Goal: Task Accomplishment & Management: Complete application form

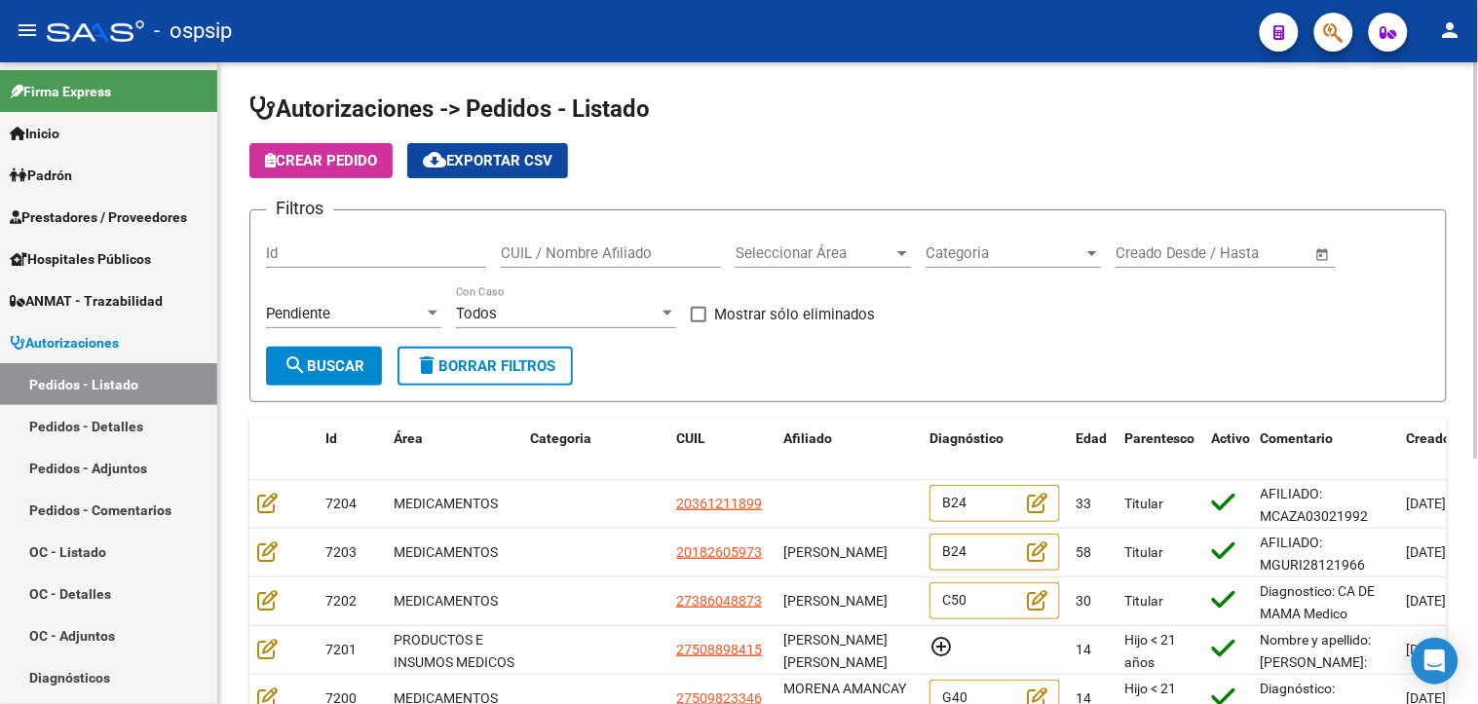
click at [825, 259] on span "Seleccionar Área" at bounding box center [814, 253] width 158 height 18
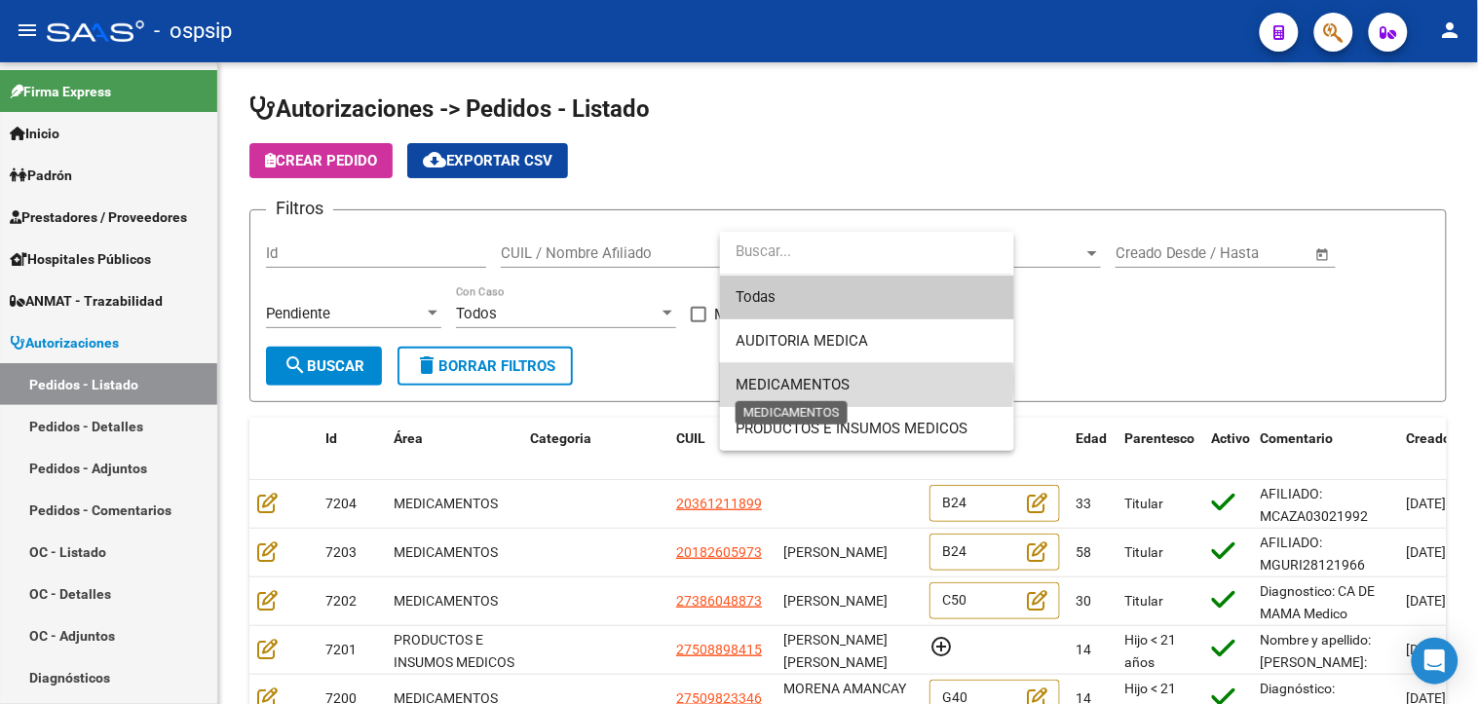
click at [802, 382] on span "MEDICAMENTOS" at bounding box center [792, 385] width 114 height 18
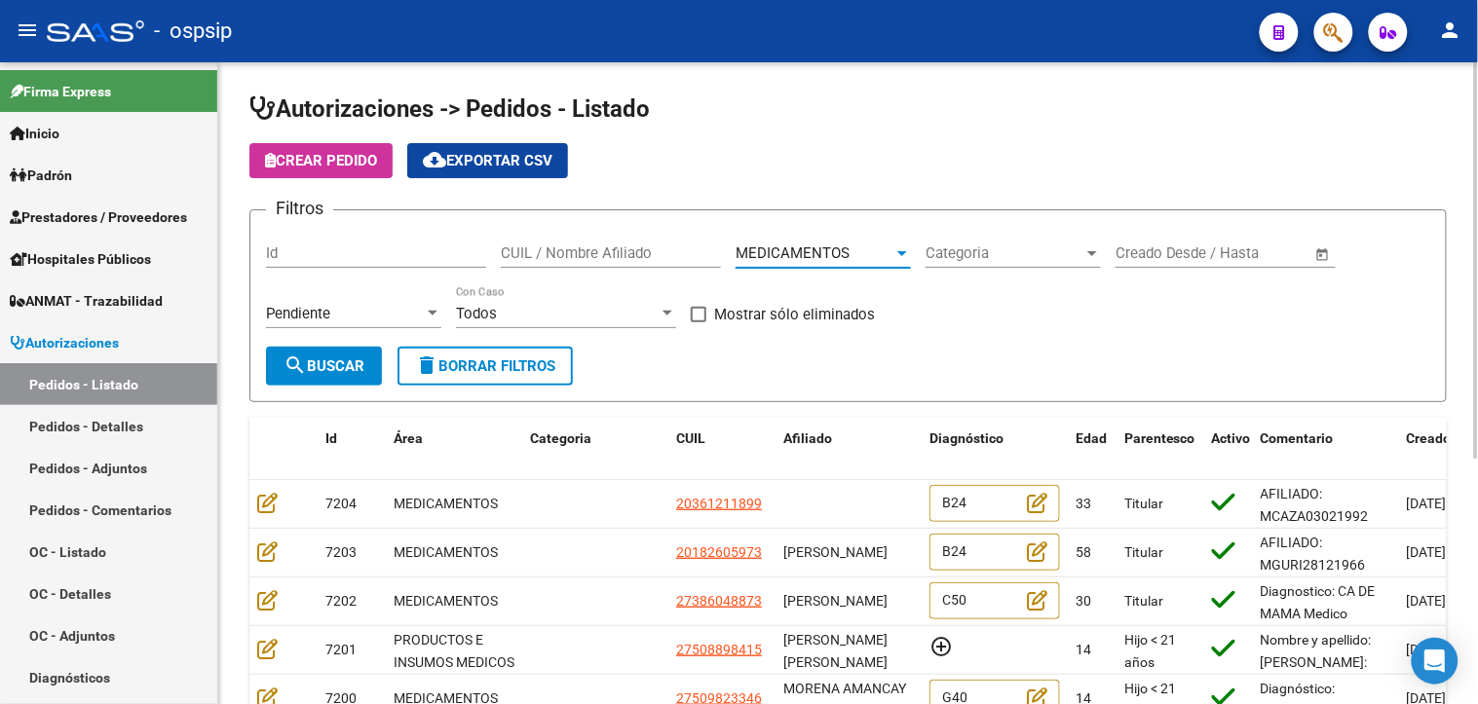
click at [322, 366] on span "search Buscar" at bounding box center [323, 366] width 81 height 18
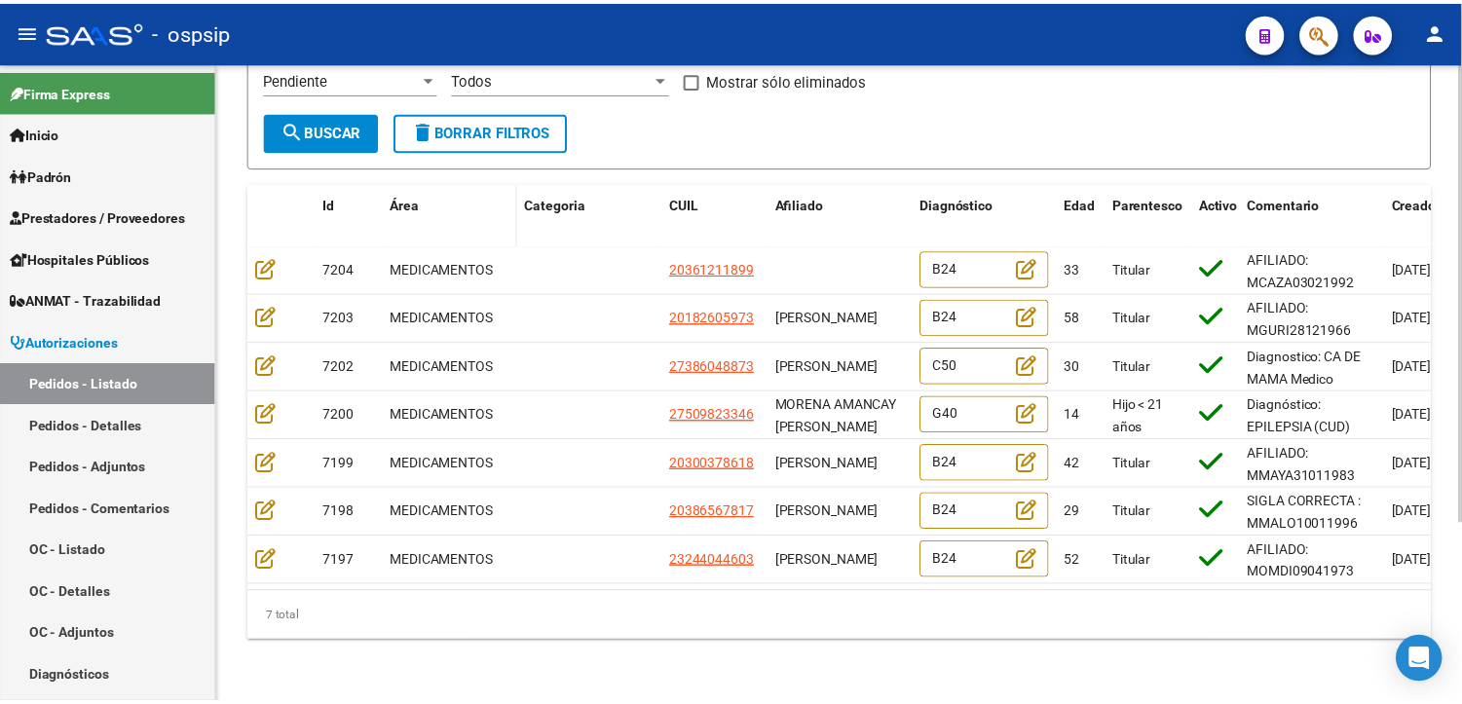
scroll to position [249, 0]
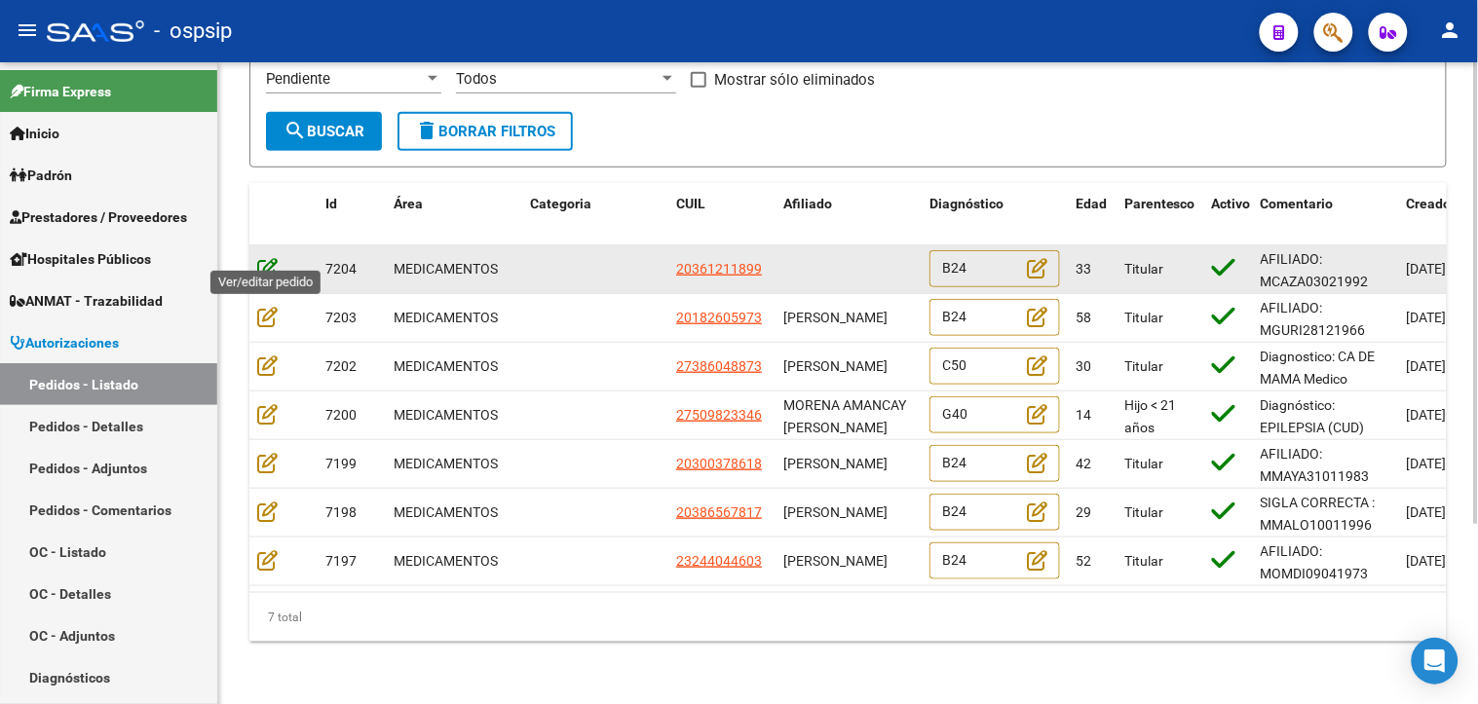
click at [264, 257] on icon at bounding box center [267, 267] width 20 height 21
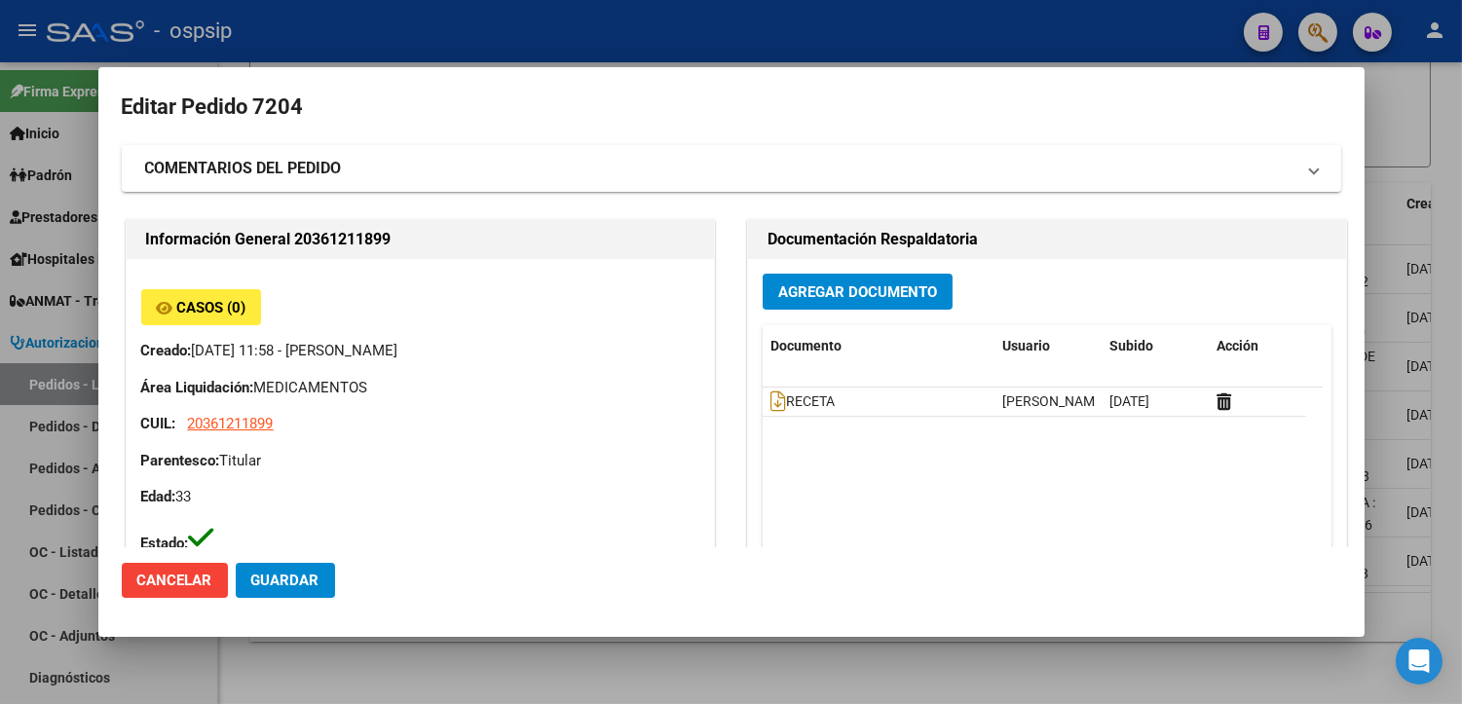
type input "[PERSON_NAME]"
type input "[GEOGRAPHIC_DATA], [GEOGRAPHIC_DATA], [PERSON_NAME] NÊ 127"
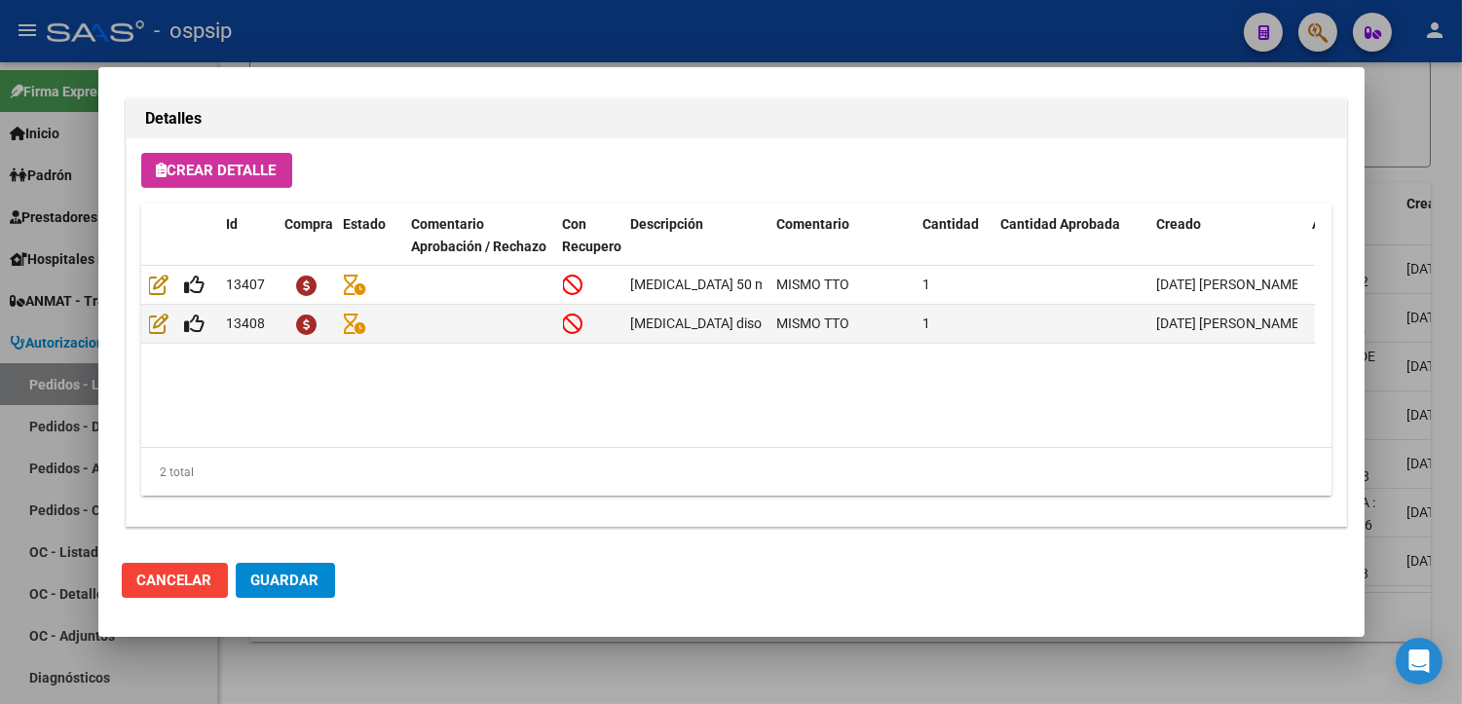
scroll to position [1389, 0]
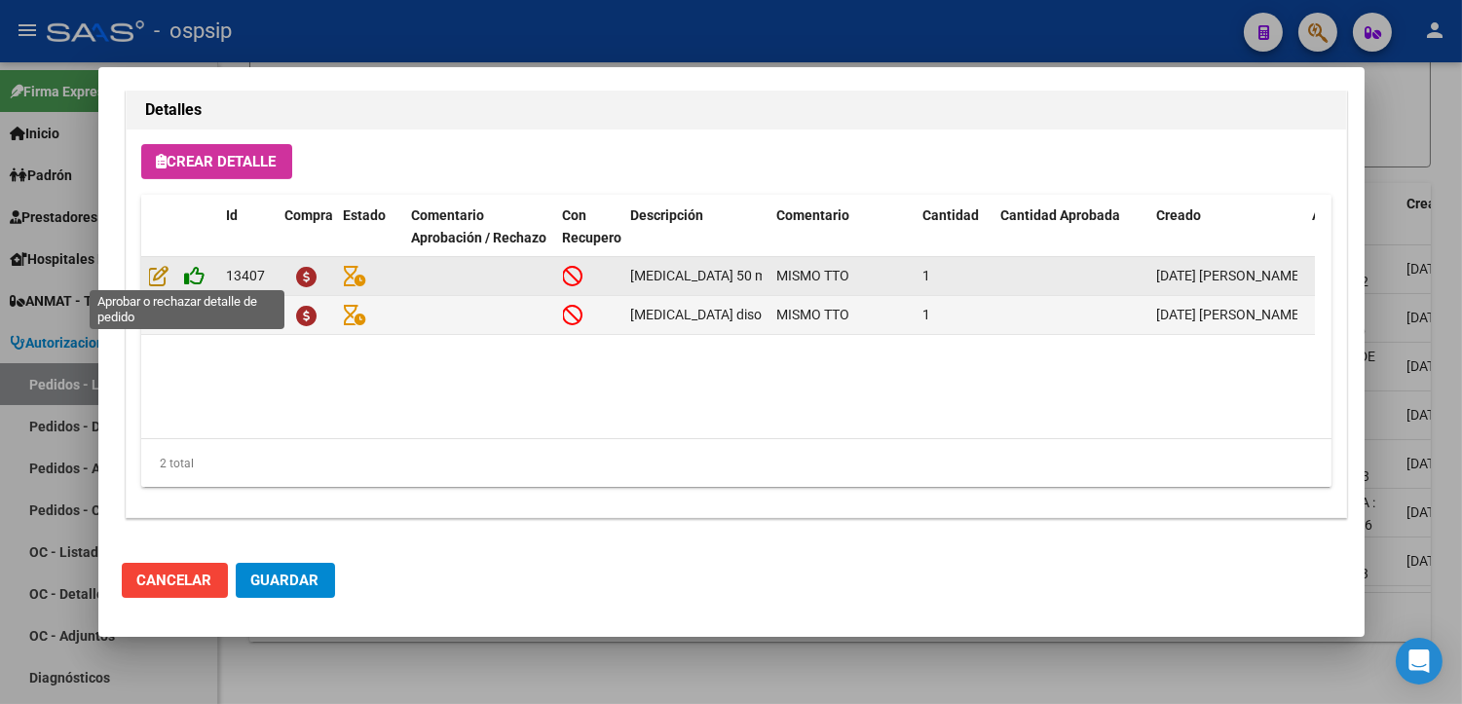
click at [192, 278] on icon at bounding box center [195, 275] width 20 height 21
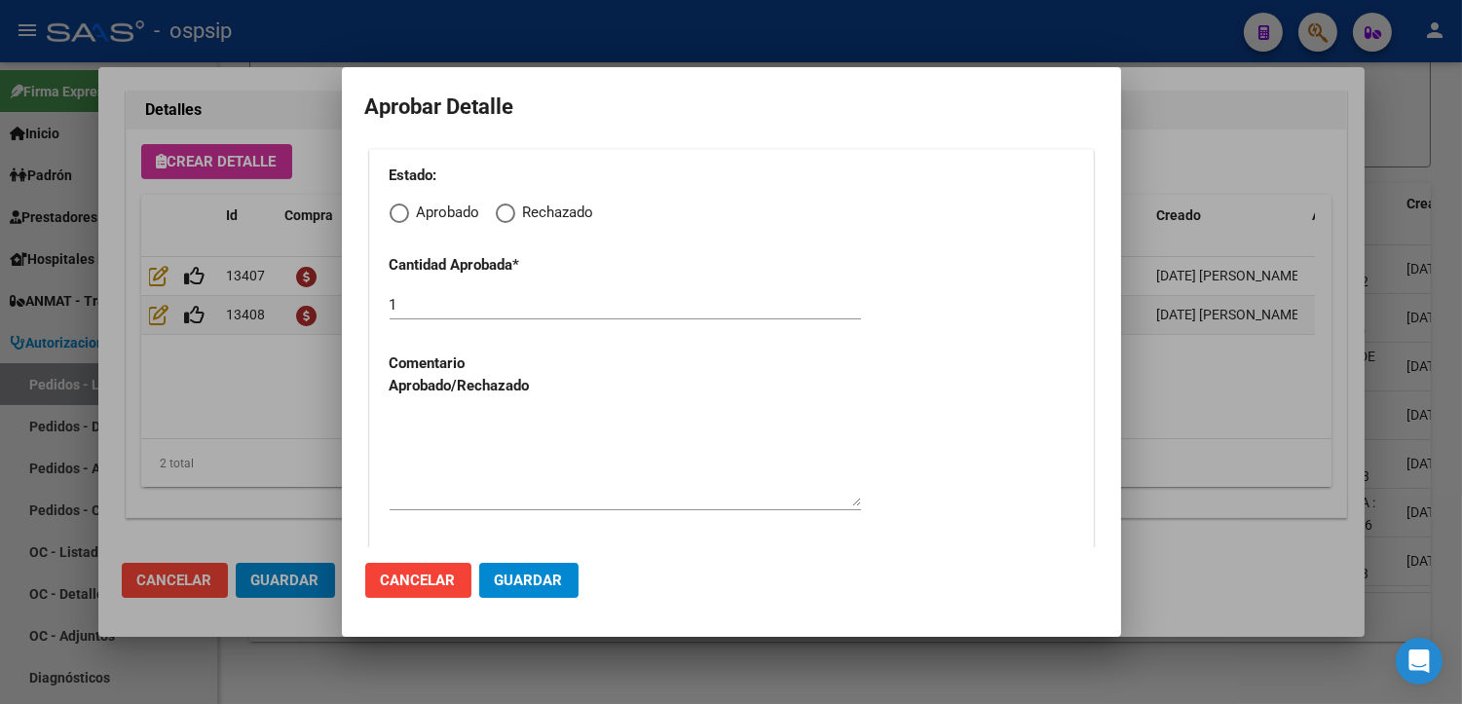
click at [398, 213] on span "Elija una opción" at bounding box center [398, 213] width 0 height 0
click at [399, 212] on input "Aprobado" at bounding box center [399, 213] width 19 height 19
radio input "true"
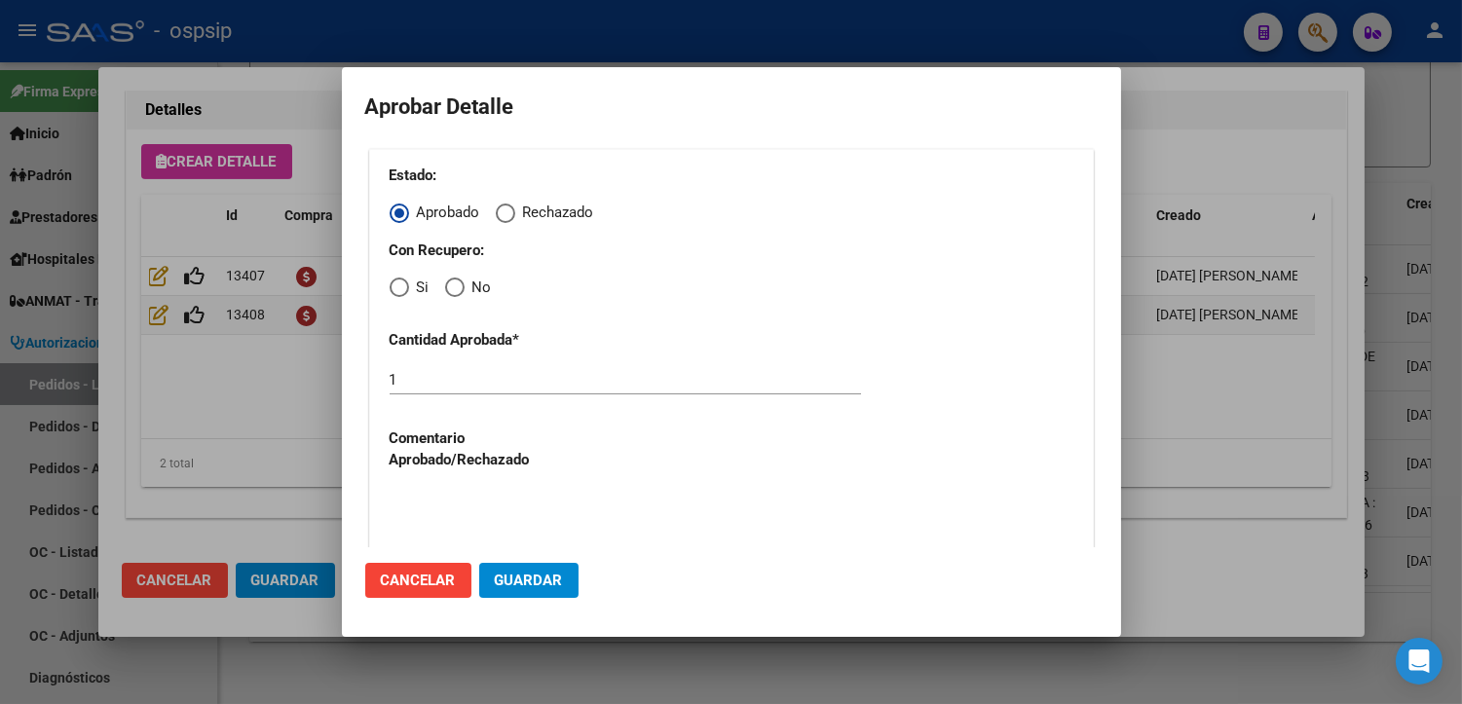
click at [397, 290] on span "Elija una opción" at bounding box center [399, 287] width 19 height 19
click at [397, 290] on input "Si" at bounding box center [399, 287] width 19 height 19
radio input "true"
click at [505, 505] on textarea at bounding box center [625, 536] width 471 height 92
click at [541, 578] on span "Guardar" at bounding box center [529, 581] width 68 height 18
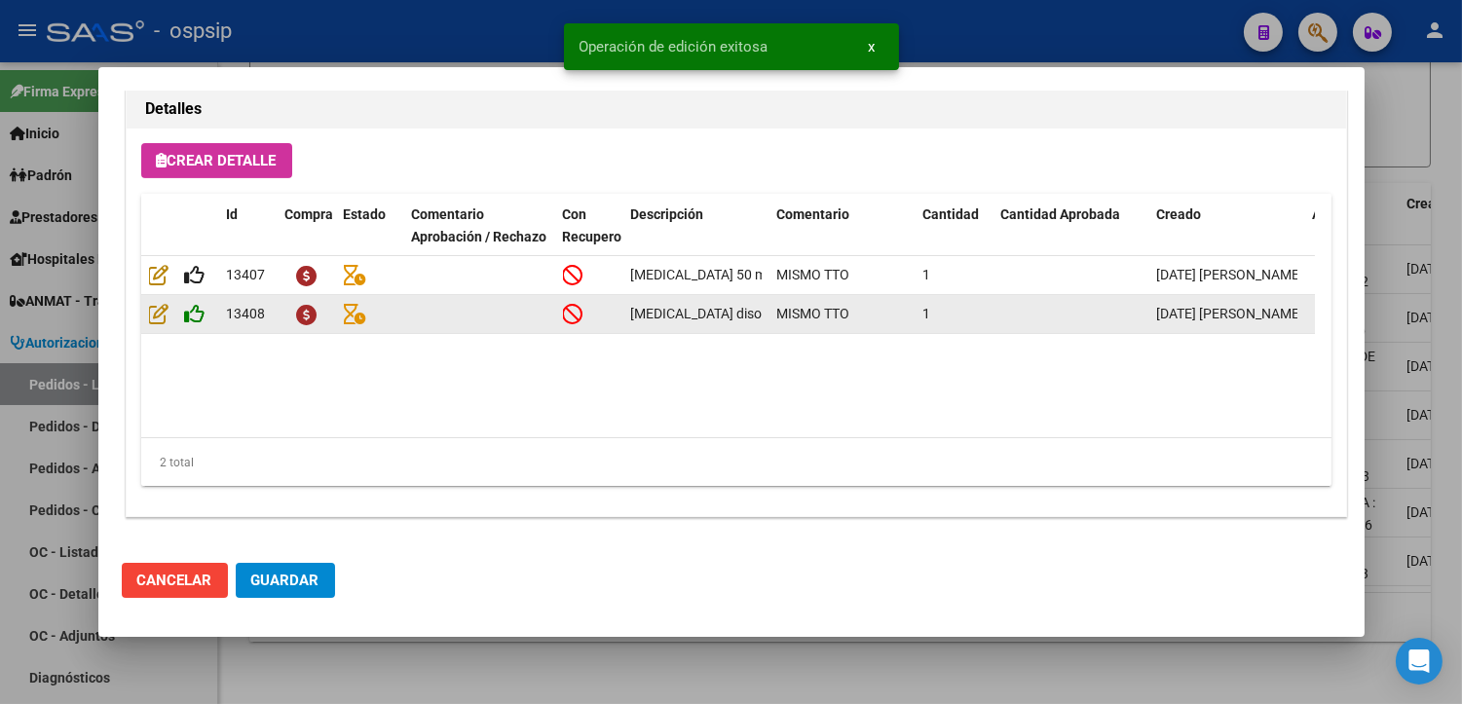
type input "undefined, undefined, undefined undefined"
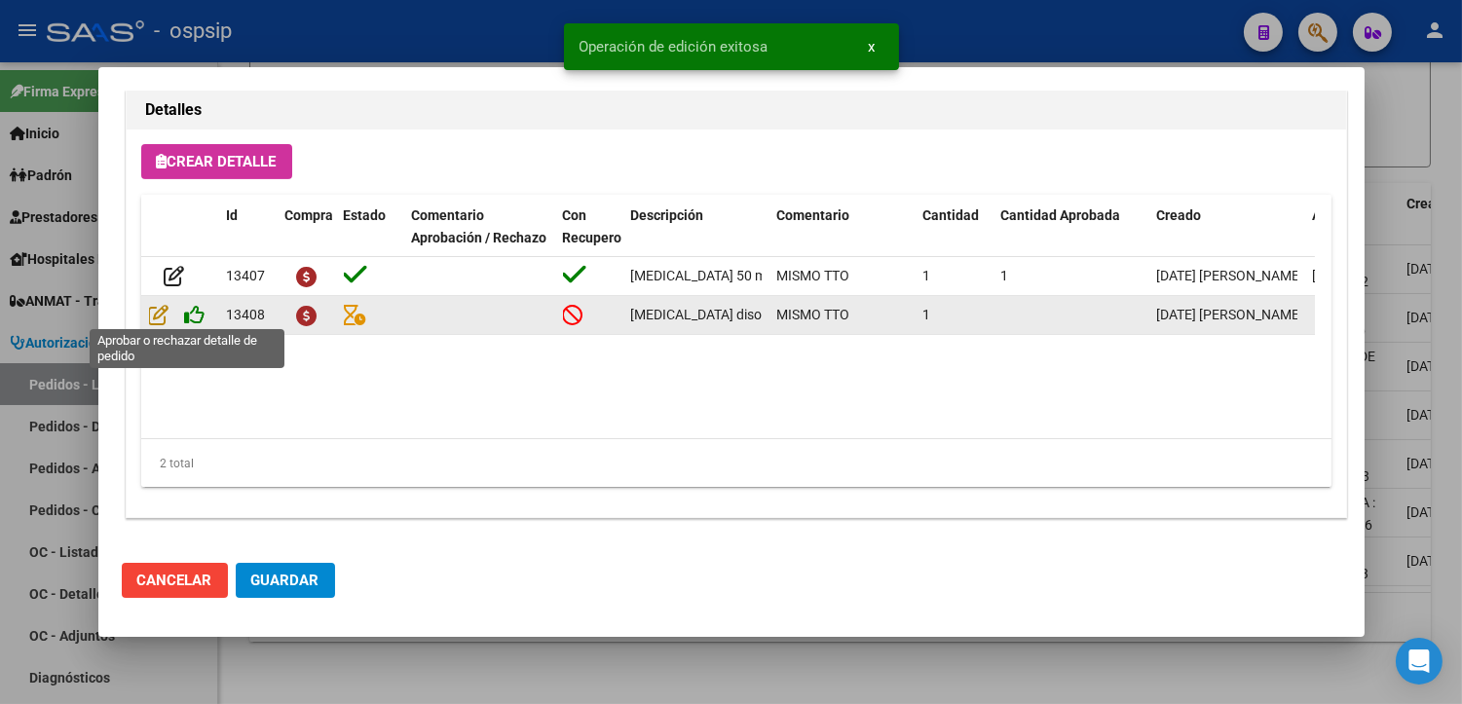
click at [200, 315] on icon at bounding box center [195, 314] width 20 height 21
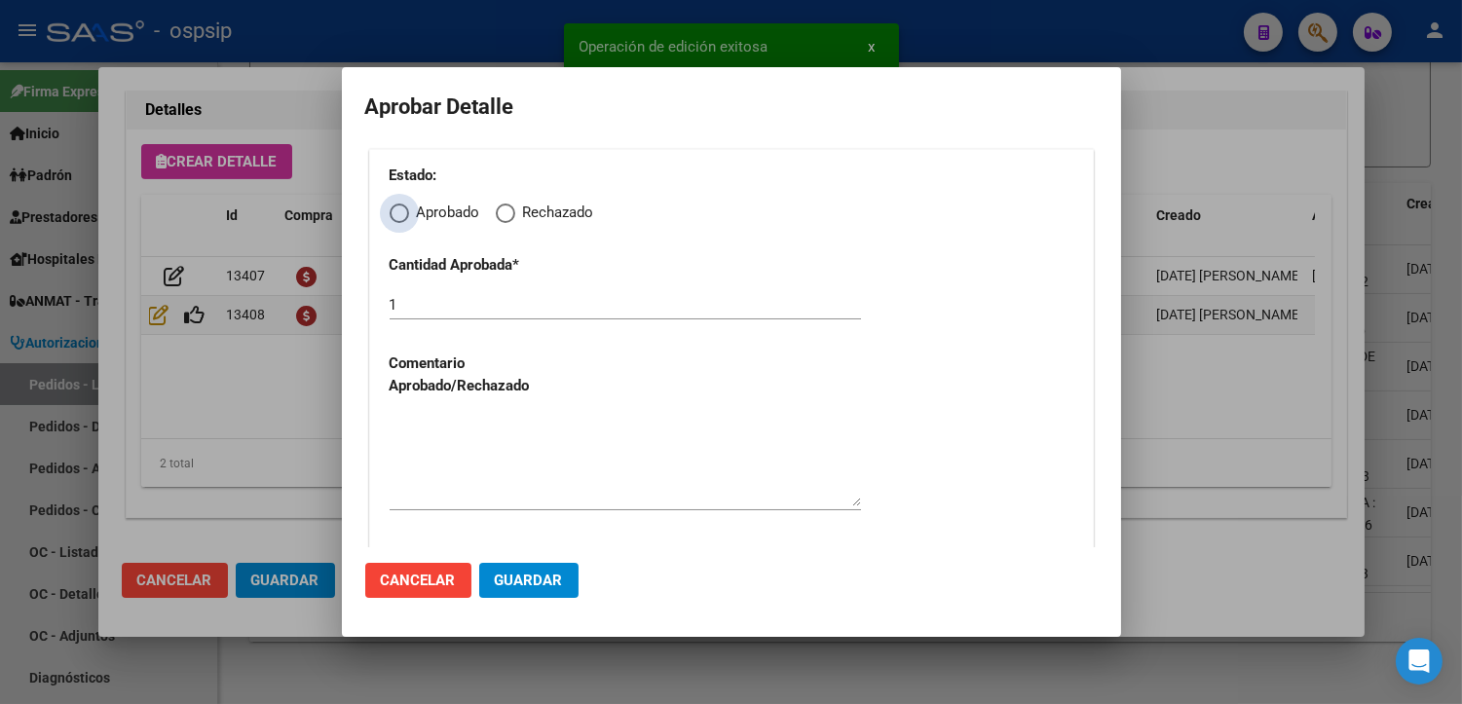
drag, startPoint x: 404, startPoint y: 211, endPoint x: 404, endPoint y: 226, distance: 14.6
click at [404, 214] on span "Elija una opción" at bounding box center [399, 213] width 19 height 19
click at [404, 214] on input "Aprobado" at bounding box center [399, 213] width 19 height 19
radio input "true"
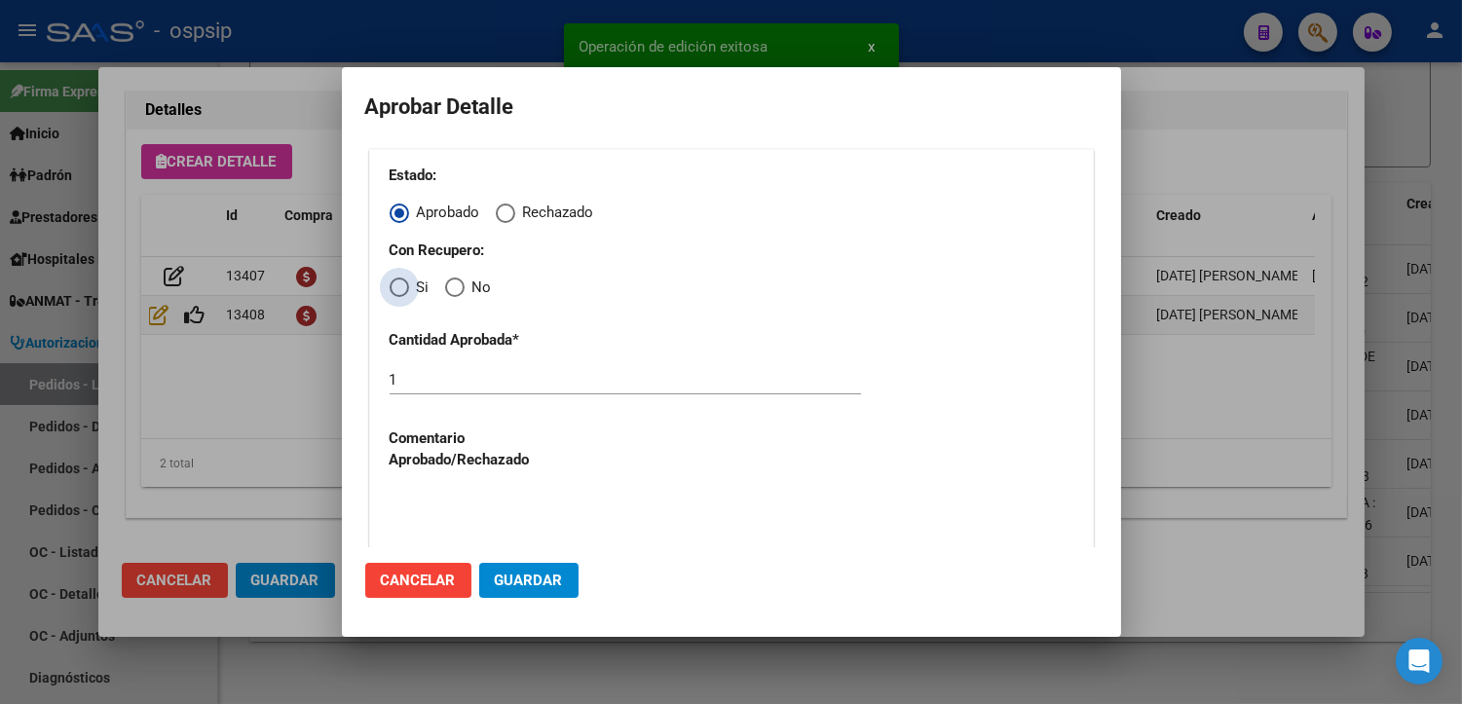
drag, startPoint x: 395, startPoint y: 279, endPoint x: 396, endPoint y: 299, distance: 20.5
click at [395, 284] on span "Elija una opción" at bounding box center [399, 287] width 19 height 19
click at [395, 284] on input "Si" at bounding box center [399, 287] width 19 height 19
radio input "true"
click at [493, 502] on textarea at bounding box center [625, 536] width 471 height 92
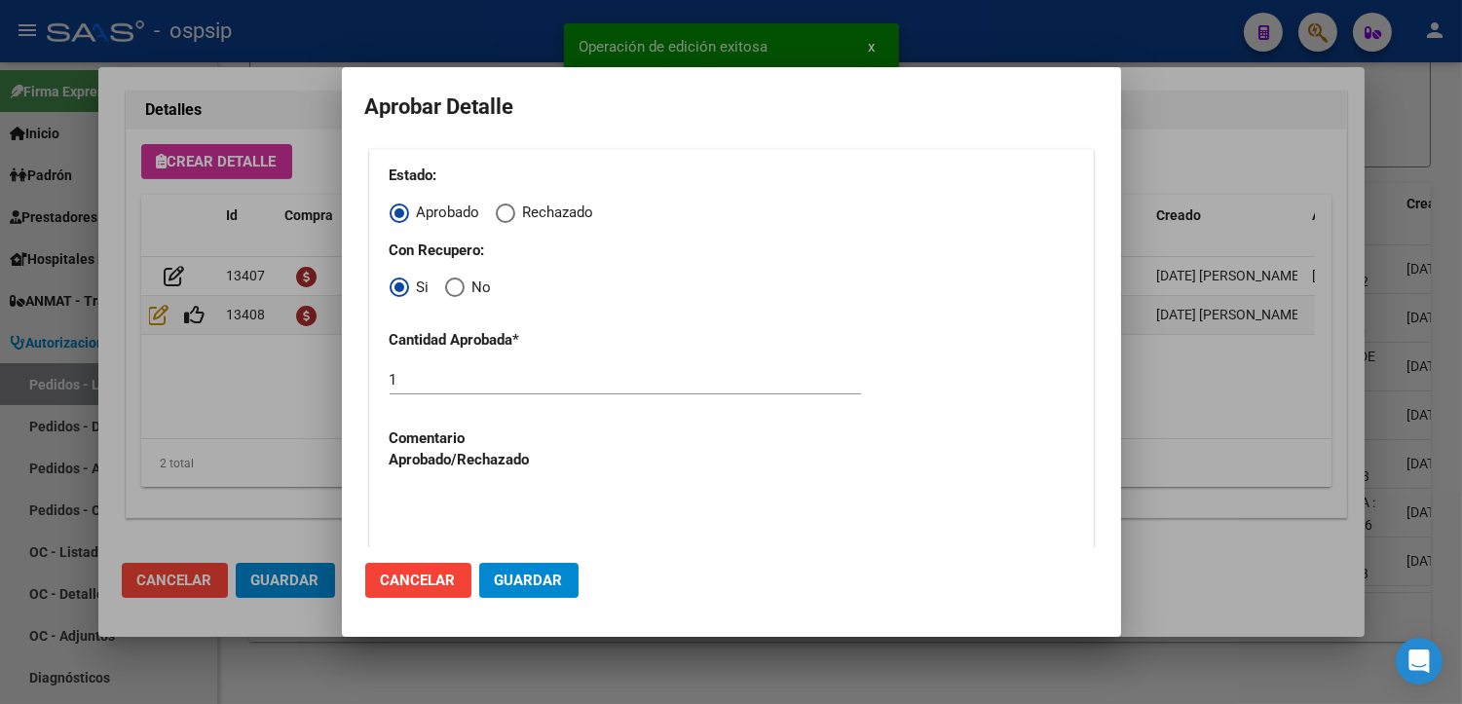
click at [542, 587] on span "Guardar" at bounding box center [529, 581] width 68 height 18
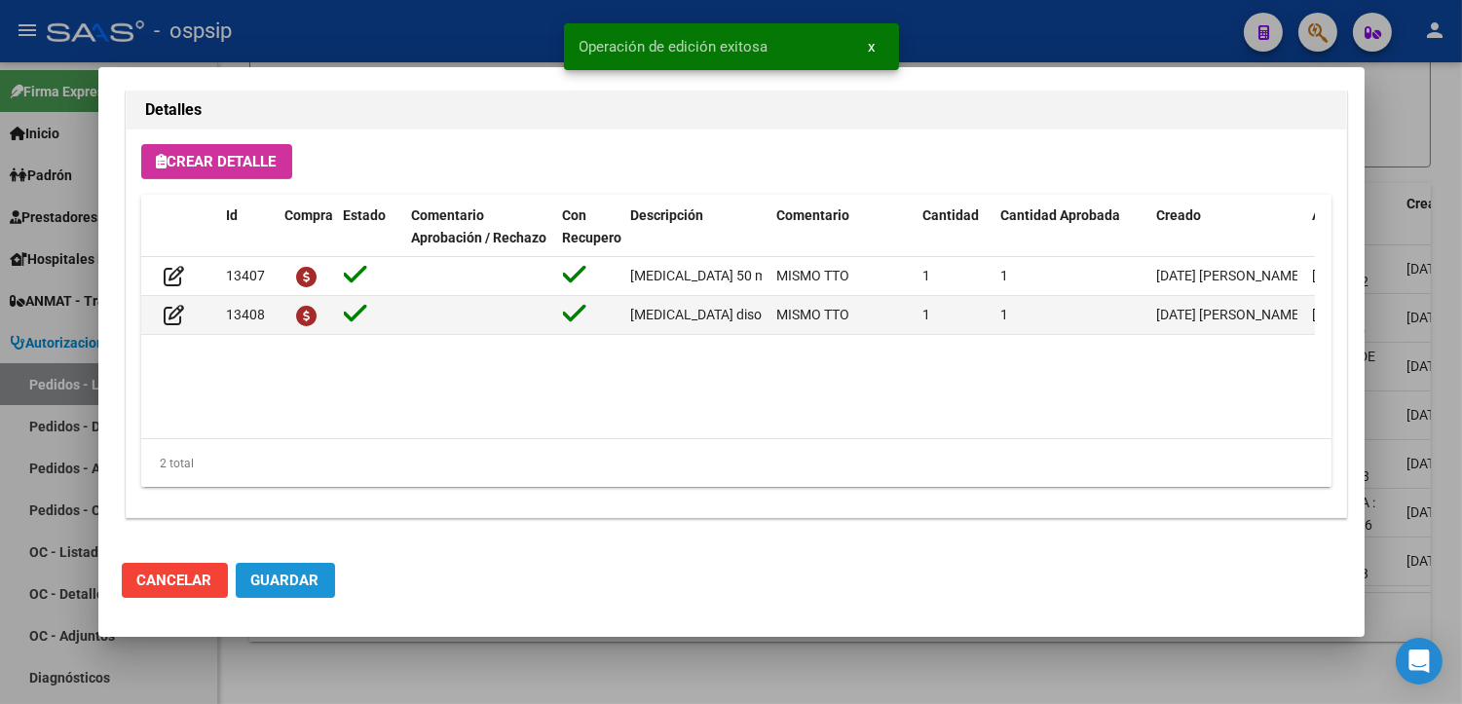
click at [288, 578] on span "Guardar" at bounding box center [285, 581] width 68 height 18
click at [432, 676] on div at bounding box center [731, 352] width 1462 height 704
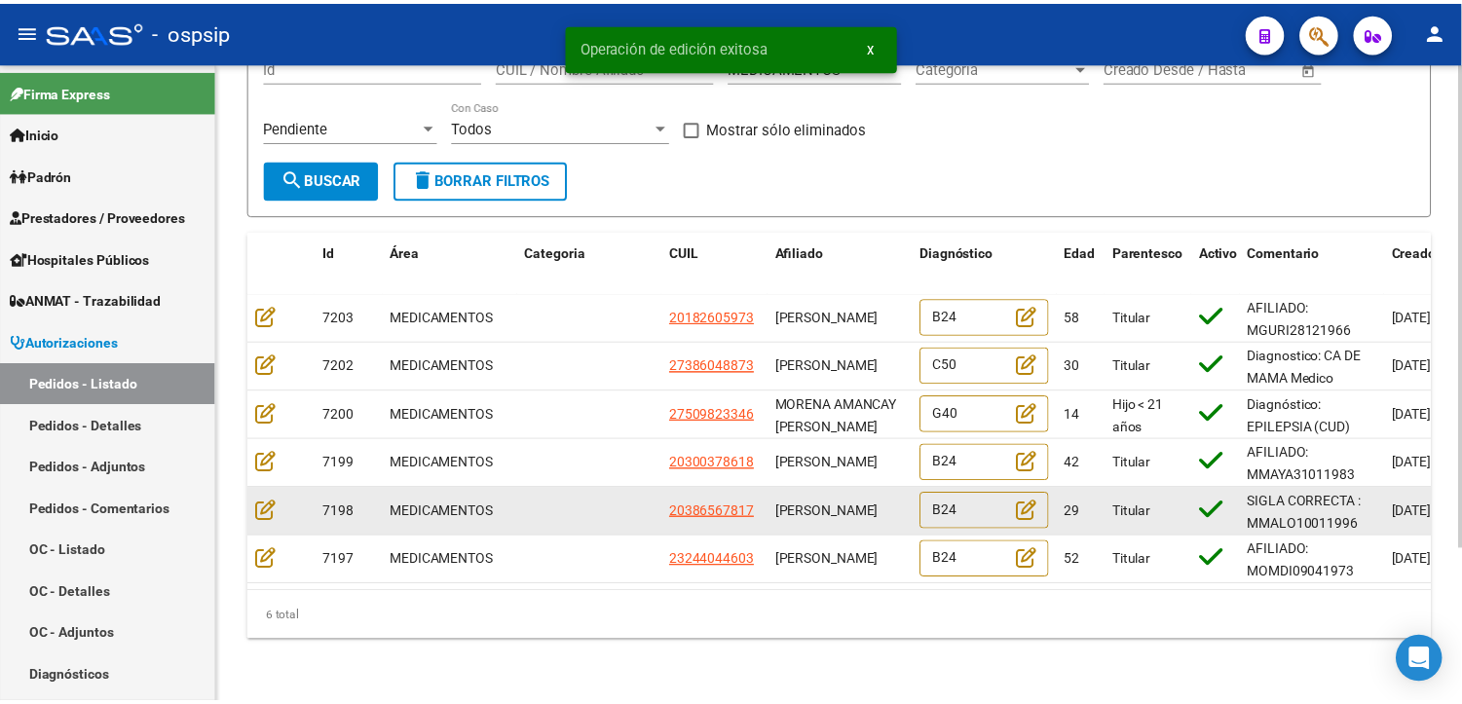
scroll to position [201, 0]
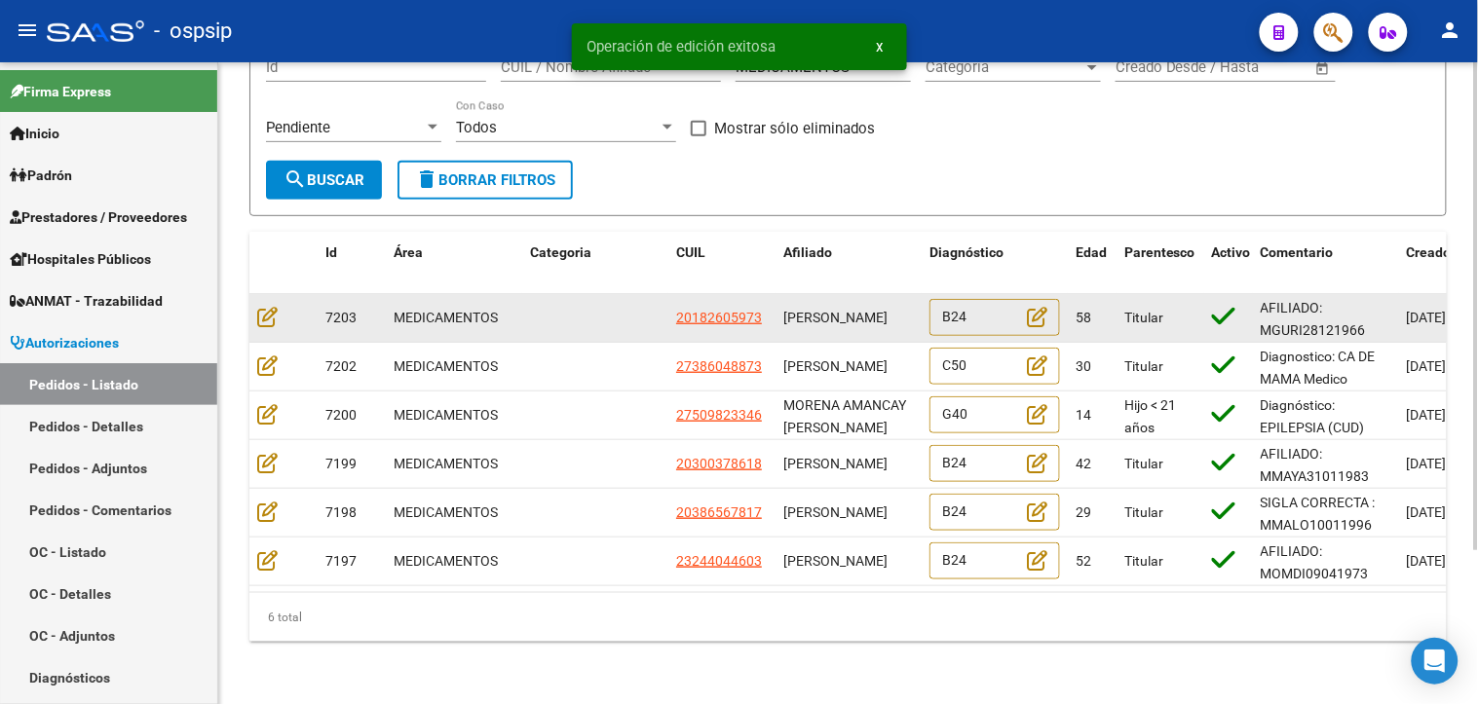
click at [254, 300] on datatable-body-cell at bounding box center [283, 318] width 68 height 48
click at [259, 306] on icon at bounding box center [267, 316] width 20 height 21
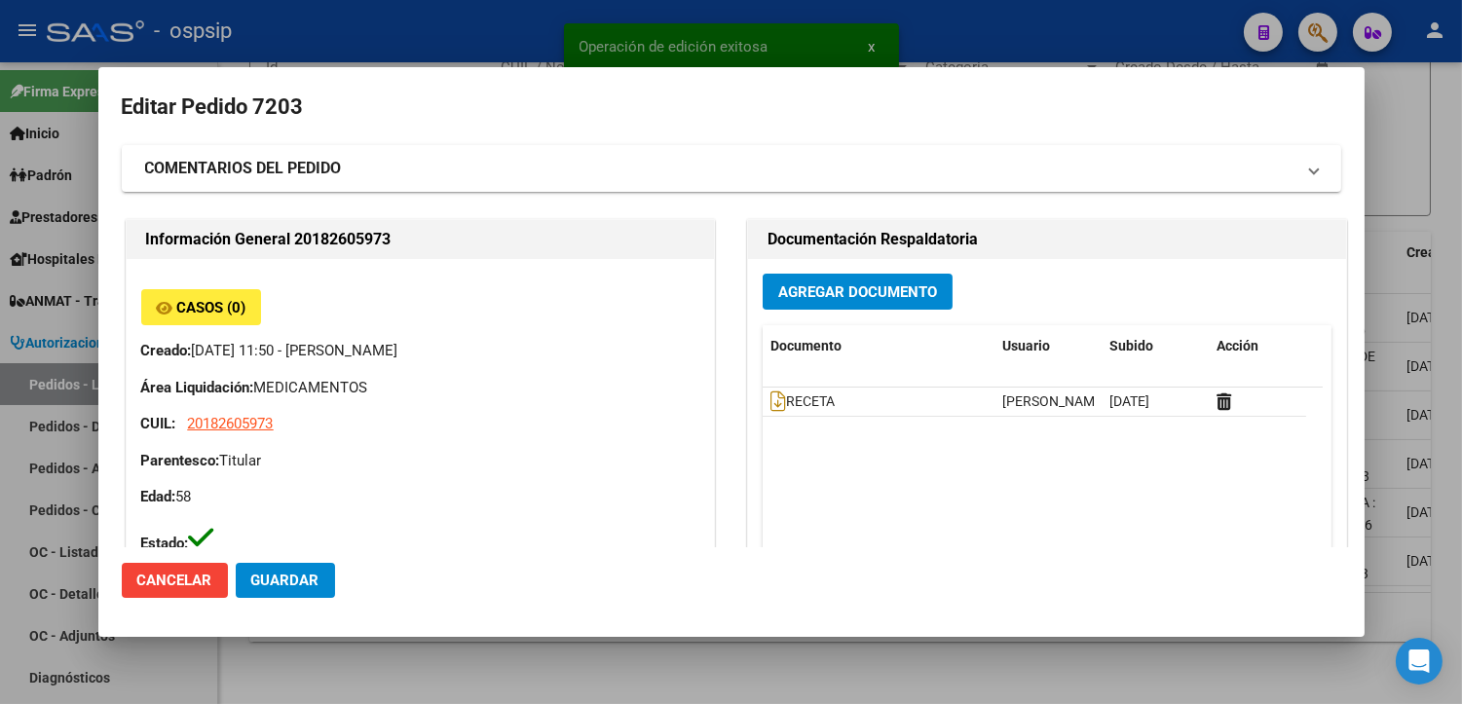
type input "[GEOGRAPHIC_DATA], [GEOGRAPHIC_DATA][PERSON_NAME], [GEOGRAPHIC_DATA] 612, Piso:…"
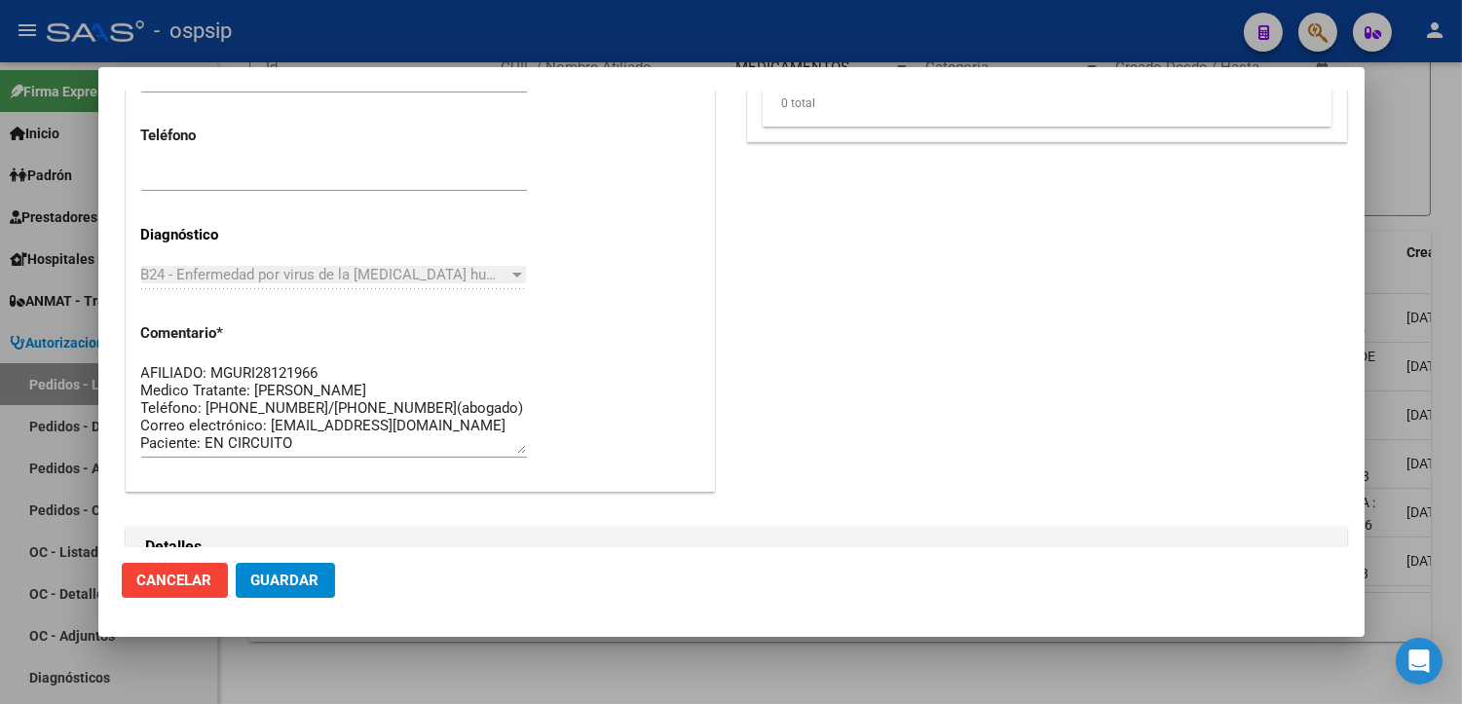
scroll to position [1389, 0]
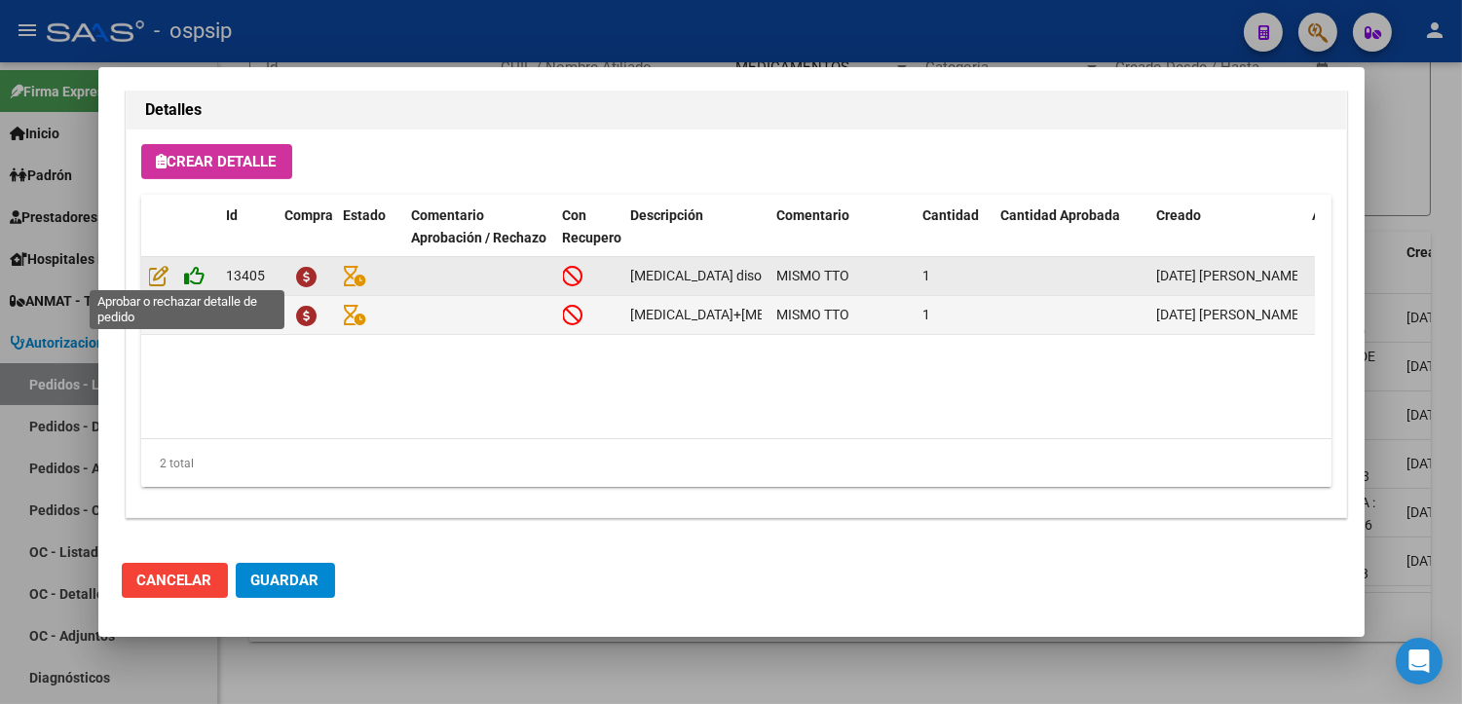
click at [188, 274] on icon at bounding box center [195, 275] width 20 height 21
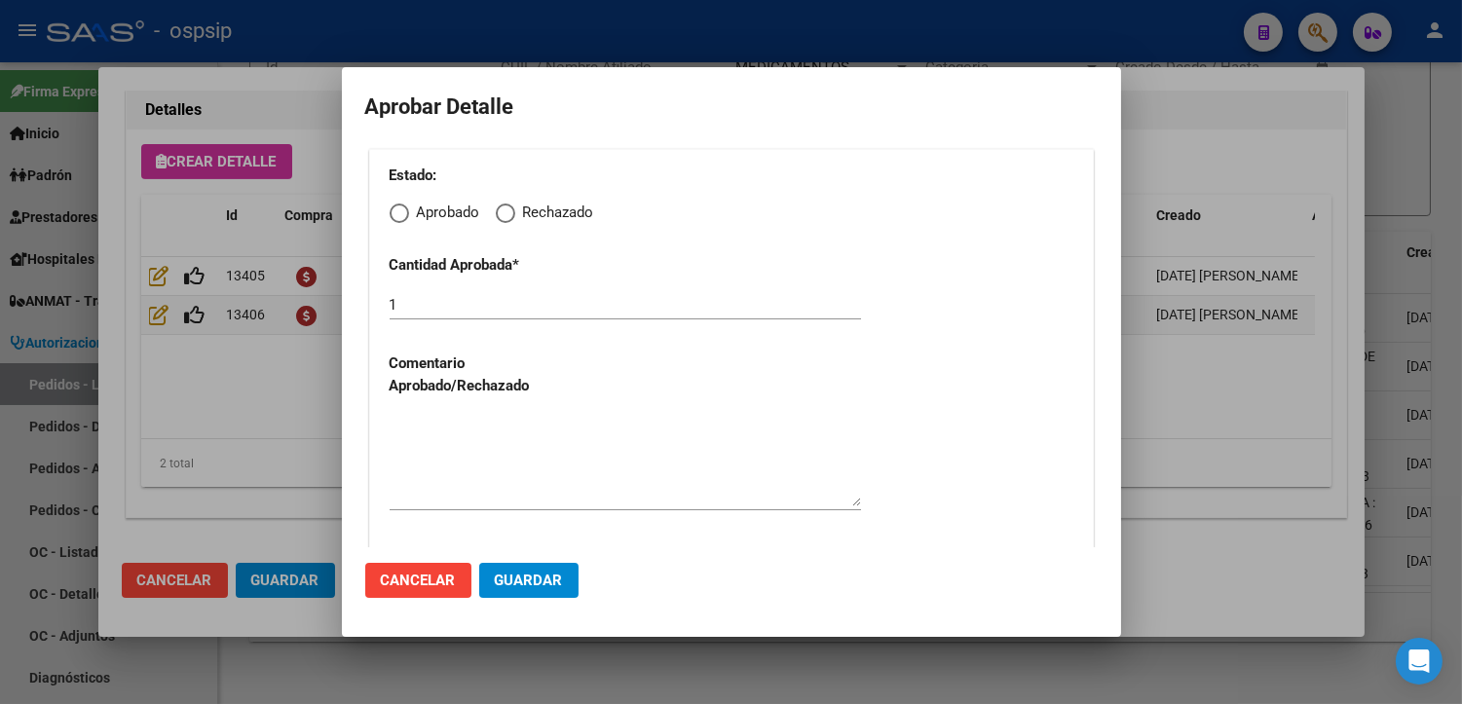
click at [401, 209] on span "Elija una opción" at bounding box center [399, 213] width 19 height 19
click at [401, 209] on input "Aprobado" at bounding box center [399, 213] width 19 height 19
radio input "true"
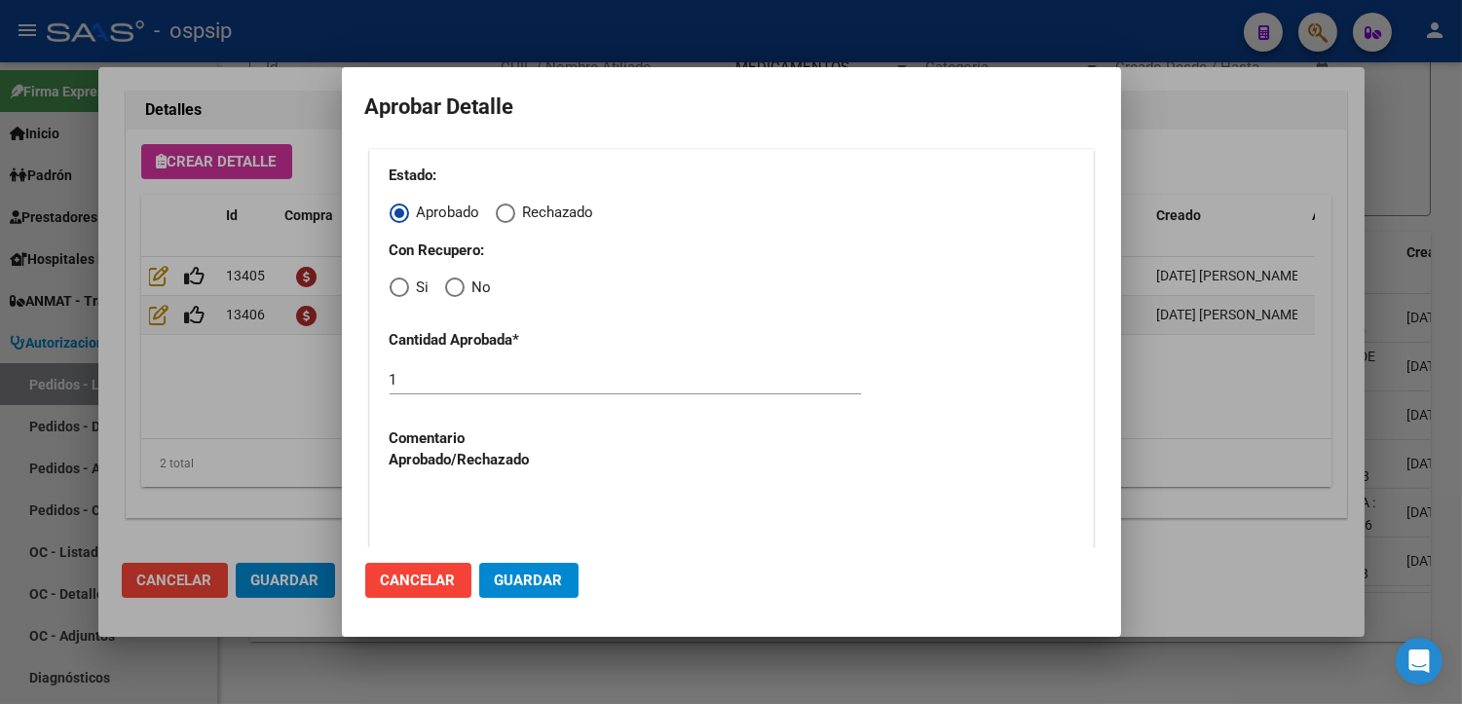
click at [398, 287] on span "Elija una opción" at bounding box center [398, 287] width 0 height 0
click at [397, 288] on input "Si" at bounding box center [399, 287] width 19 height 19
radio input "true"
click at [492, 509] on textarea at bounding box center [625, 536] width 471 height 92
click at [529, 582] on span "Guardar" at bounding box center [529, 581] width 68 height 18
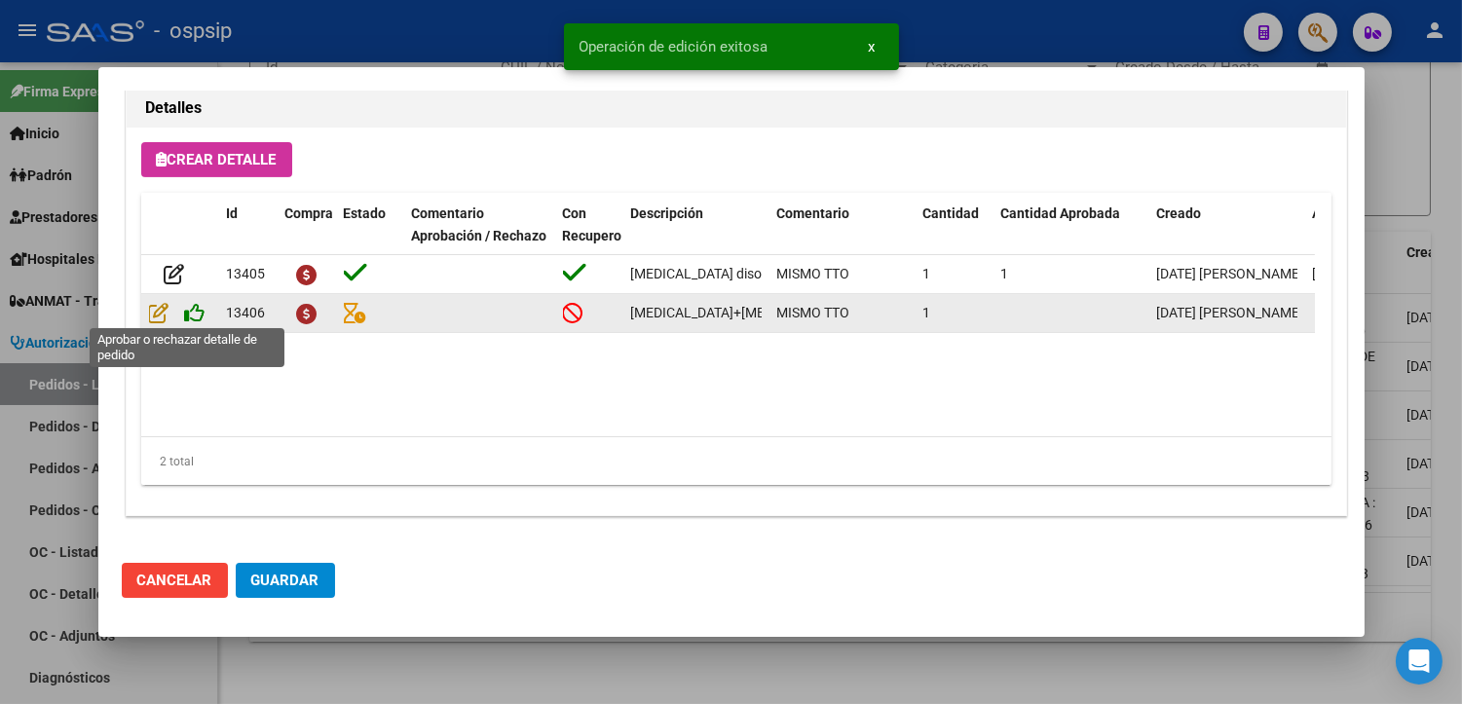
type input "[GEOGRAPHIC_DATA], [GEOGRAPHIC_DATA][PERSON_NAME], [GEOGRAPHIC_DATA] 612, Piso:…"
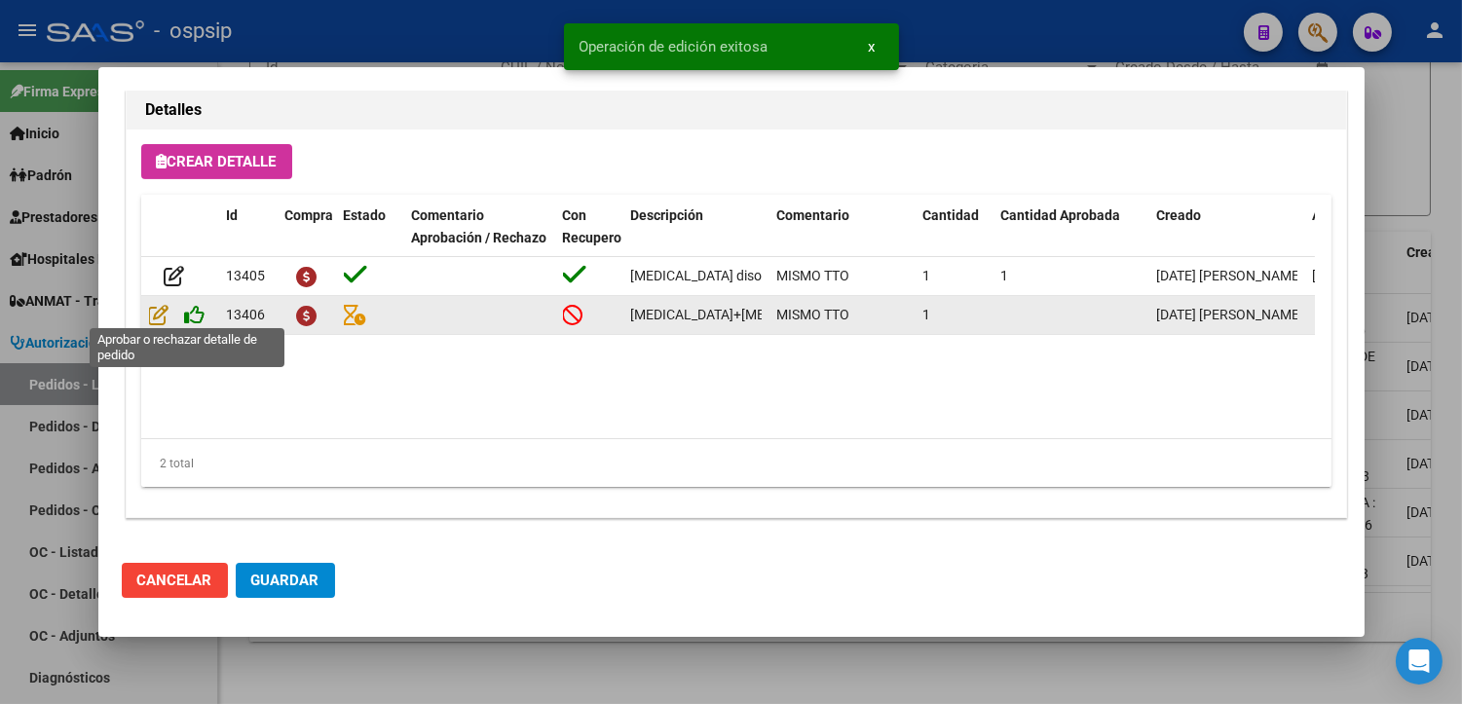
click at [193, 316] on icon at bounding box center [195, 314] width 20 height 21
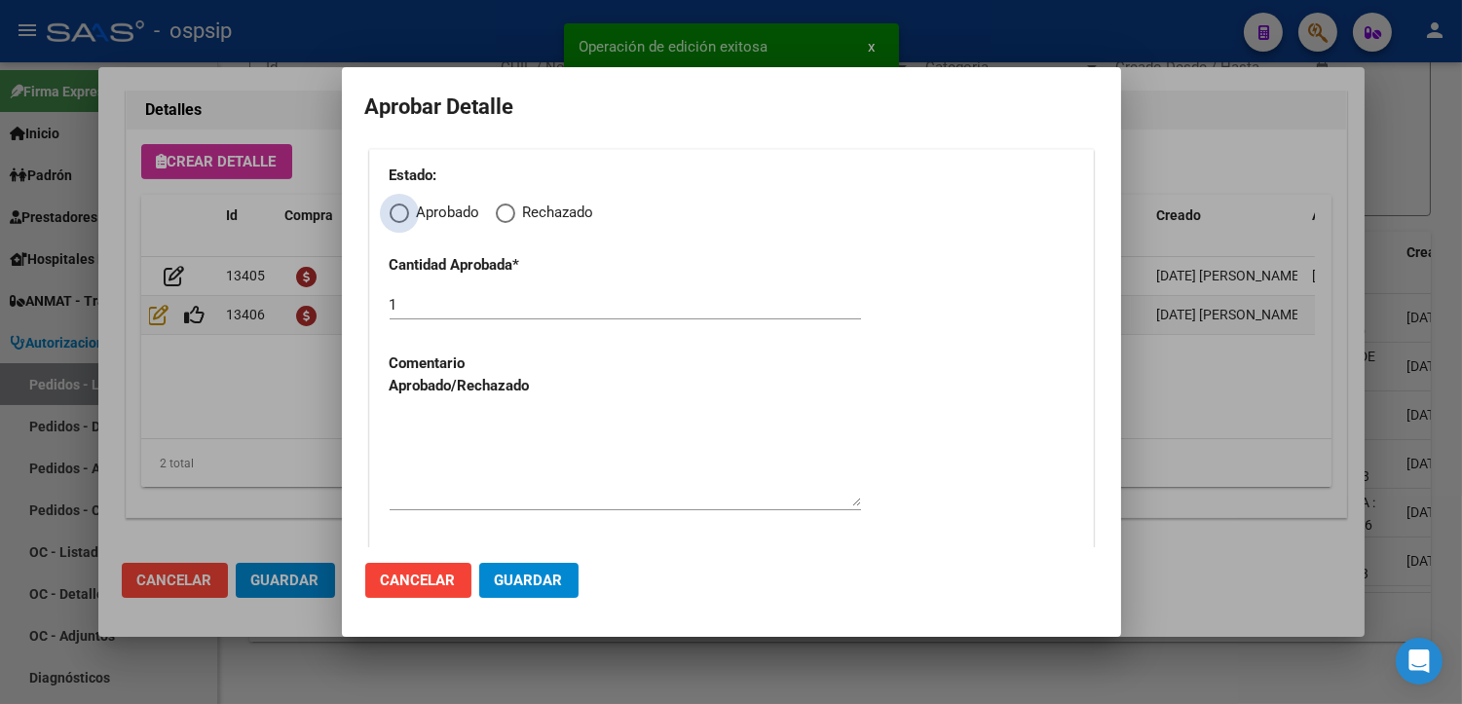
click at [409, 209] on span "Aprobado" at bounding box center [444, 213] width 71 height 22
click at [409, 209] on input "Aprobado" at bounding box center [399, 213] width 19 height 19
radio input "true"
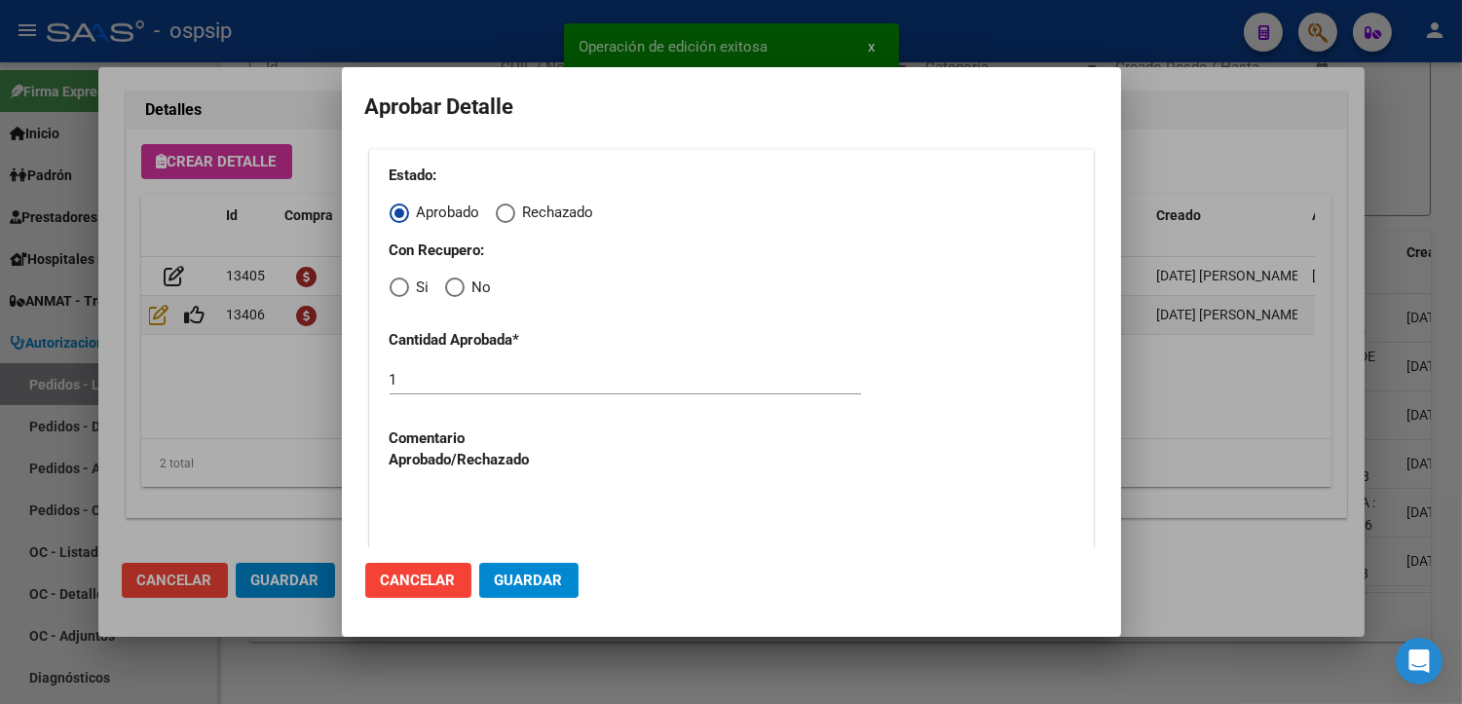
click at [402, 292] on span "Elija una opción" at bounding box center [399, 287] width 19 height 19
click at [402, 292] on input "Si" at bounding box center [399, 287] width 19 height 19
radio input "true"
click at [473, 520] on textarea at bounding box center [625, 536] width 471 height 92
click at [511, 580] on span "Guardar" at bounding box center [529, 581] width 68 height 18
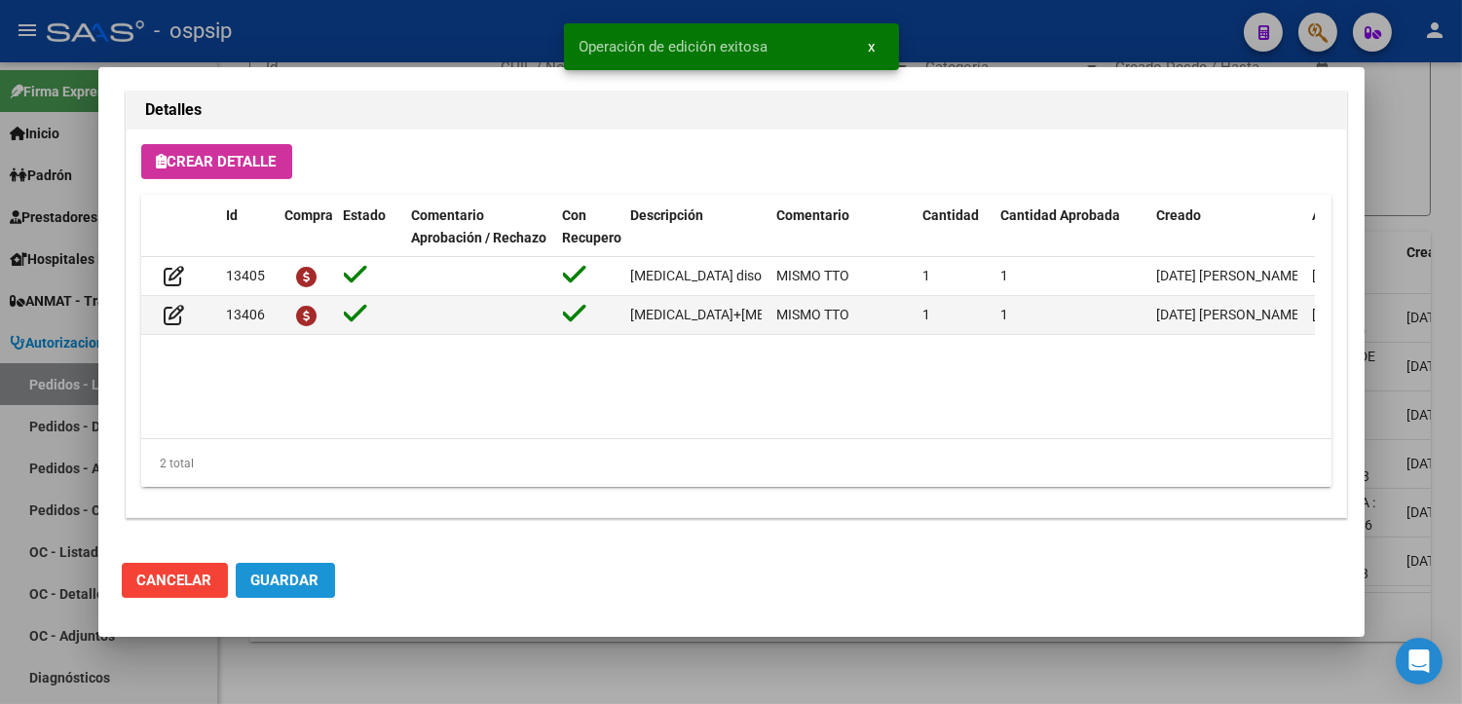
click at [283, 580] on span "Guardar" at bounding box center [285, 581] width 68 height 18
click at [393, 679] on div at bounding box center [731, 352] width 1462 height 704
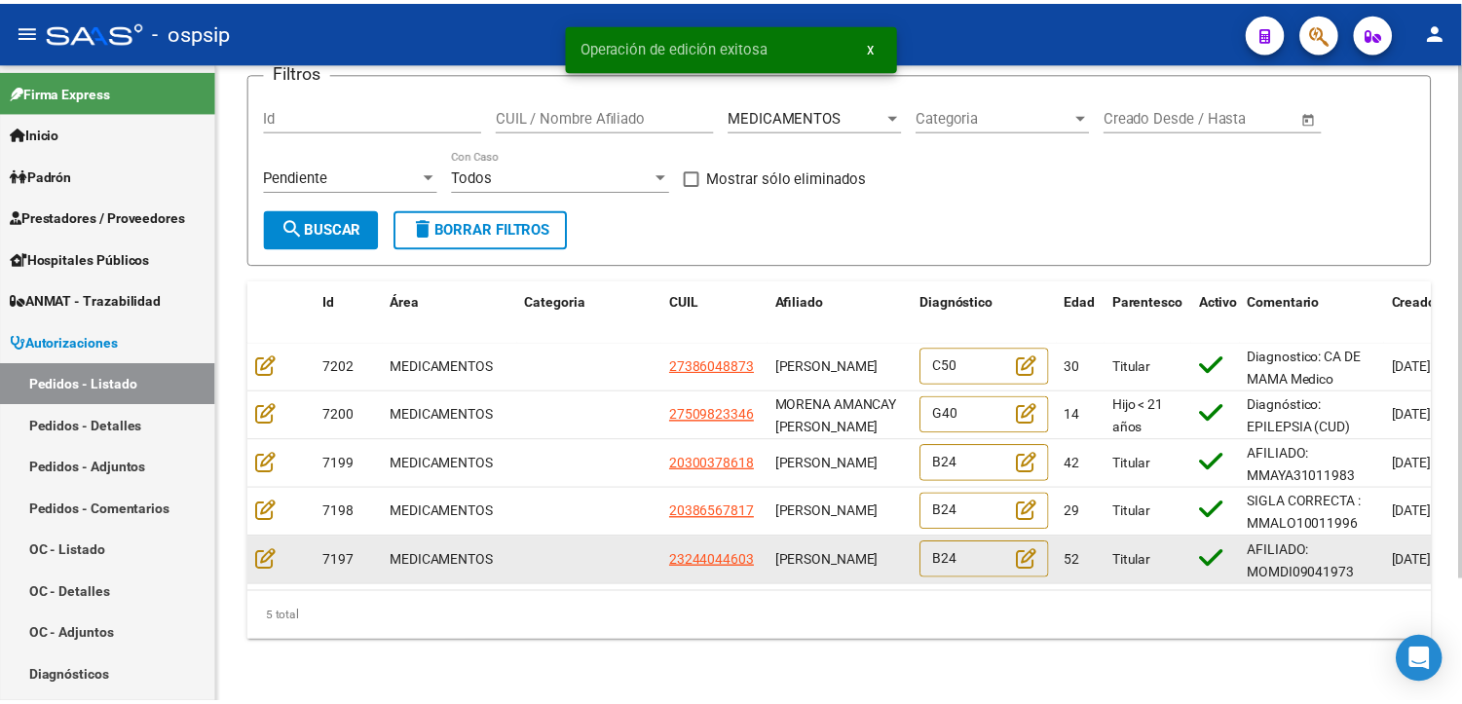
scroll to position [152, 0]
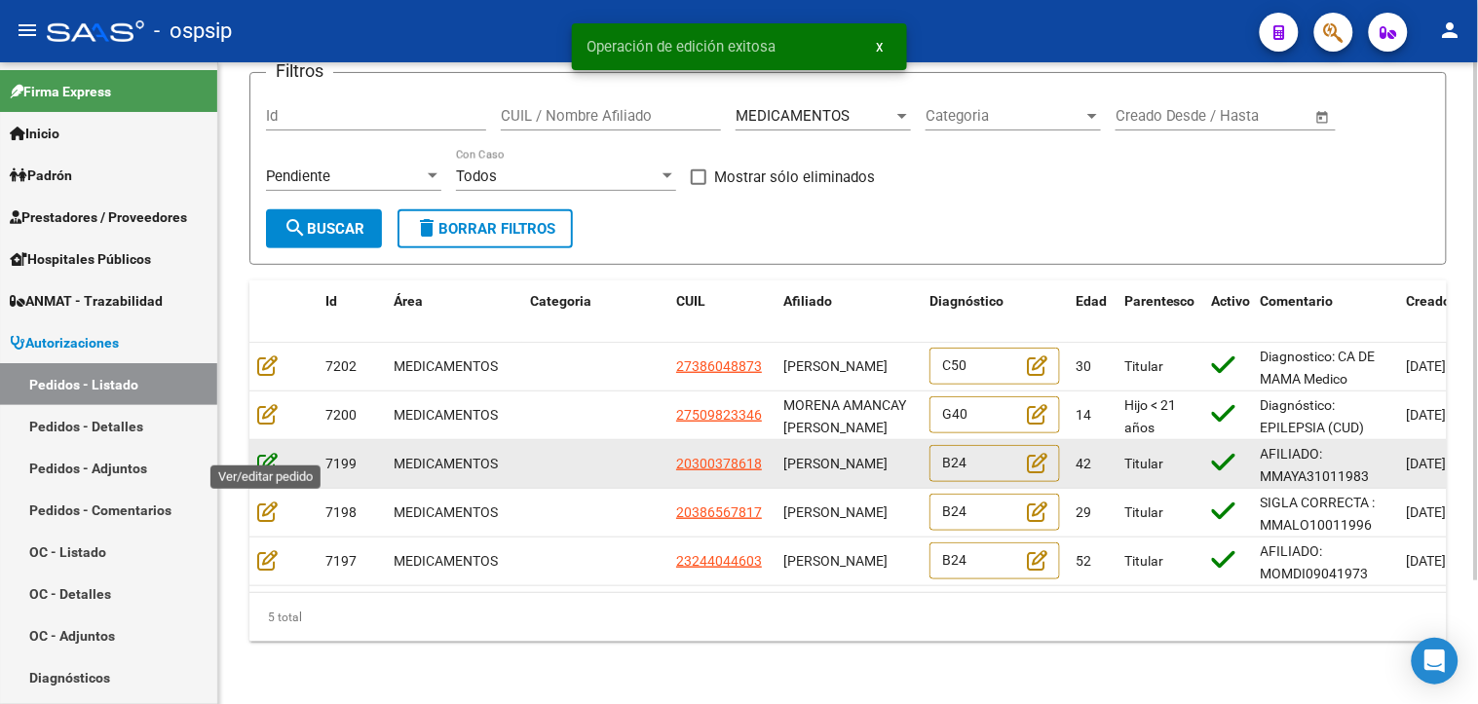
click at [265, 452] on icon at bounding box center [267, 462] width 20 height 21
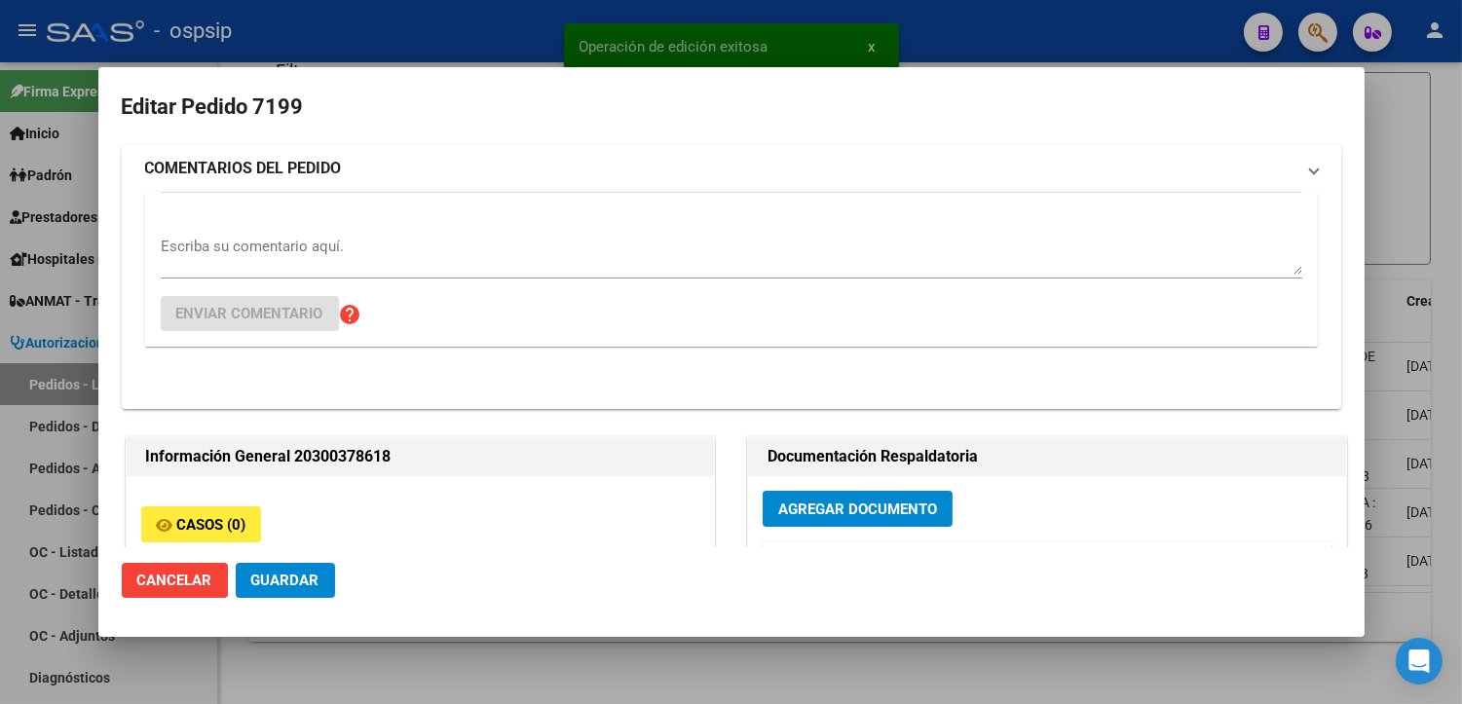
type input "Capital Federal, [PERSON_NAME] GRAL AV. 6320"
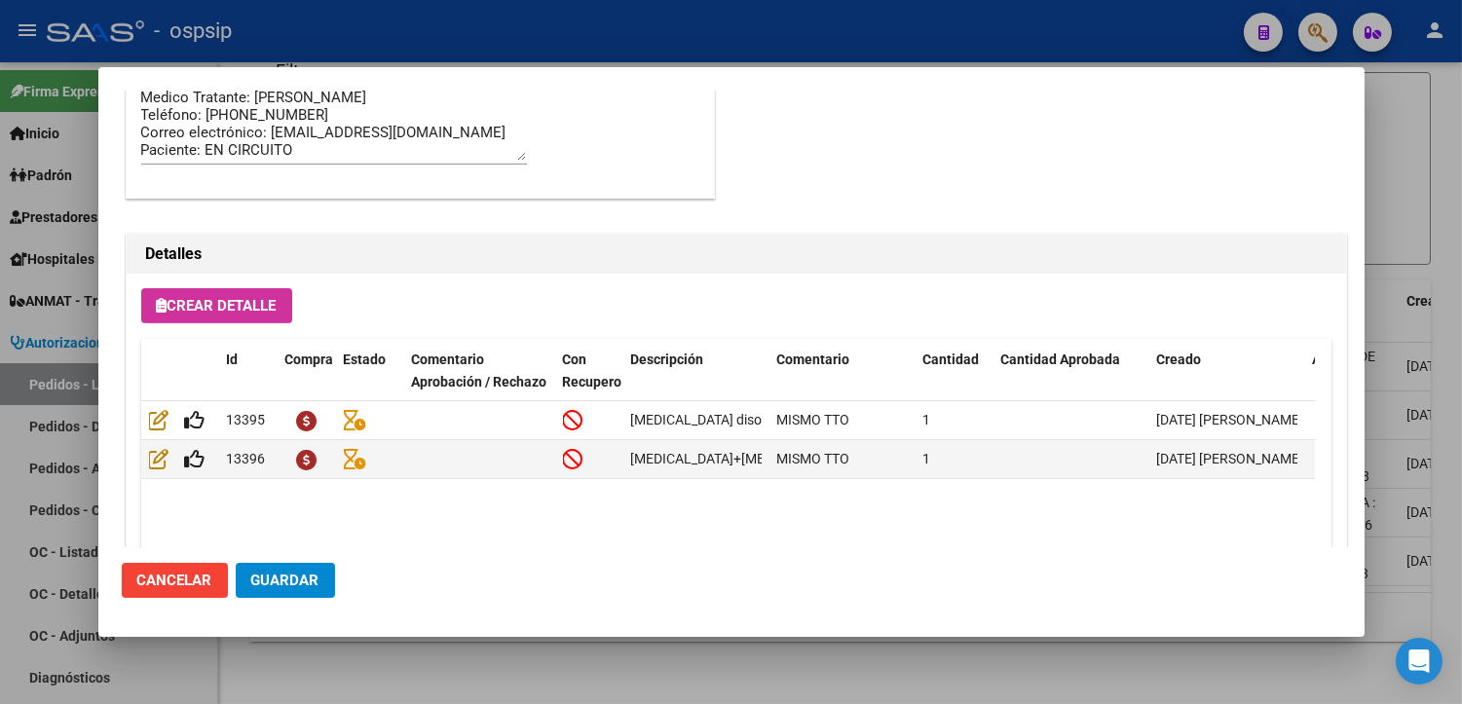
scroll to position [1389, 0]
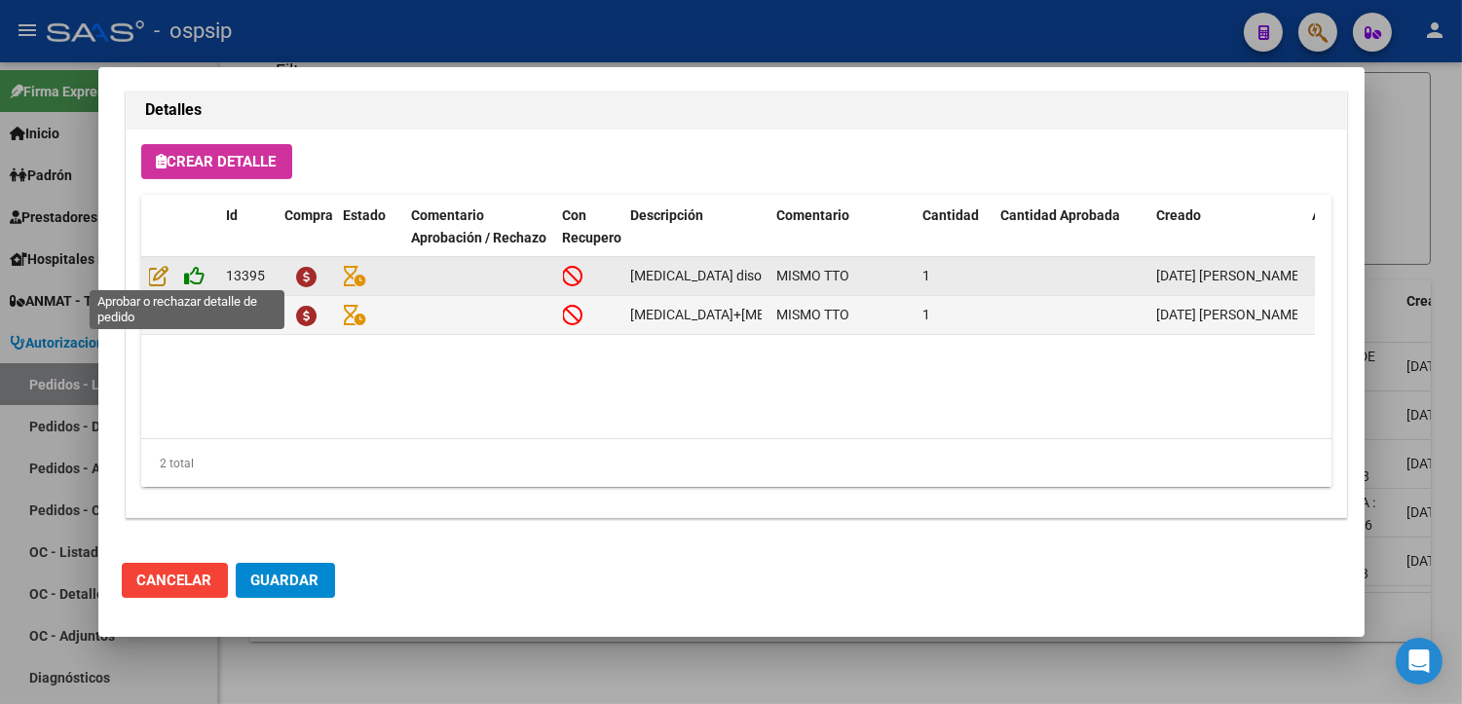
click at [201, 275] on icon at bounding box center [195, 275] width 20 height 21
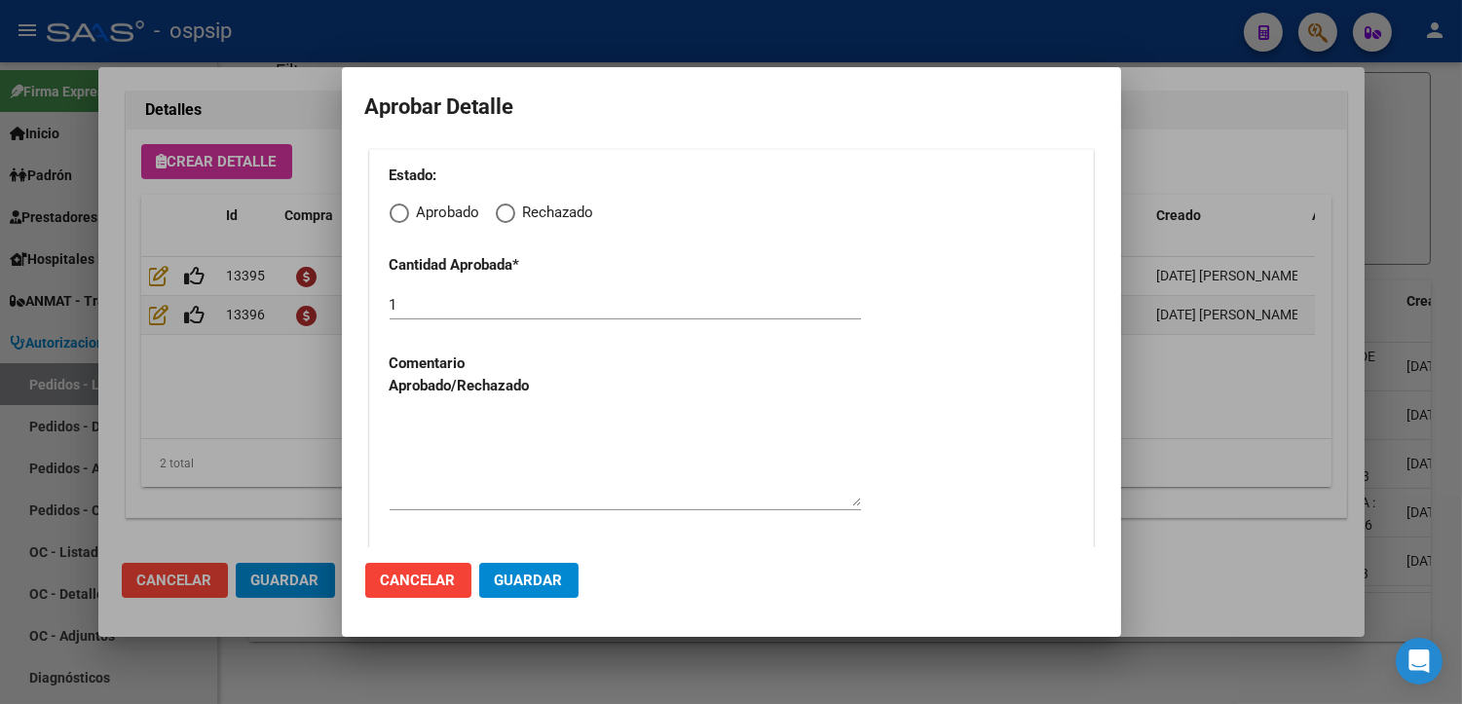
click at [402, 219] on span "Elija una opción" at bounding box center [399, 213] width 19 height 19
click at [402, 219] on input "Aprobado" at bounding box center [399, 213] width 19 height 19
radio input "true"
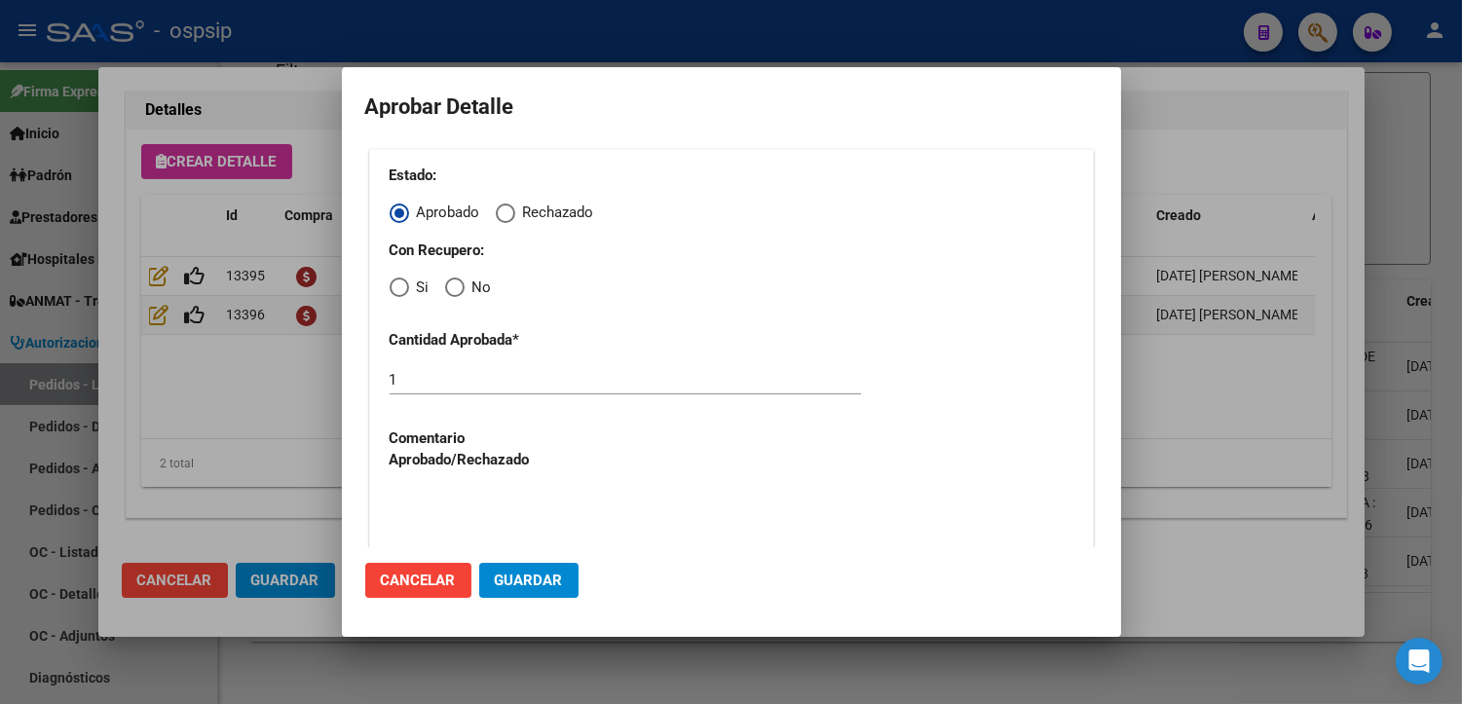
drag, startPoint x: 403, startPoint y: 288, endPoint x: 402, endPoint y: 299, distance: 10.8
click at [402, 293] on span "Elija una opción" at bounding box center [399, 287] width 19 height 19
click at [402, 293] on input "Si" at bounding box center [399, 287] width 19 height 19
radio input "true"
click at [460, 497] on textarea at bounding box center [625, 536] width 471 height 92
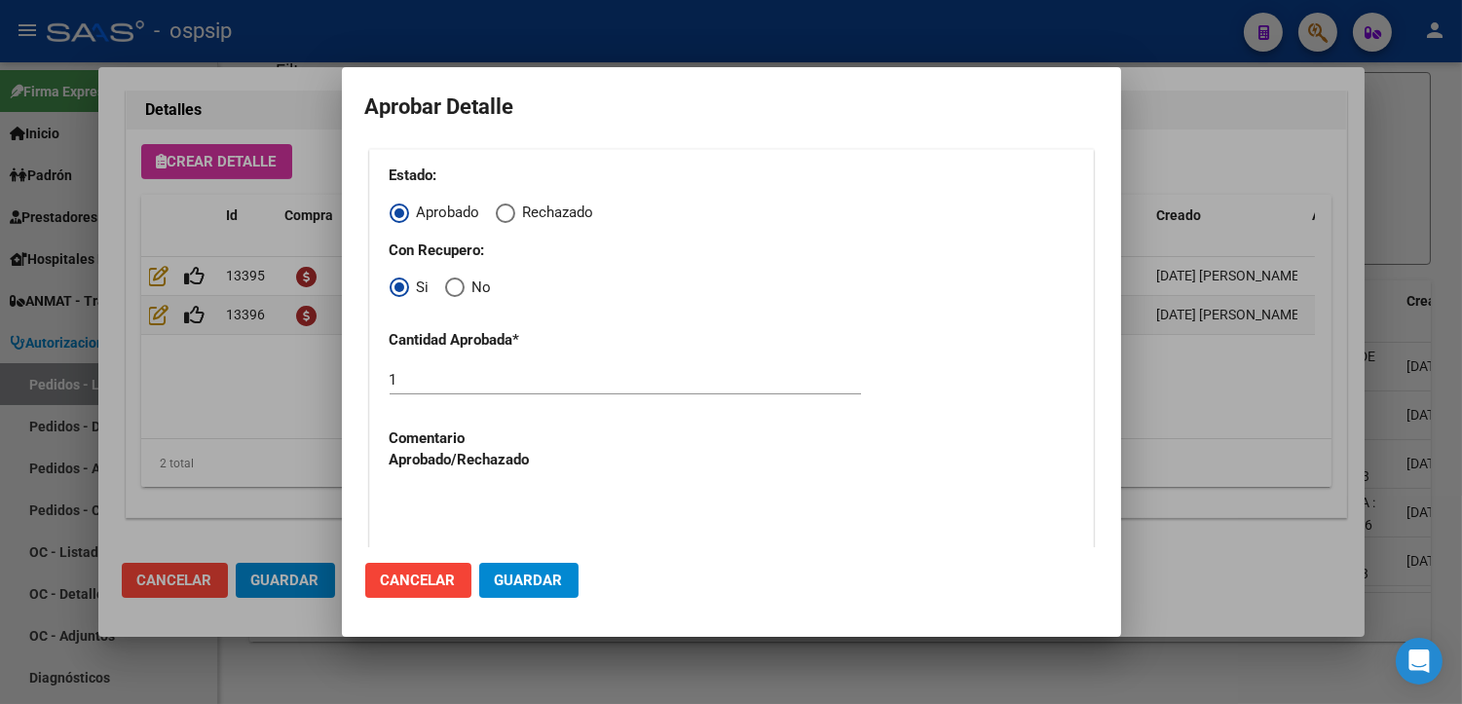
click at [504, 572] on span "Guardar" at bounding box center [529, 581] width 68 height 18
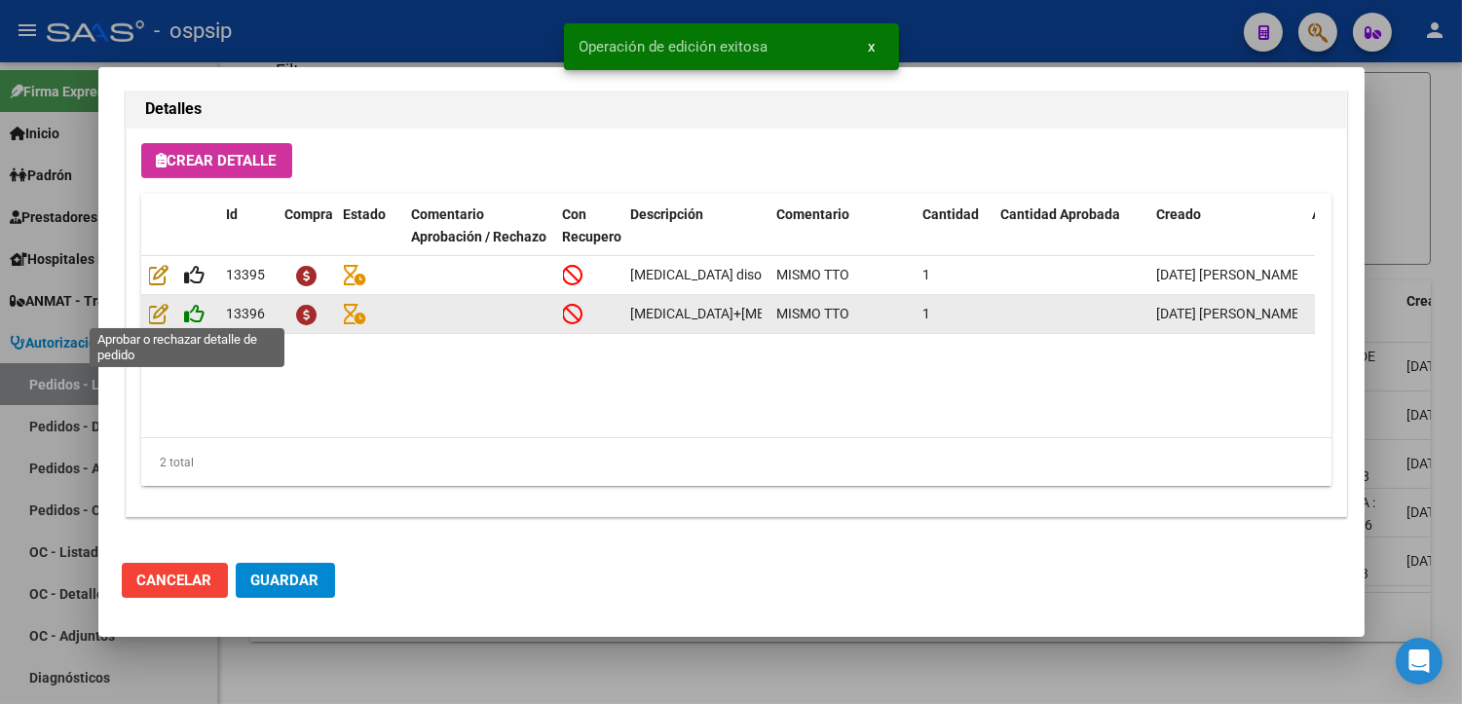
type input "[GEOGRAPHIC_DATA], [GEOGRAPHIC_DATA][PERSON_NAME] GRAL AV. 6320"
click at [185, 306] on icon at bounding box center [195, 313] width 20 height 21
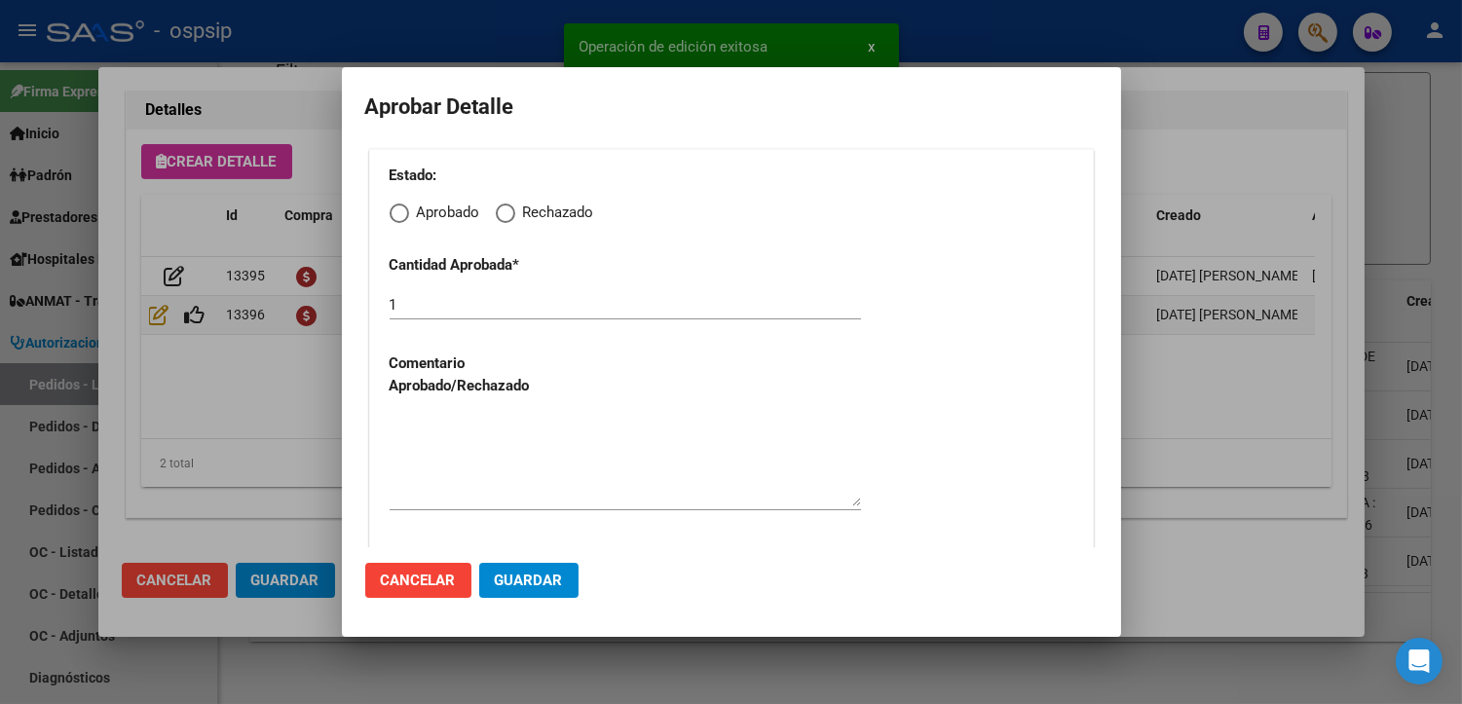
click at [398, 213] on span "Elija una opción" at bounding box center [398, 213] width 0 height 0
click at [397, 211] on input "Aprobado" at bounding box center [399, 213] width 19 height 19
radio input "true"
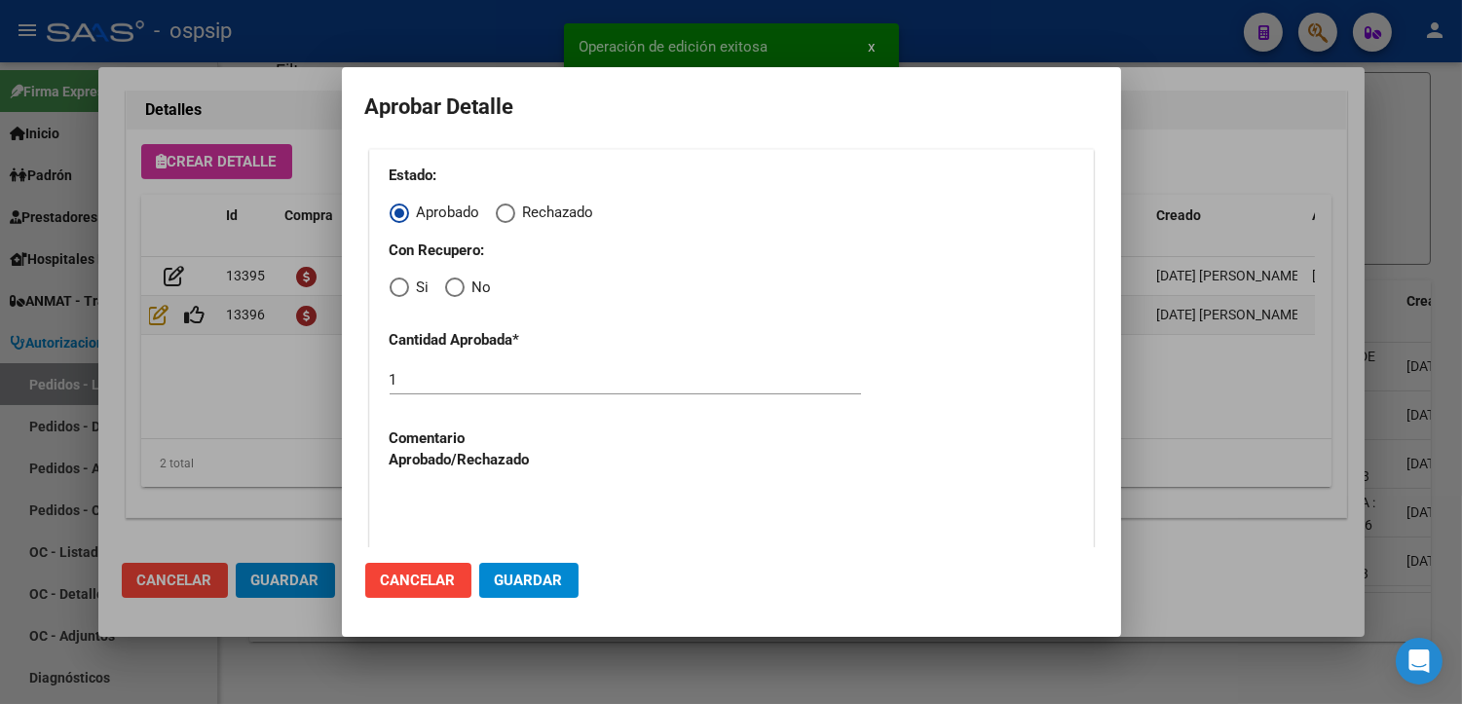
click at [403, 286] on span "Elija una opción" at bounding box center [399, 287] width 19 height 19
click at [403, 286] on input "Si" at bounding box center [399, 287] width 19 height 19
radio input "true"
click at [431, 483] on div "Estado: Aprobado Rechazado Con Recupero: Si No Cantidad Aprobada * 1 Comentario…" at bounding box center [731, 461] width 725 height 624
click at [471, 490] on textarea at bounding box center [625, 536] width 471 height 92
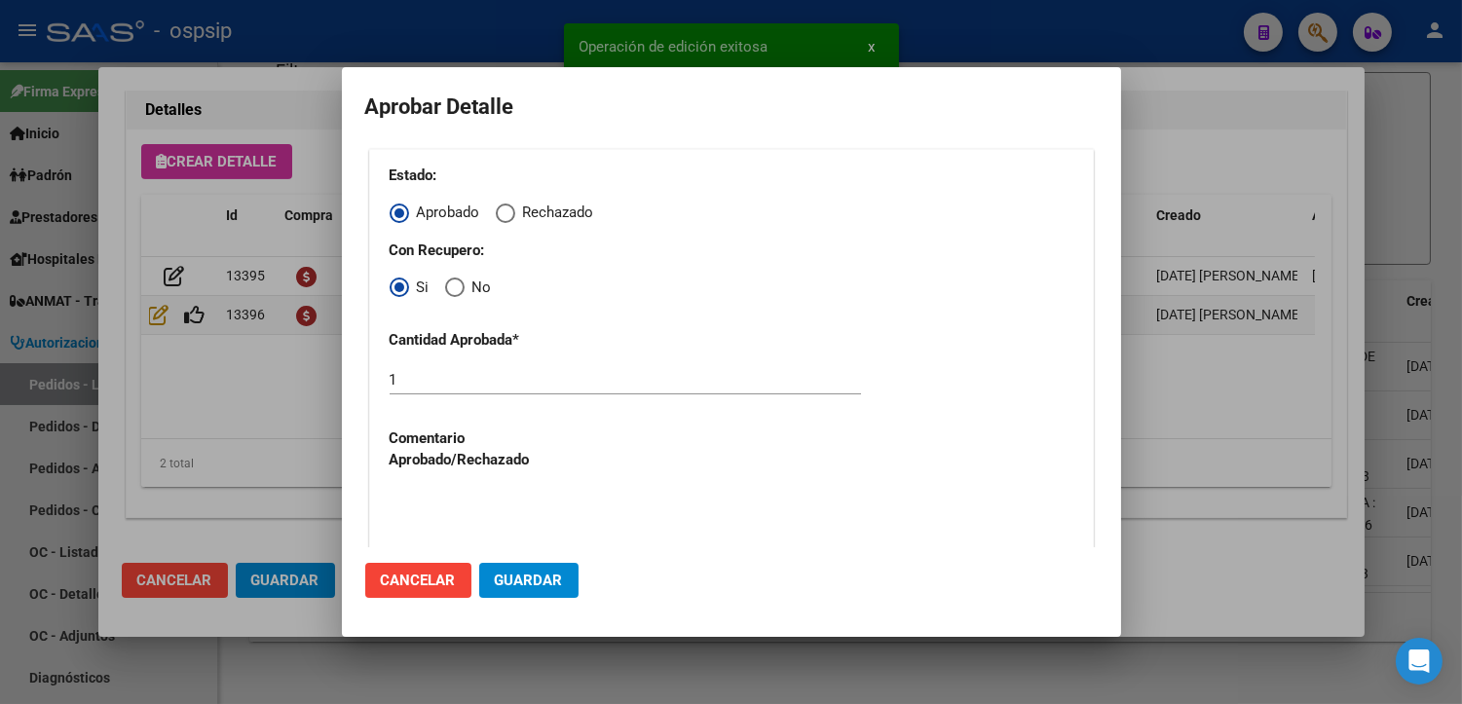
click at [509, 566] on button "Guardar" at bounding box center [528, 580] width 99 height 35
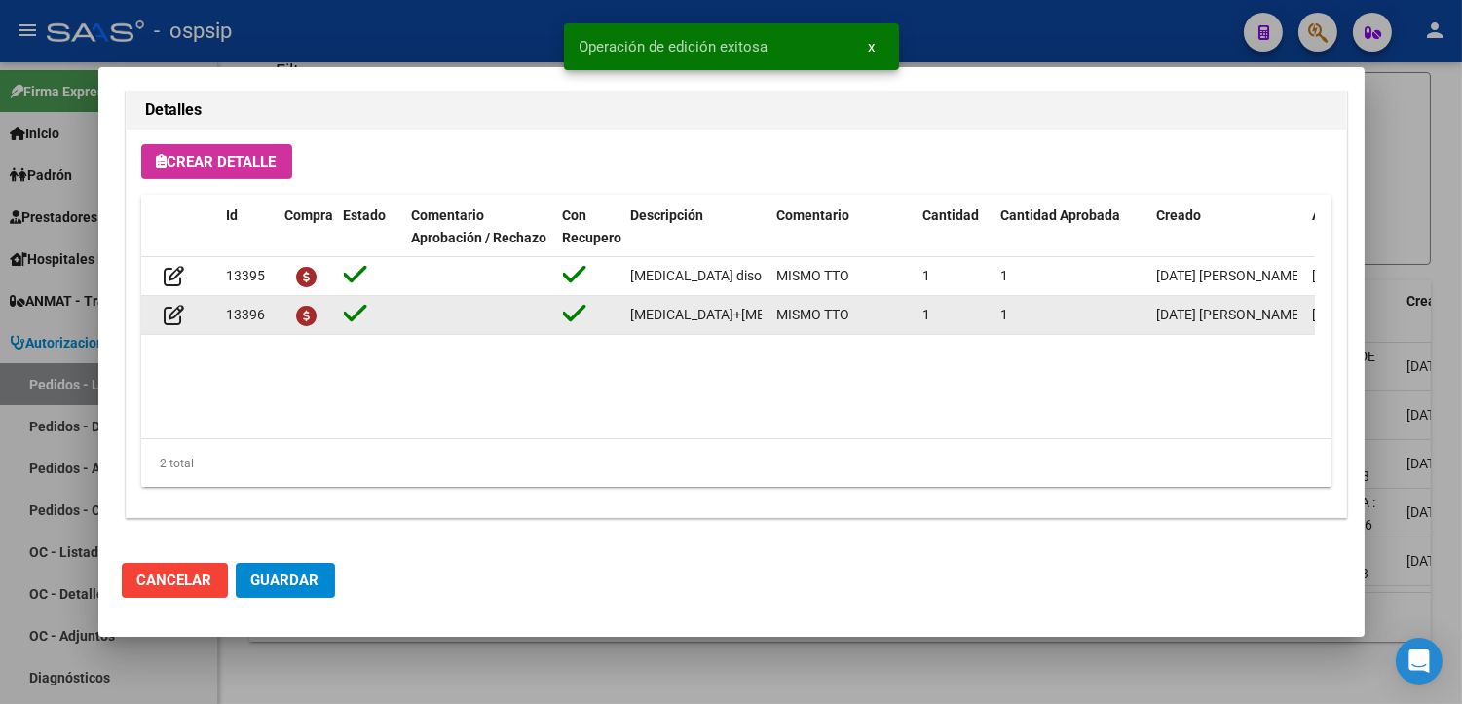
click at [197, 318] on div at bounding box center [180, 315] width 62 height 22
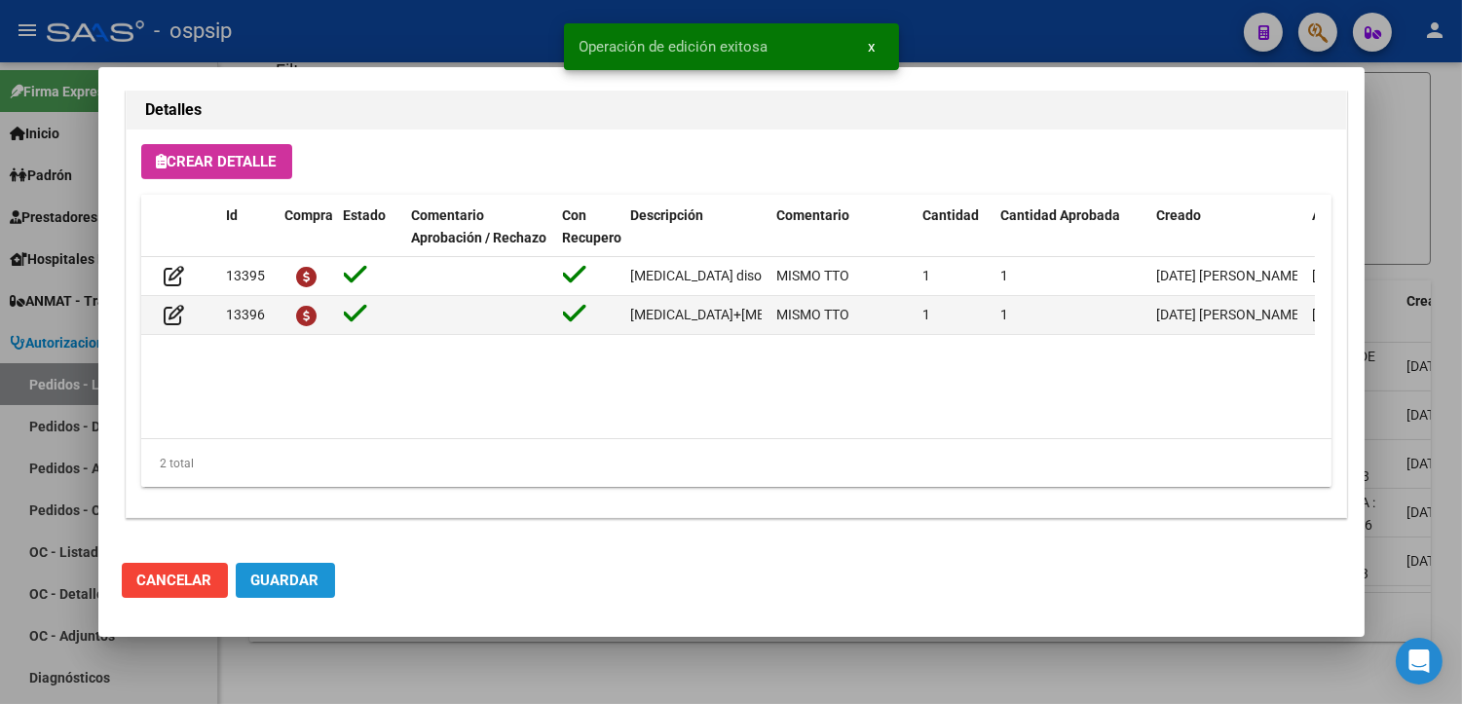
click at [293, 570] on button "Guardar" at bounding box center [285, 580] width 99 height 35
click at [433, 680] on div at bounding box center [731, 352] width 1462 height 704
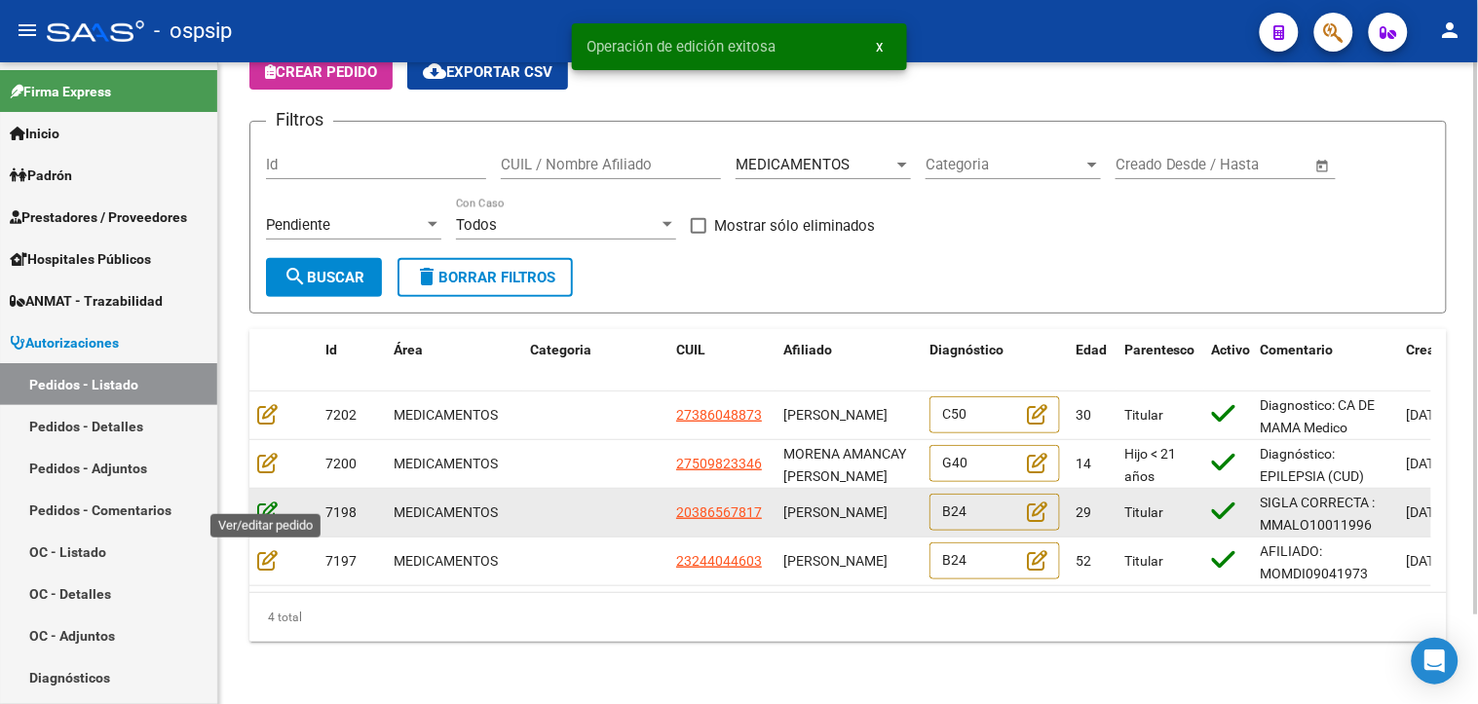
click at [266, 501] on icon at bounding box center [267, 511] width 20 height 21
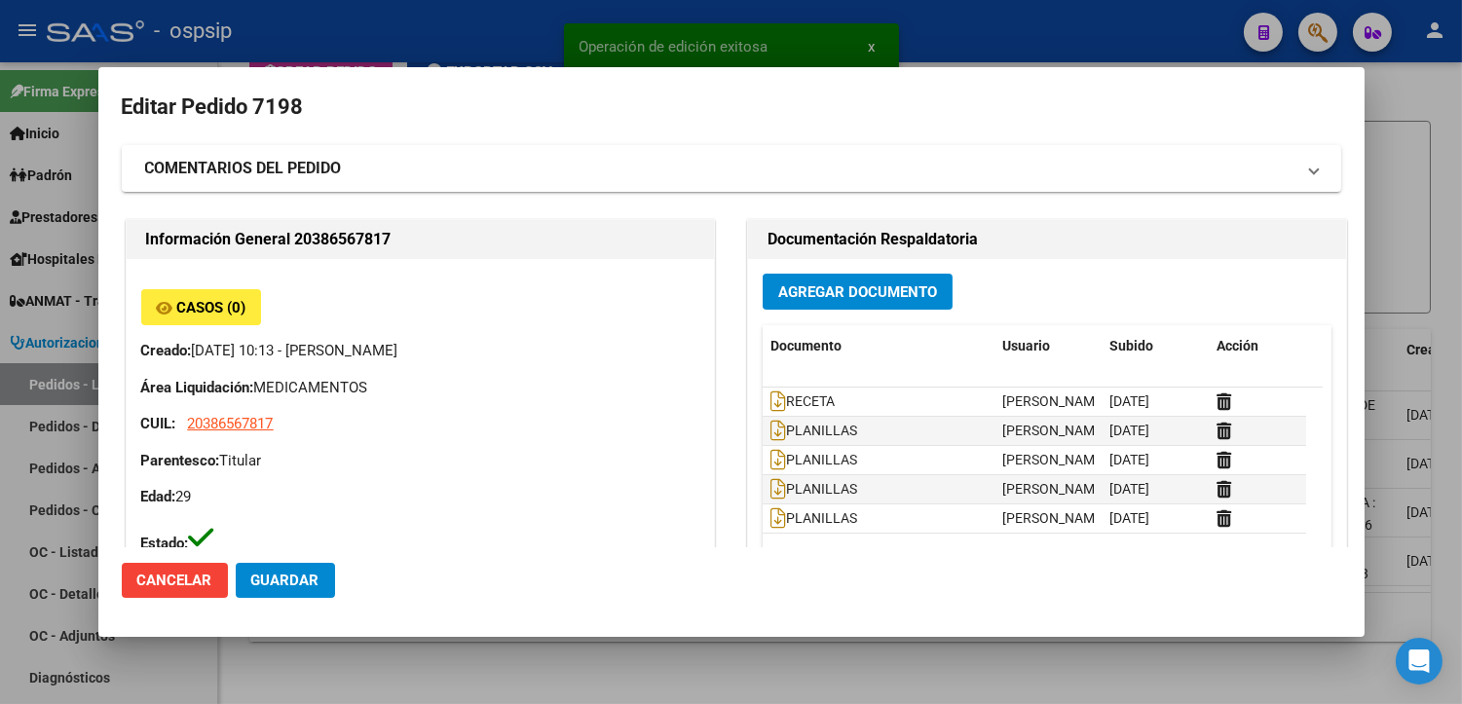
type input "Capital Federal, DEBOTO, [PERSON_NAME] 5408"
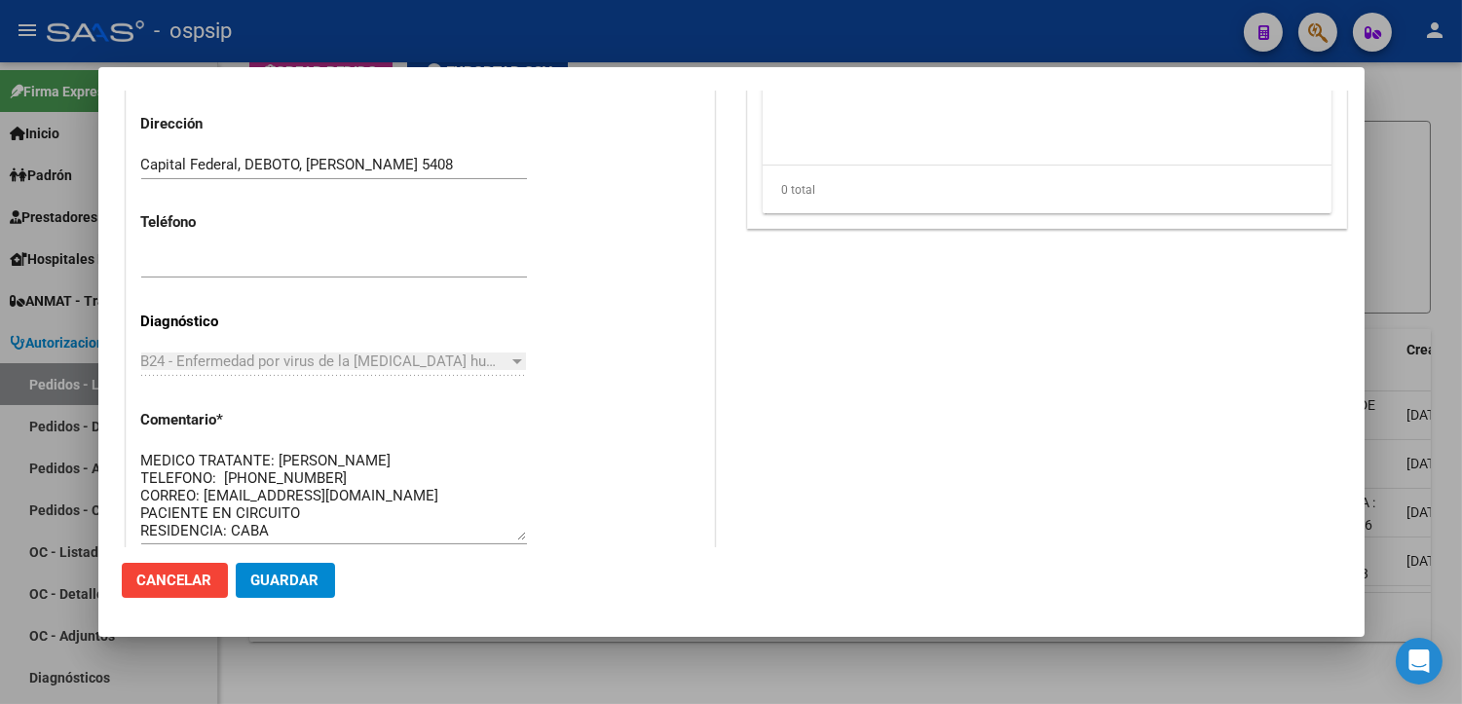
scroll to position [1389, 0]
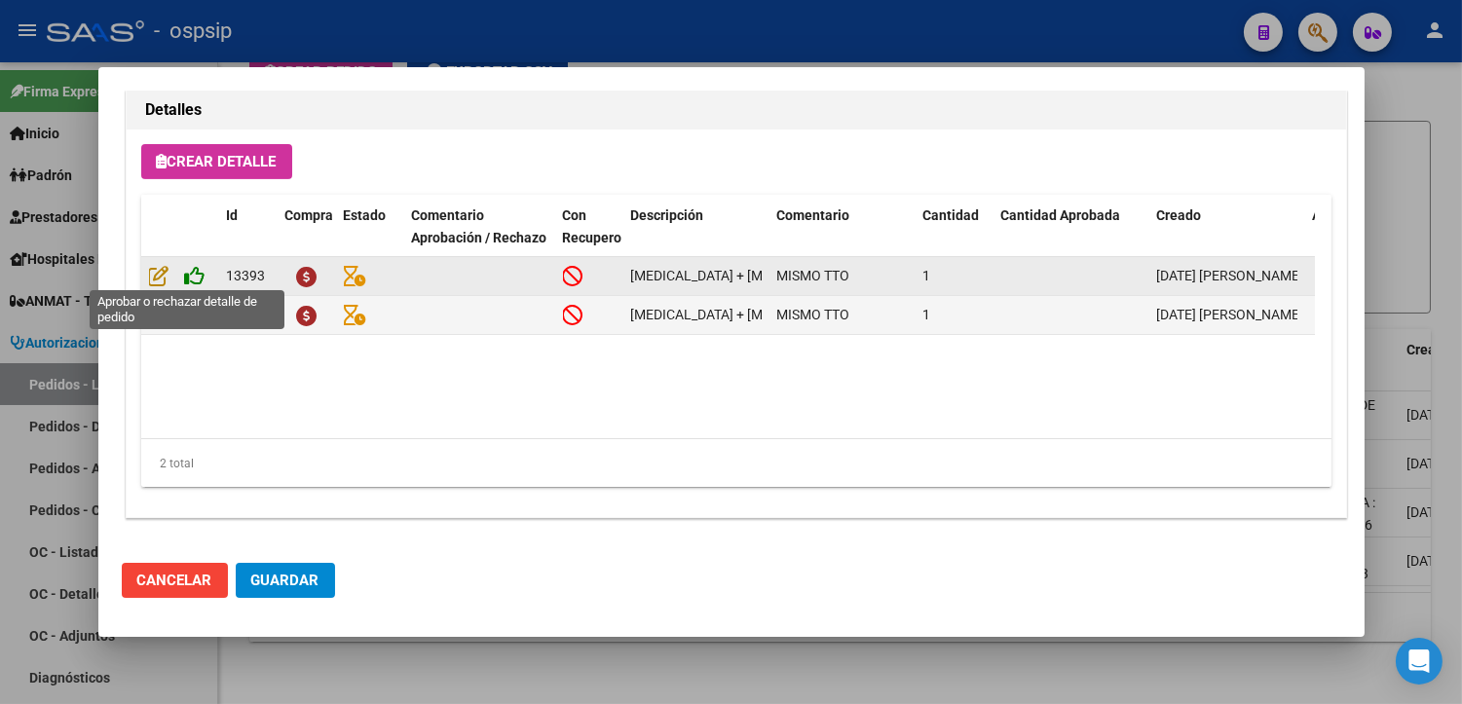
click at [190, 273] on icon at bounding box center [195, 275] width 20 height 21
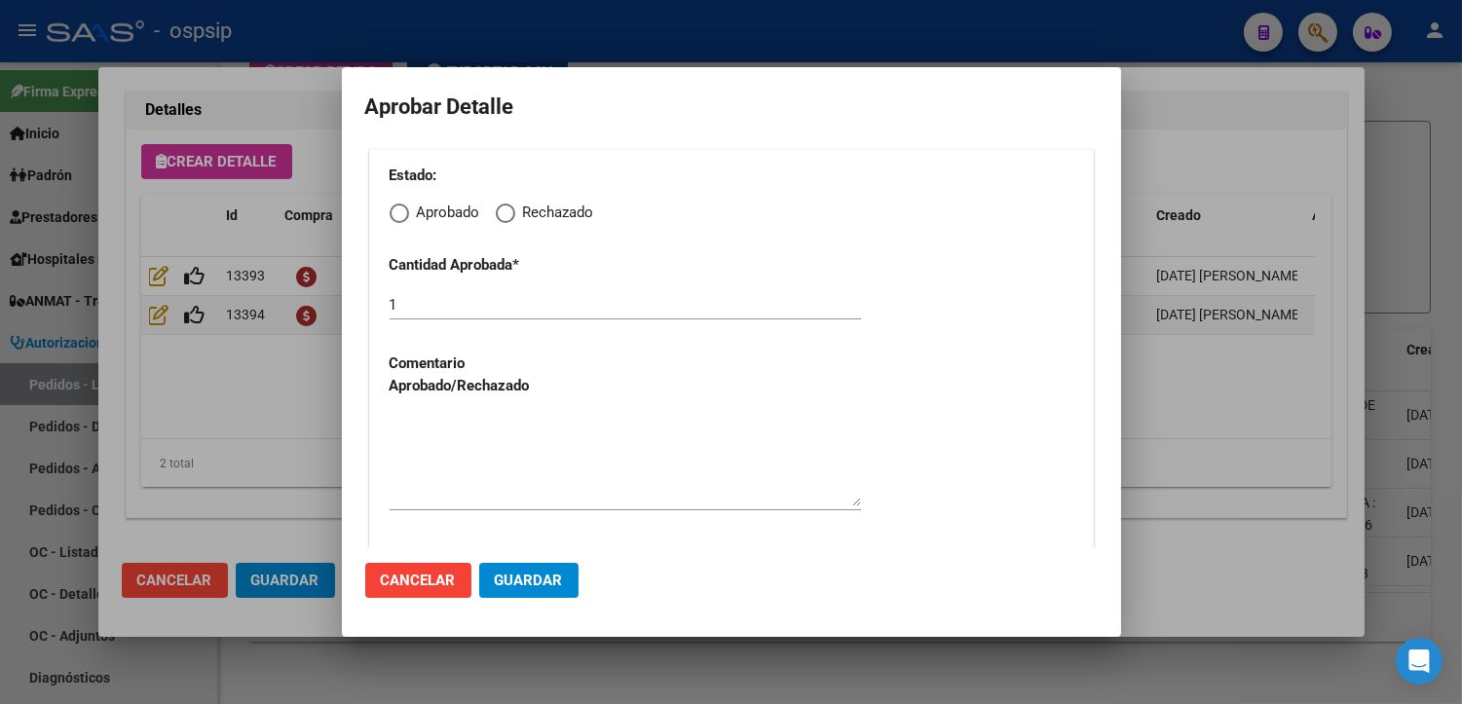
click at [406, 215] on span "Elija una opción" at bounding box center [399, 213] width 19 height 19
click at [406, 215] on input "Aprobado" at bounding box center [399, 213] width 19 height 19
radio input "true"
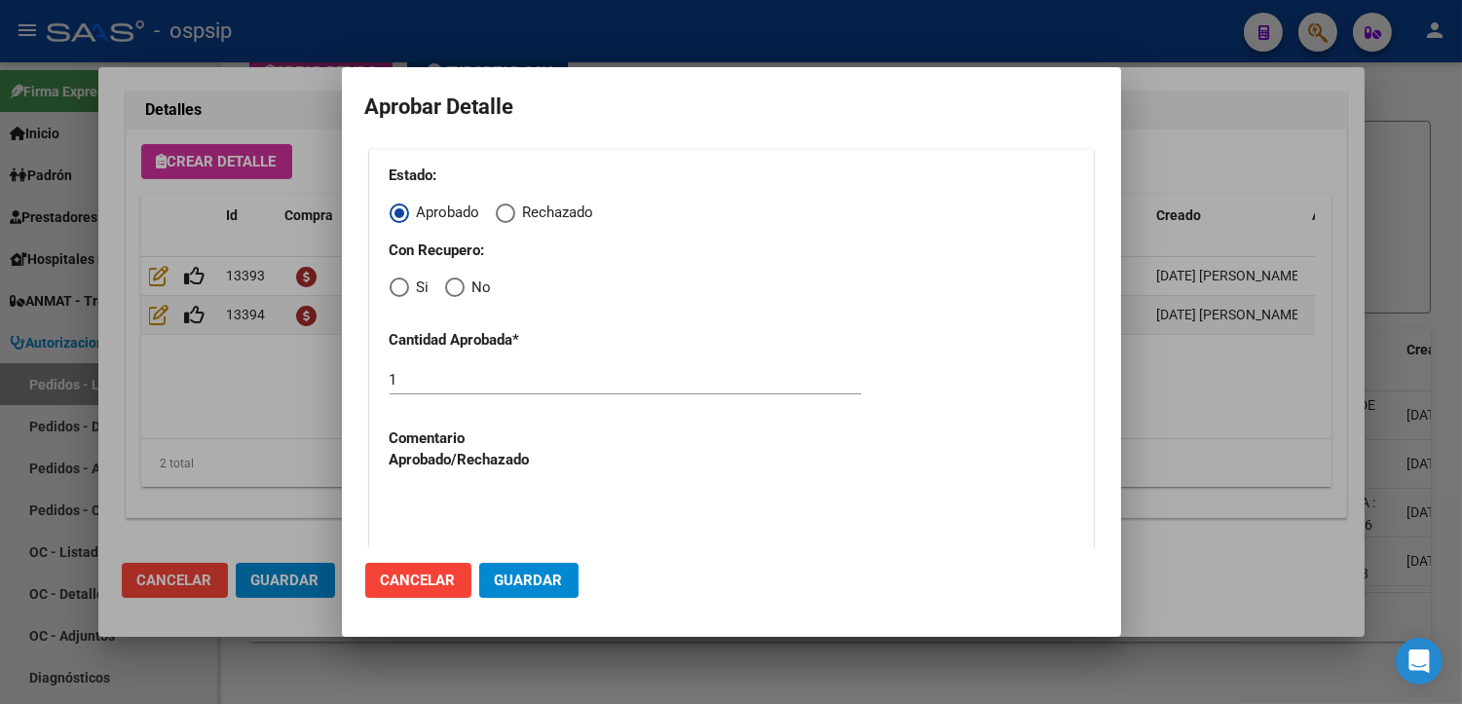
drag, startPoint x: 405, startPoint y: 285, endPoint x: 405, endPoint y: 308, distance: 22.4
click at [404, 286] on span "Elija una opción" at bounding box center [399, 287] width 19 height 19
click at [404, 286] on input "Si" at bounding box center [399, 287] width 19 height 19
radio input "true"
click at [499, 528] on textarea at bounding box center [625, 536] width 471 height 92
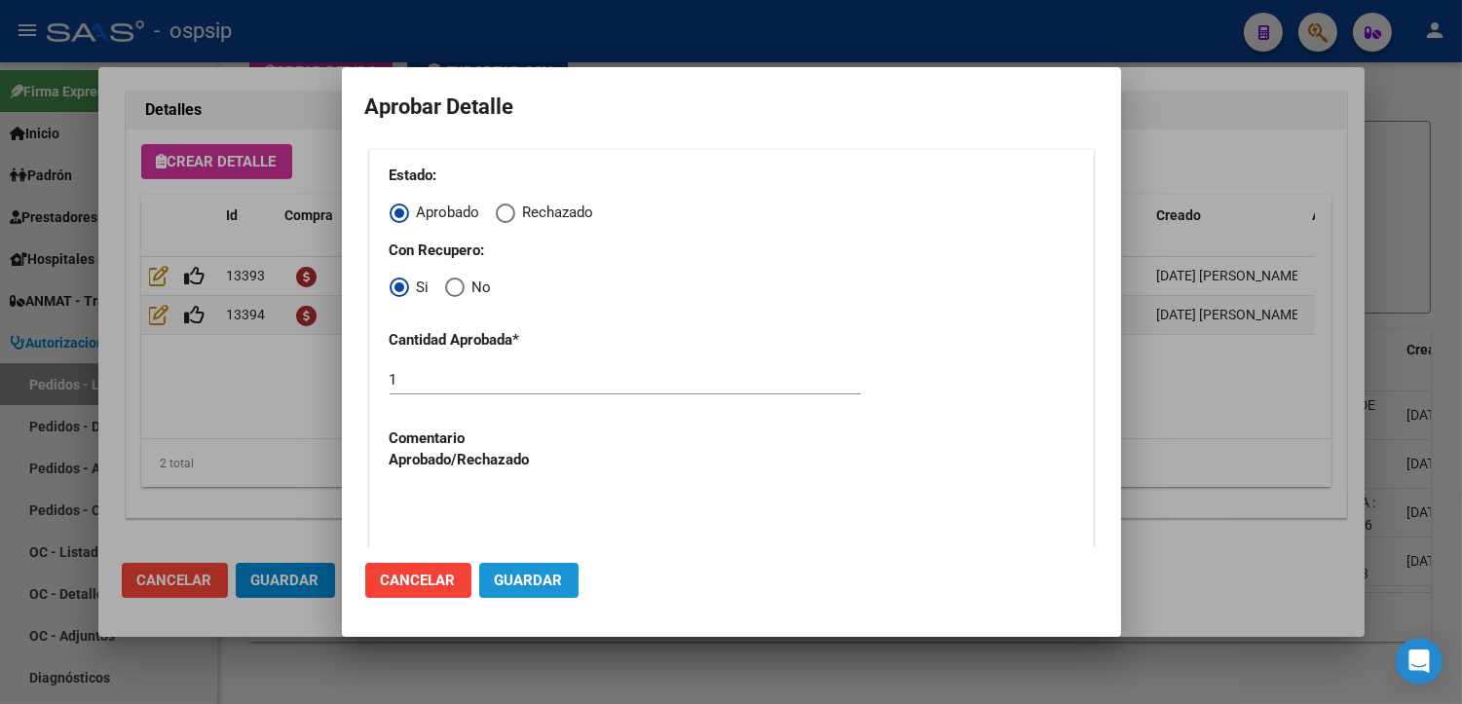
click at [532, 586] on span "Guardar" at bounding box center [529, 581] width 68 height 18
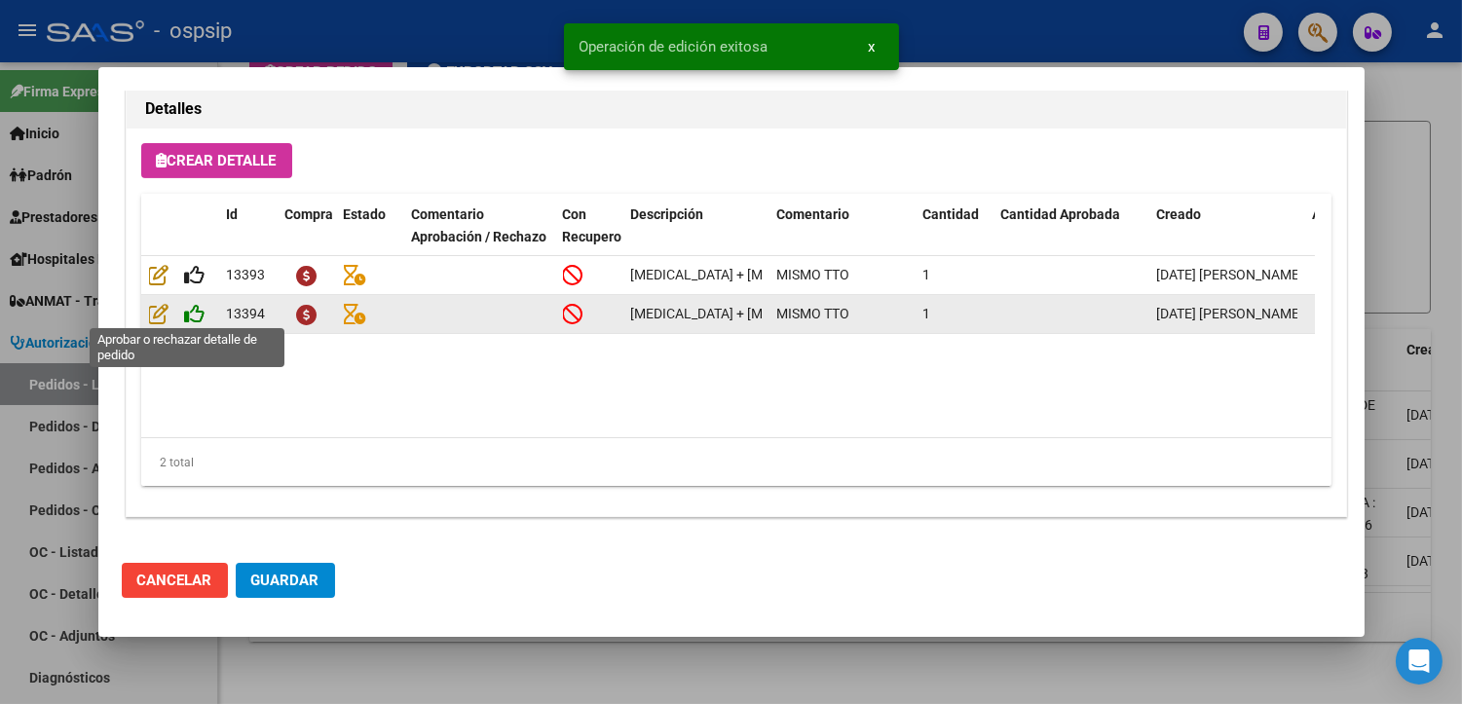
type input "JUJUY, [GEOGRAPHIC_DATA], PASAJE A.M. [PERSON_NAME] 941"
click at [193, 307] on icon at bounding box center [195, 314] width 20 height 21
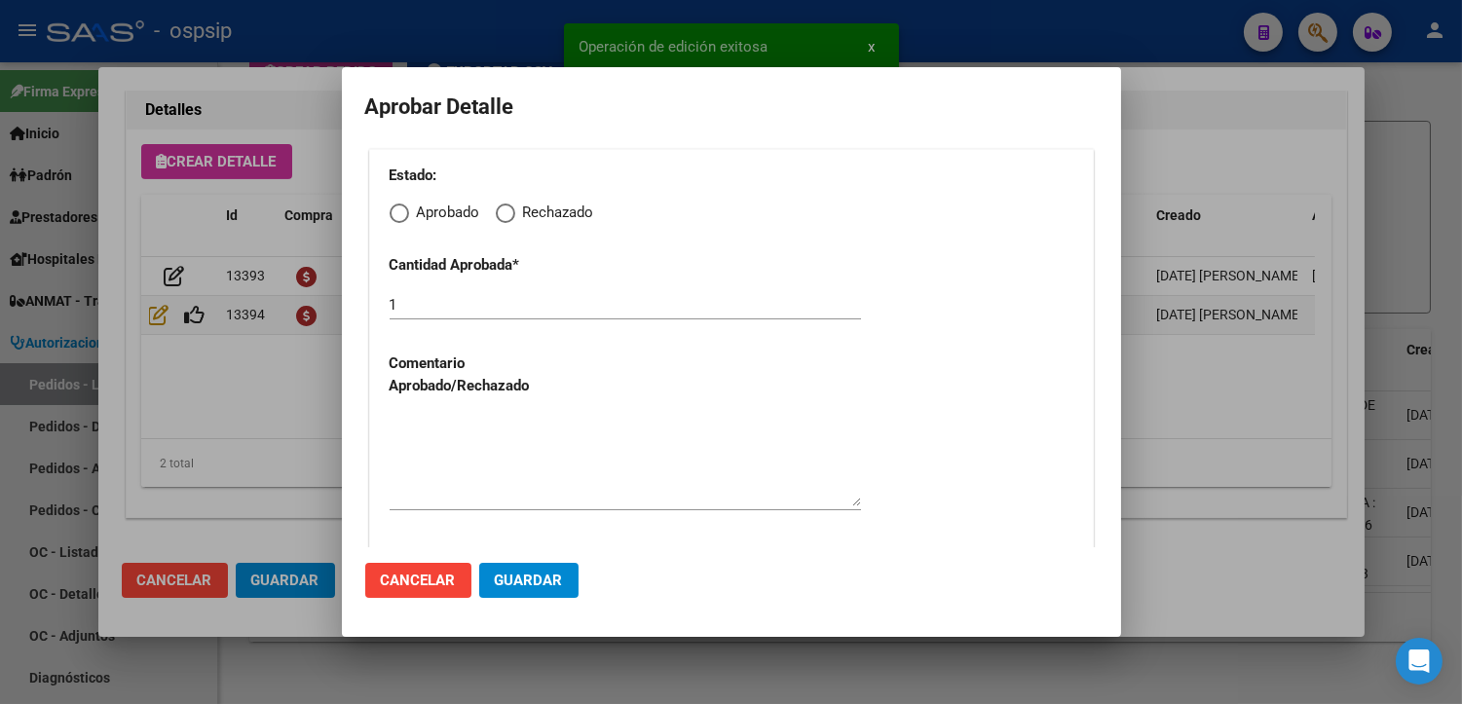
click at [396, 205] on span "Elija una opción" at bounding box center [399, 213] width 19 height 19
click at [396, 205] on input "Aprobado" at bounding box center [399, 213] width 19 height 19
radio input "true"
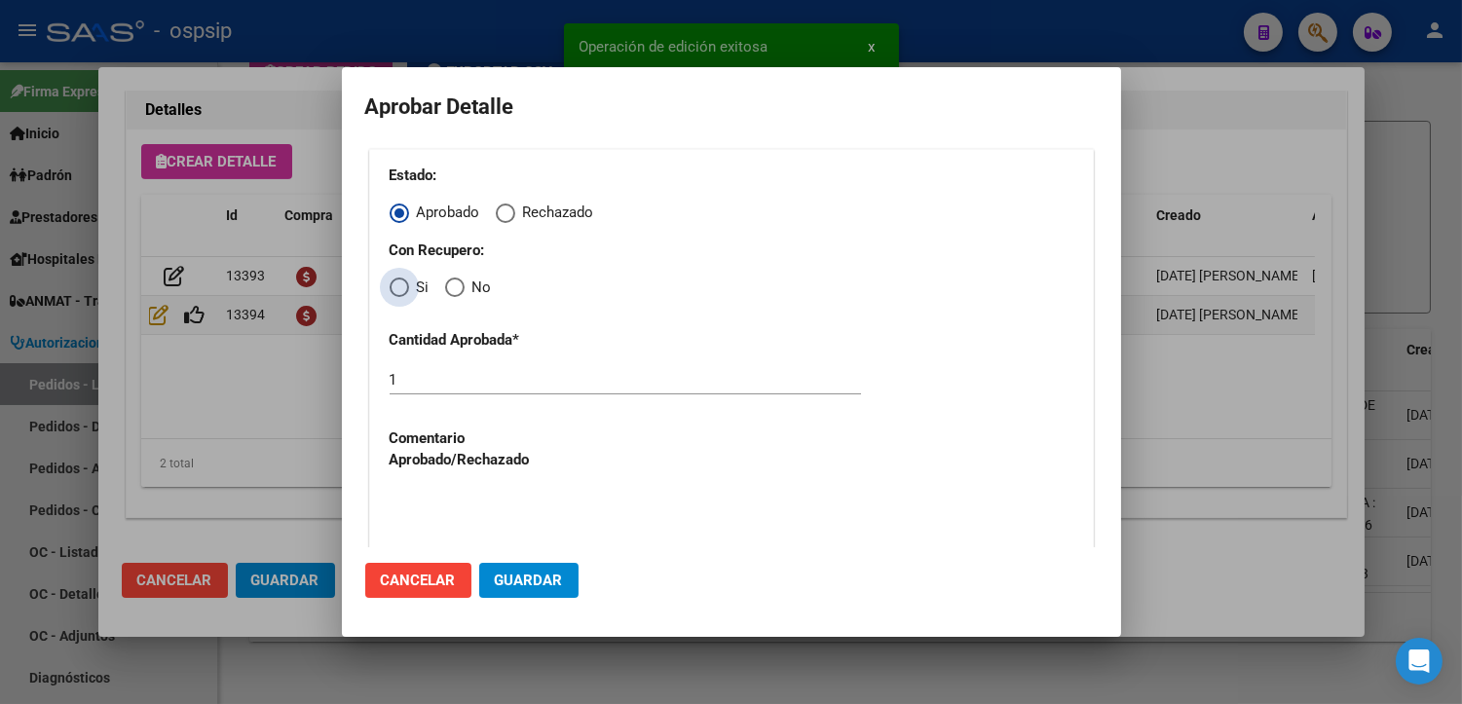
click at [395, 293] on span "Elija una opción" at bounding box center [399, 287] width 19 height 19
click at [395, 293] on input "Si" at bounding box center [399, 287] width 19 height 19
radio input "true"
drag, startPoint x: 487, startPoint y: 494, endPoint x: 503, endPoint y: 521, distance: 31.4
click at [490, 499] on textarea at bounding box center [625, 536] width 471 height 92
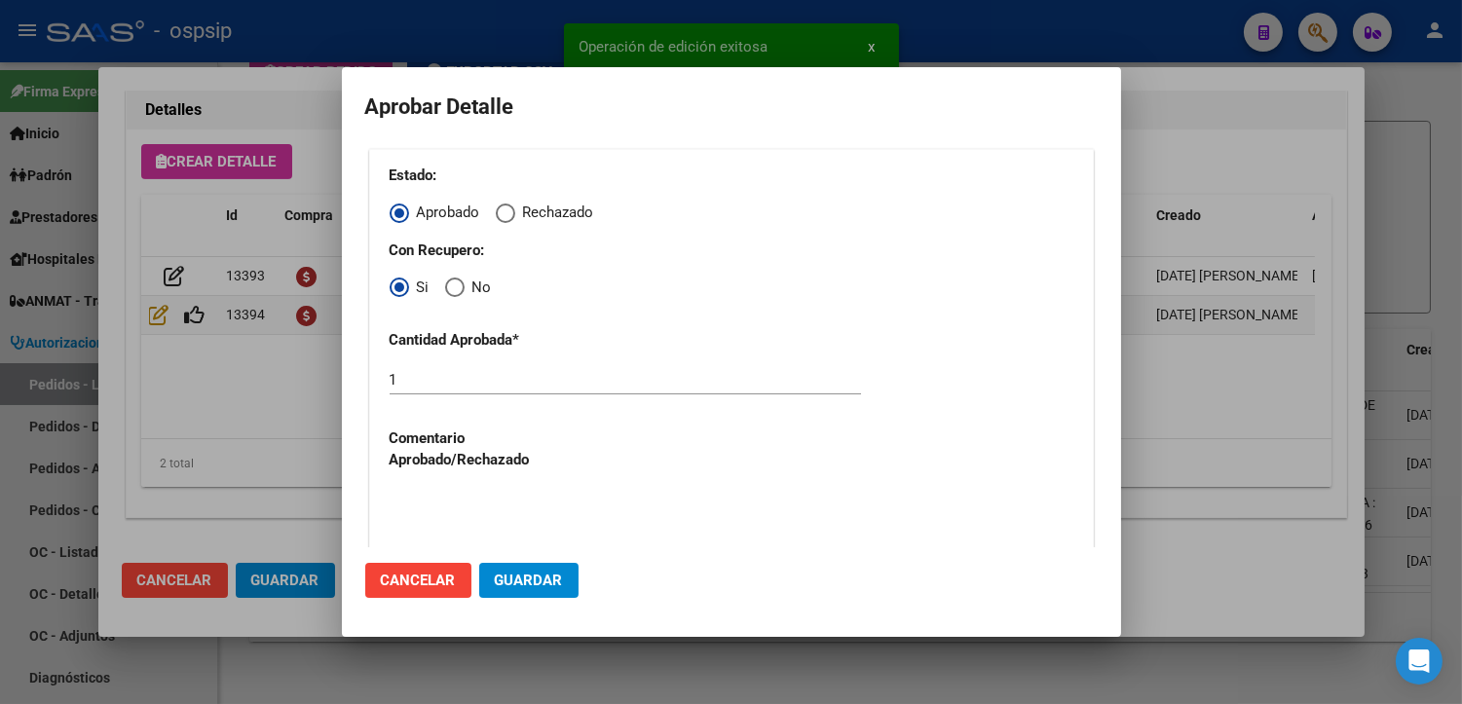
click at [548, 595] on button "Guardar" at bounding box center [528, 580] width 99 height 35
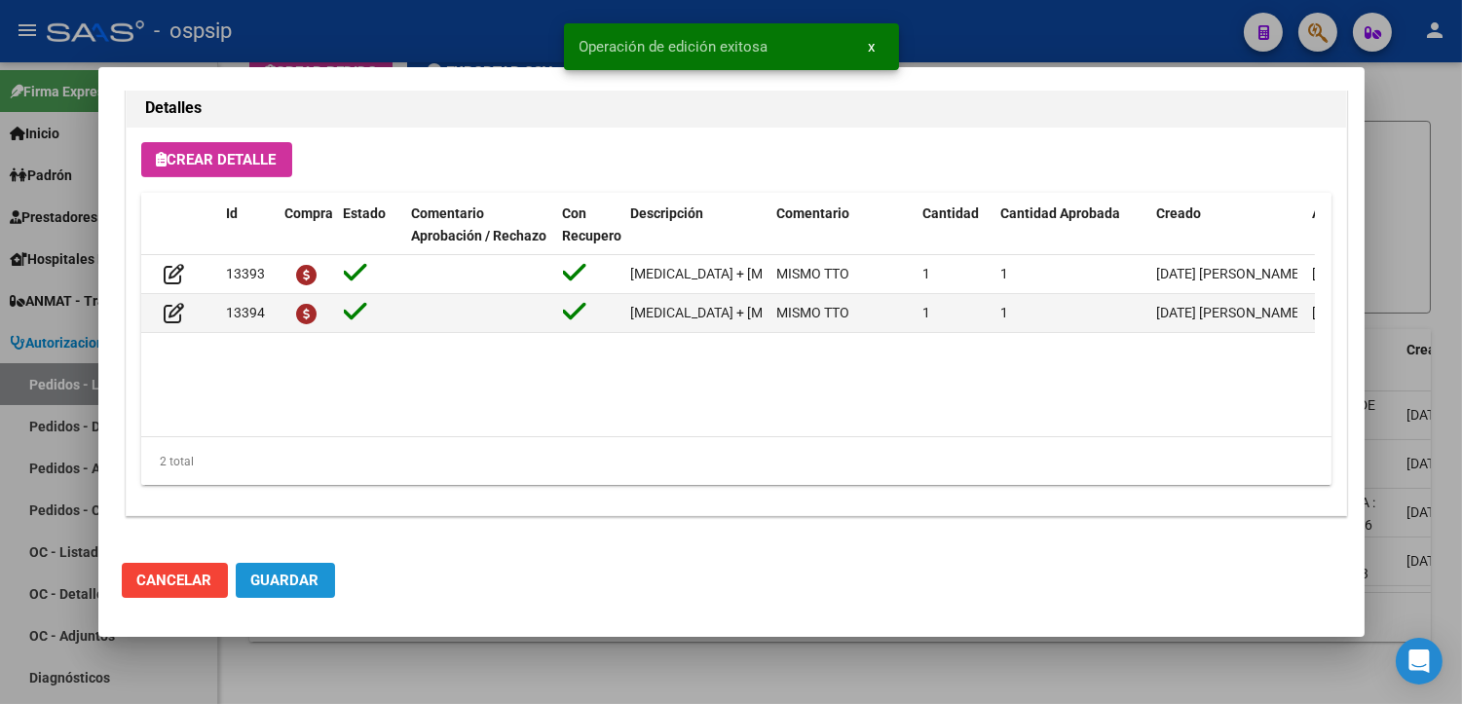
click at [308, 581] on span "Guardar" at bounding box center [285, 581] width 68 height 18
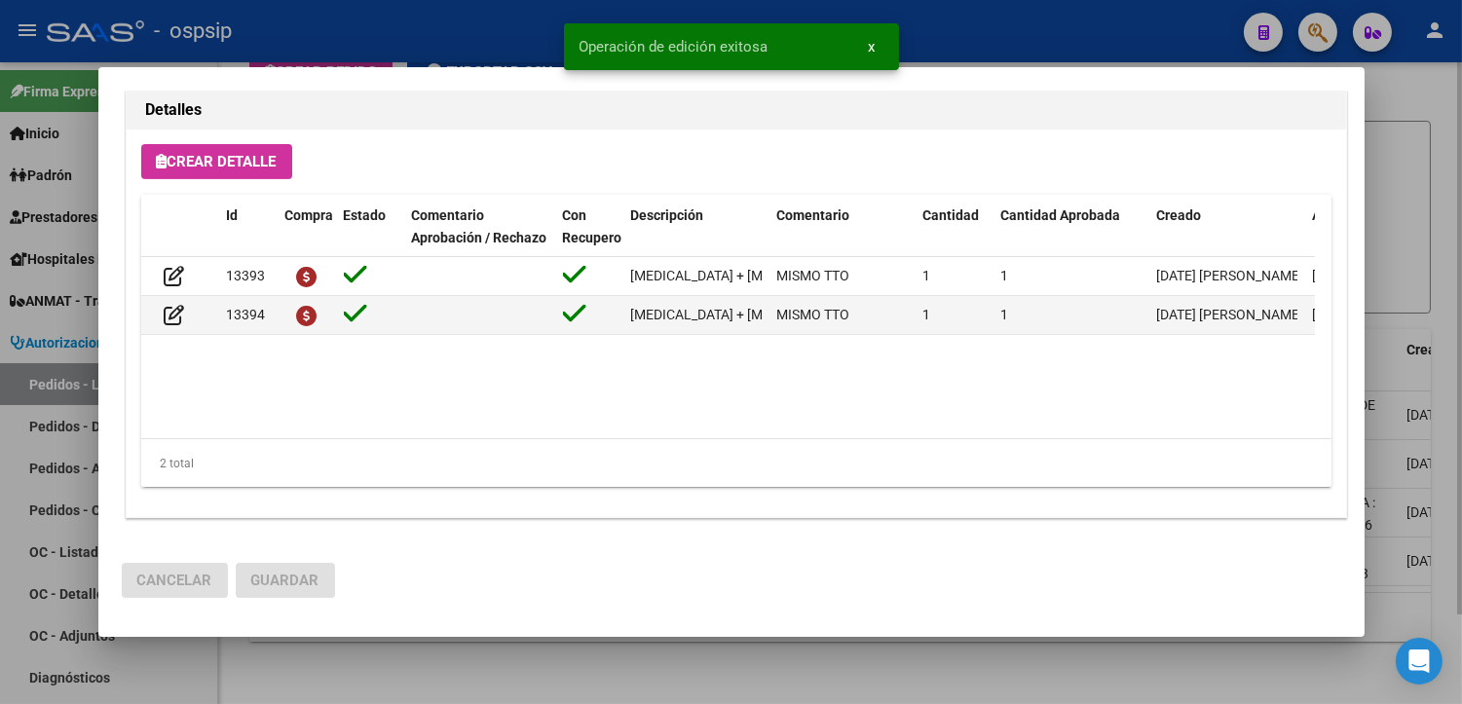
click at [435, 686] on div at bounding box center [731, 352] width 1462 height 704
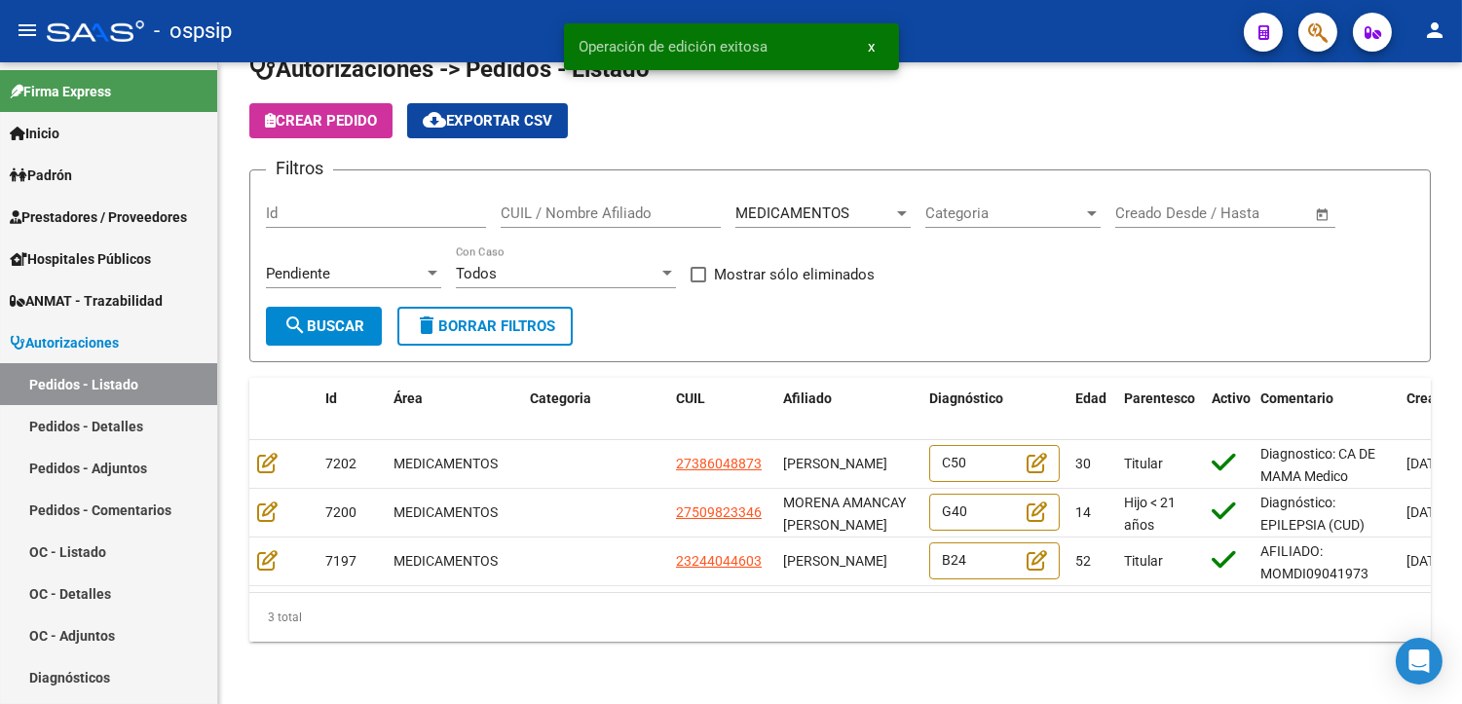
scroll to position [55, 0]
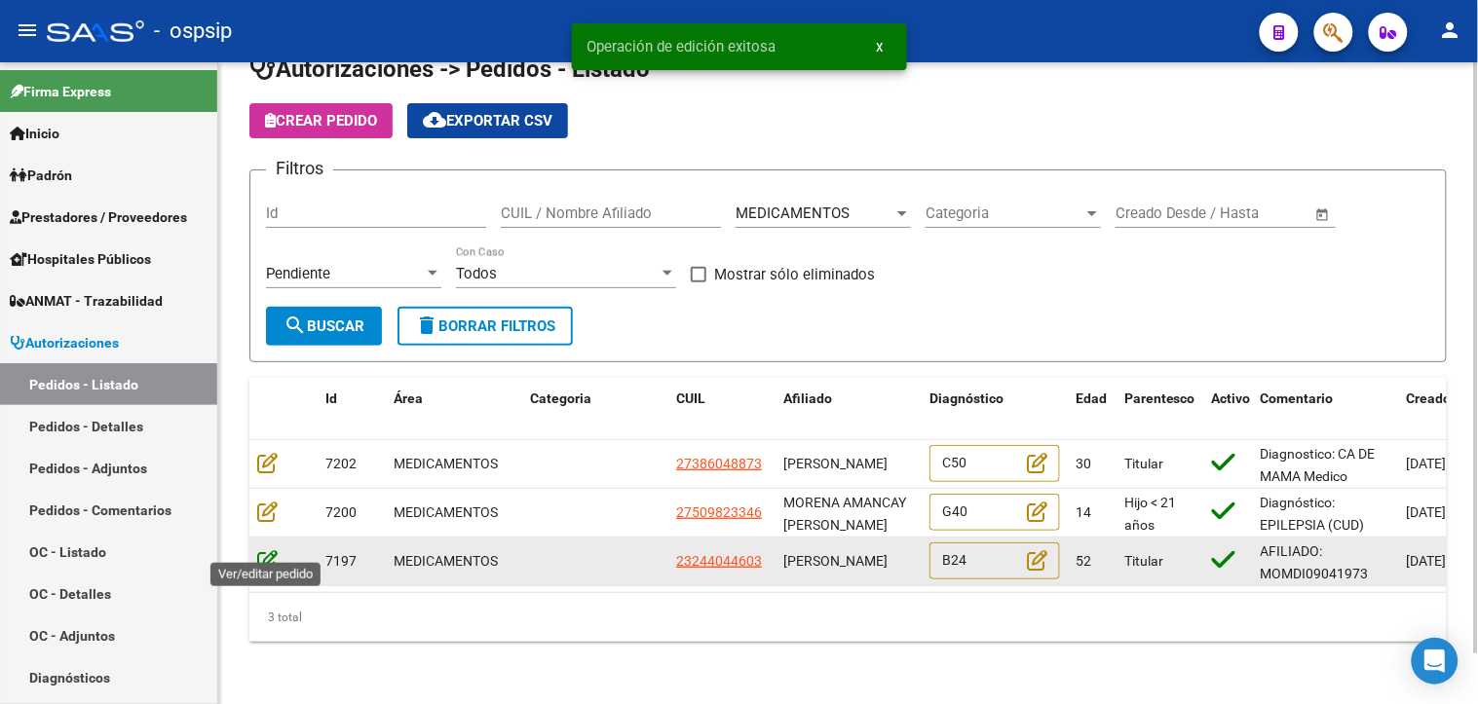
click at [268, 549] on icon at bounding box center [267, 559] width 20 height 21
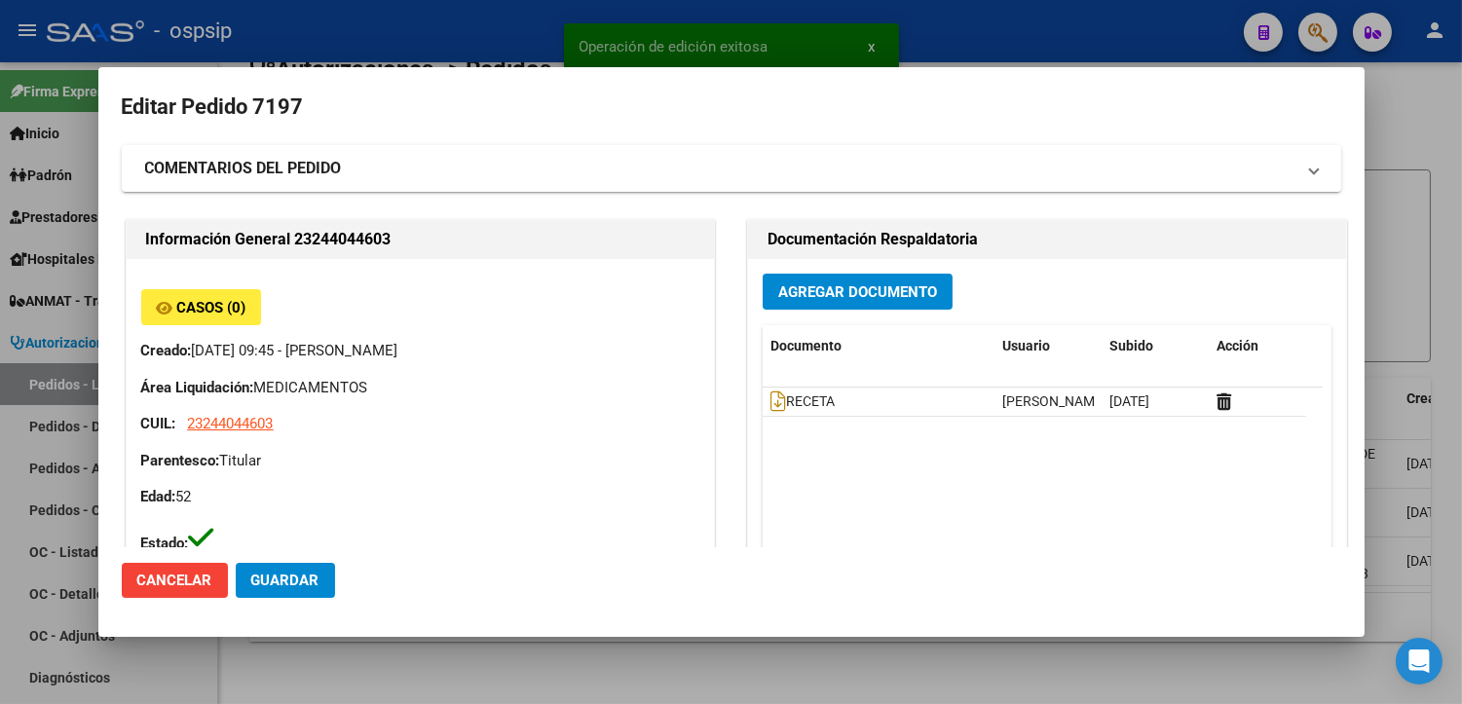
type input "Capital Federal, CABA, [GEOGRAPHIC_DATA] 989"
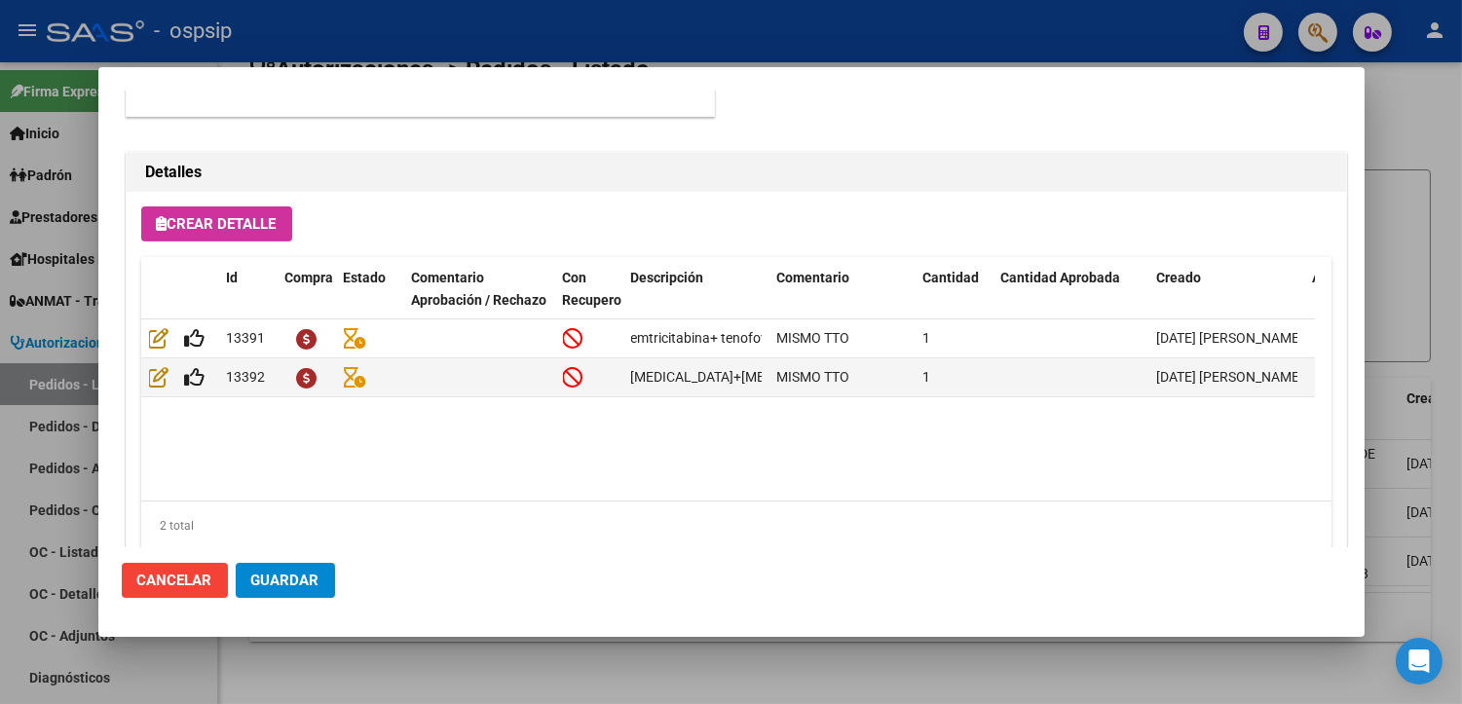
scroll to position [1389, 0]
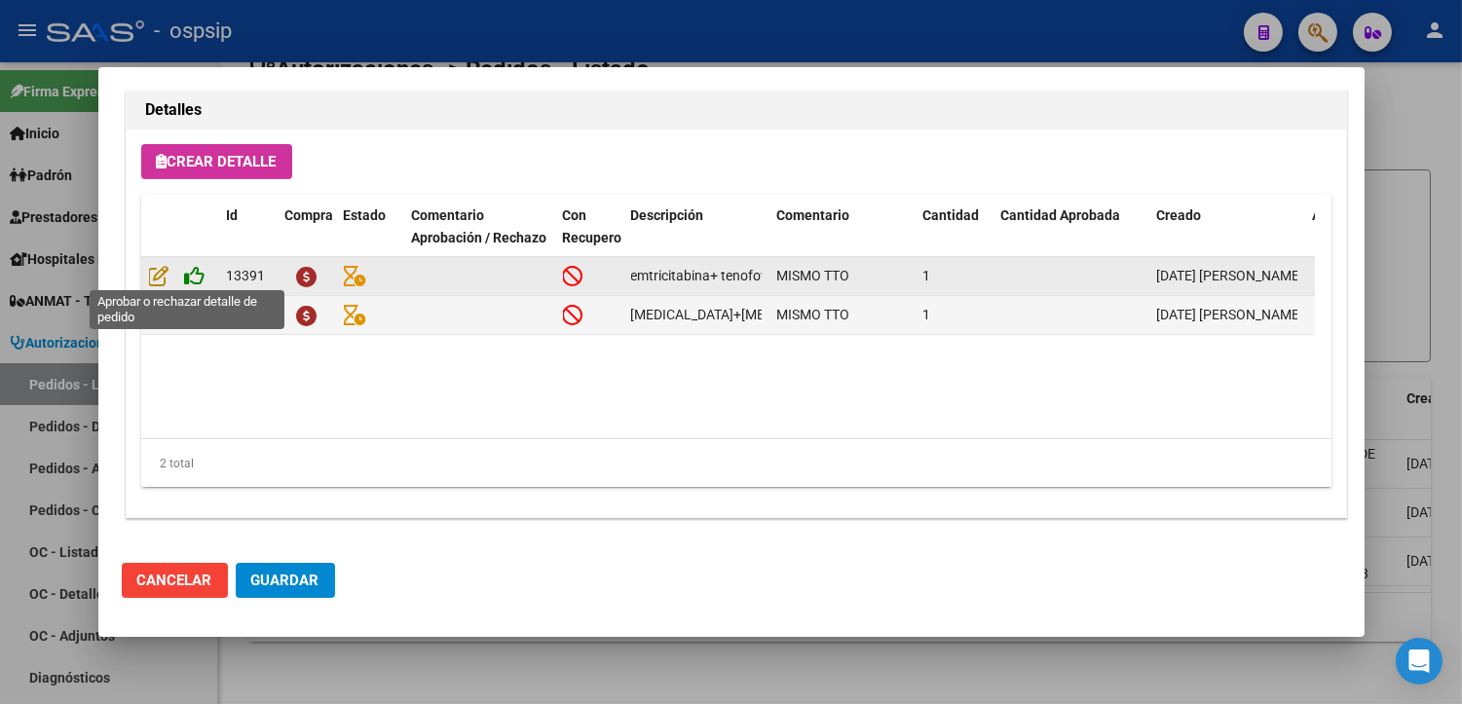
click at [198, 280] on icon at bounding box center [195, 275] width 20 height 21
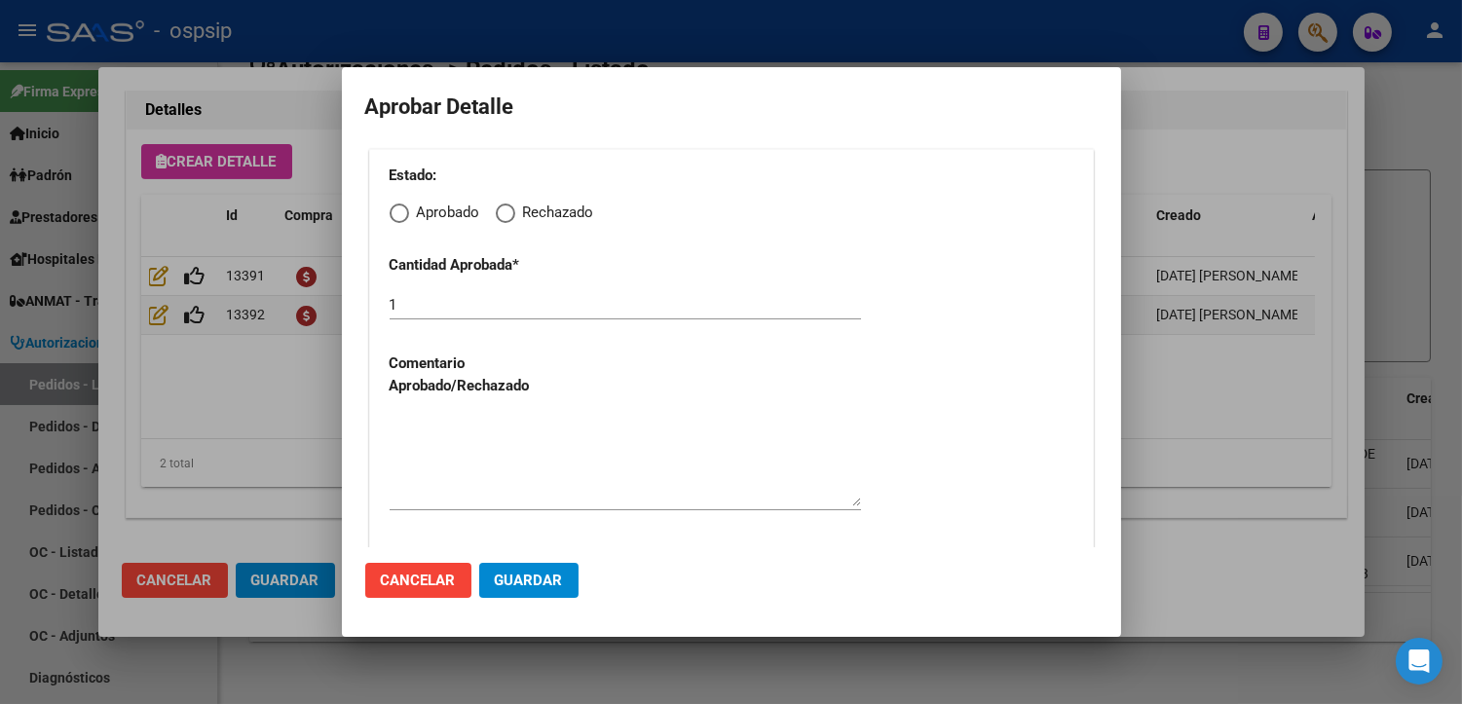
click at [406, 214] on span "Elija una opción" at bounding box center [399, 213] width 19 height 19
click at [406, 214] on input "Aprobado" at bounding box center [399, 213] width 19 height 19
radio input "true"
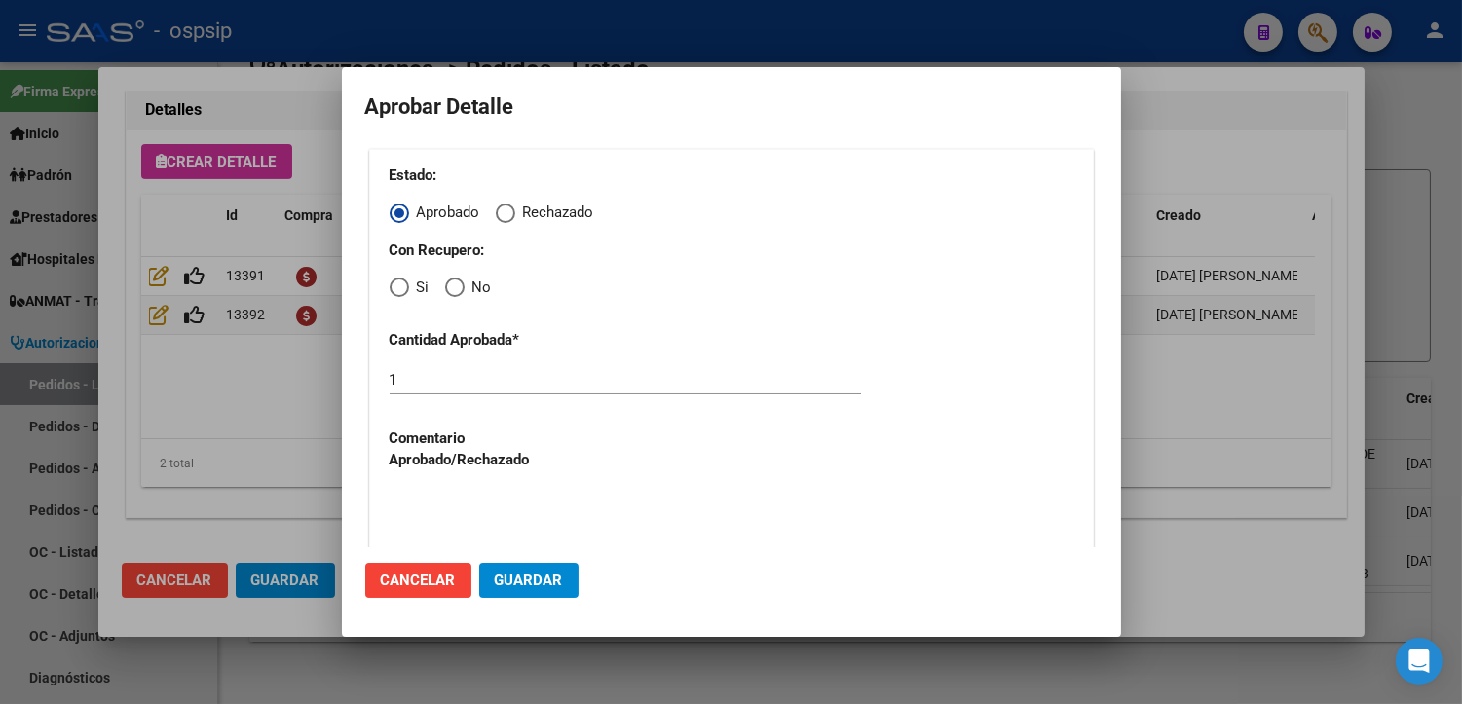
click at [396, 293] on span "Elija una opción" at bounding box center [399, 287] width 19 height 19
click at [396, 293] on input "Si" at bounding box center [399, 287] width 19 height 19
radio input "true"
click at [482, 510] on textarea at bounding box center [625, 536] width 471 height 92
click at [519, 578] on span "Guardar" at bounding box center [529, 581] width 68 height 18
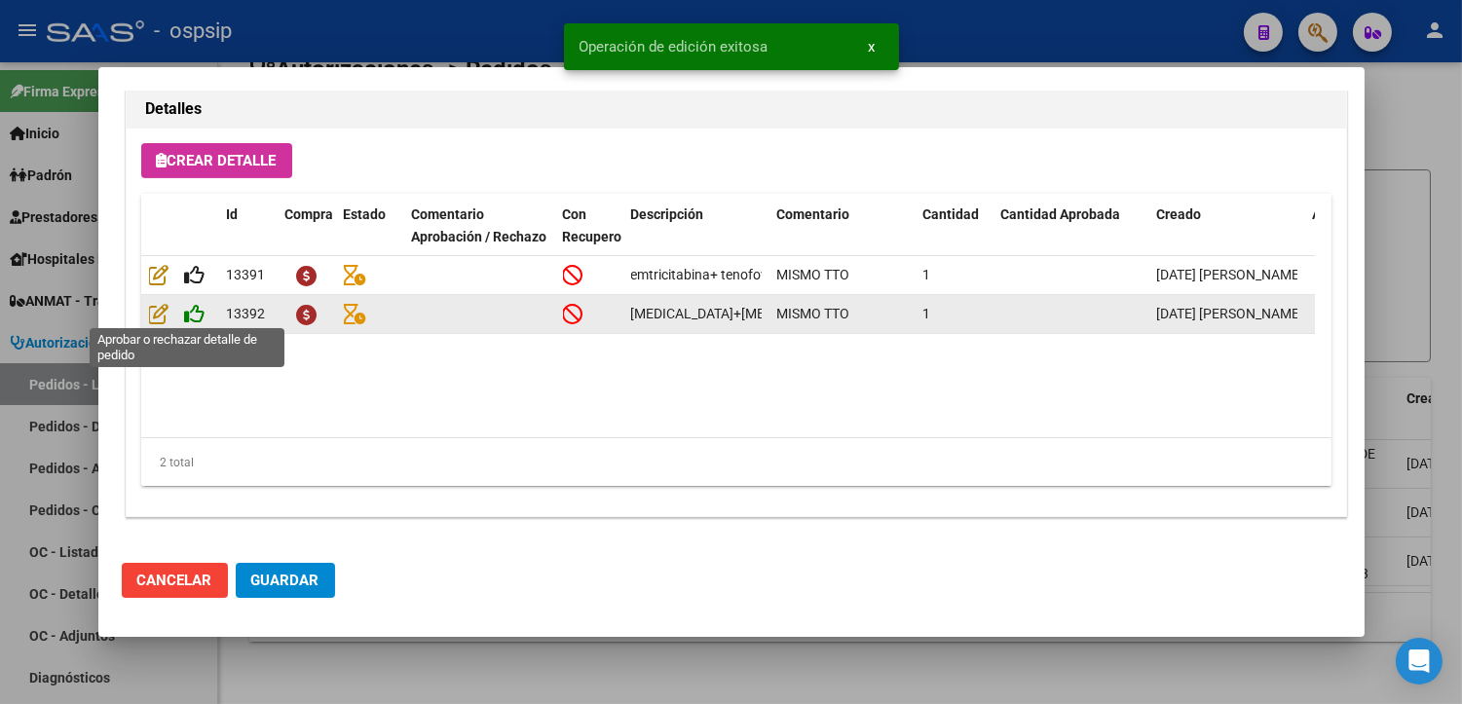
type input "[GEOGRAPHIC_DATA], [GEOGRAPHIC_DATA], [GEOGRAPHIC_DATA] 989"
click at [191, 315] on icon at bounding box center [195, 314] width 20 height 21
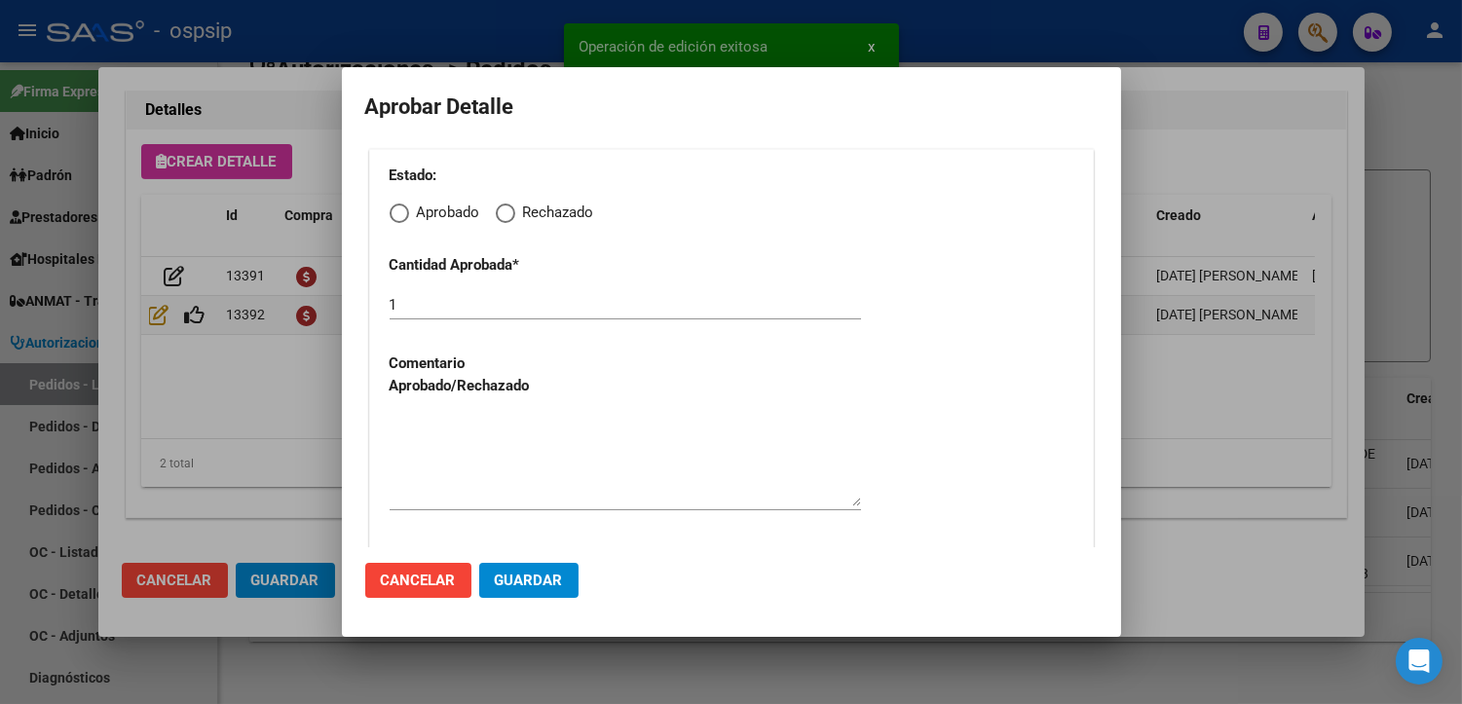
click at [397, 215] on span "Elija una opción" at bounding box center [399, 213] width 19 height 19
click at [397, 215] on input "Aprobado" at bounding box center [399, 213] width 19 height 19
radio input "true"
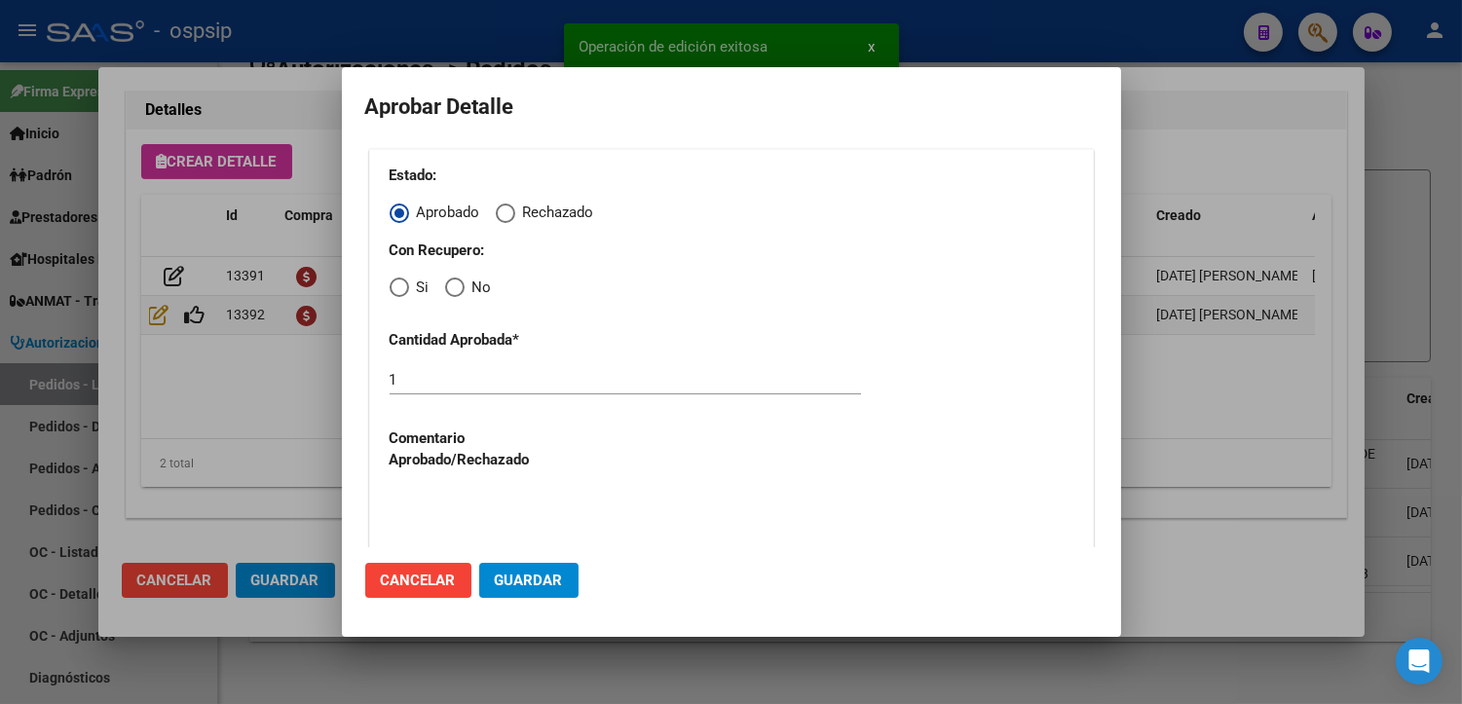
drag, startPoint x: 403, startPoint y: 295, endPoint x: 403, endPoint y: 313, distance: 17.5
click at [403, 296] on span "Elija una opción" at bounding box center [399, 287] width 19 height 19
click at [403, 296] on input "Si" at bounding box center [399, 287] width 19 height 19
radio input "true"
click at [466, 512] on textarea at bounding box center [625, 536] width 471 height 92
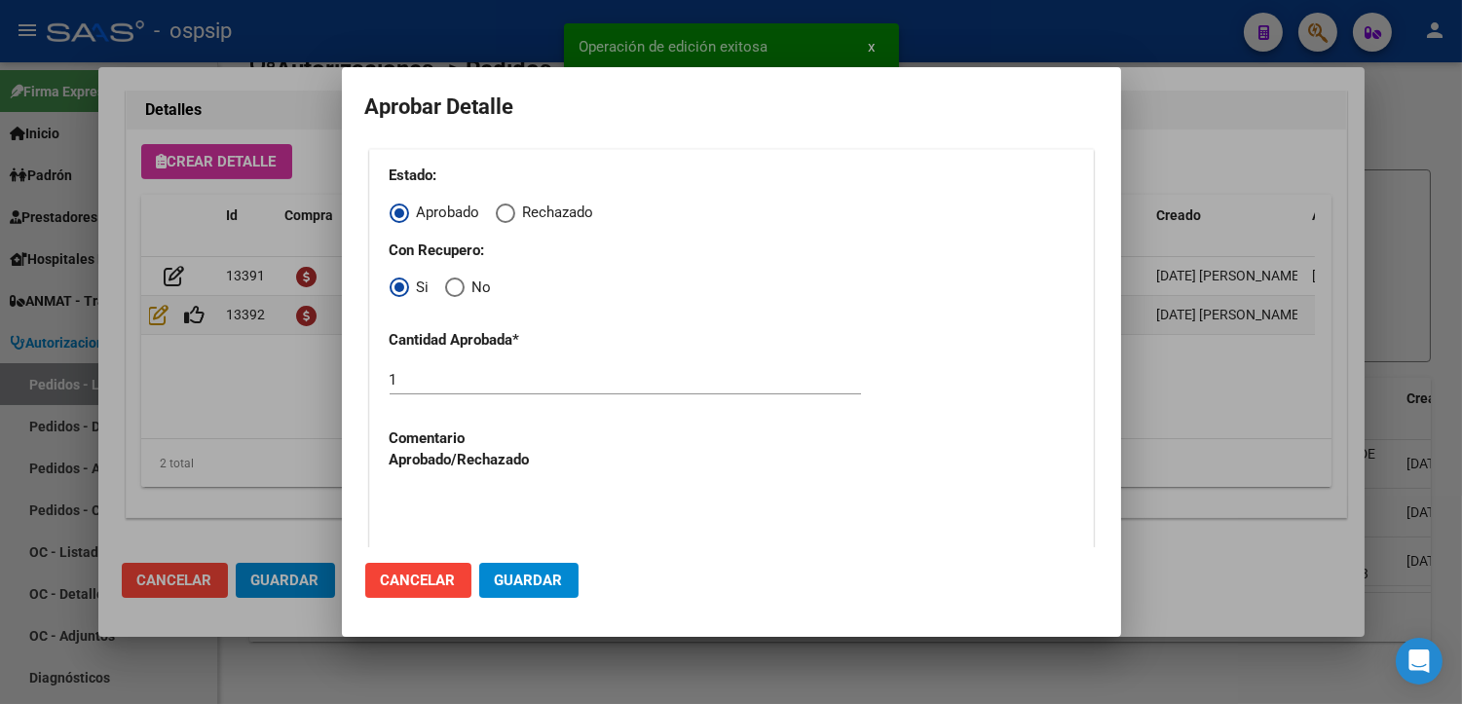
click at [511, 572] on span "Guardar" at bounding box center [529, 581] width 68 height 18
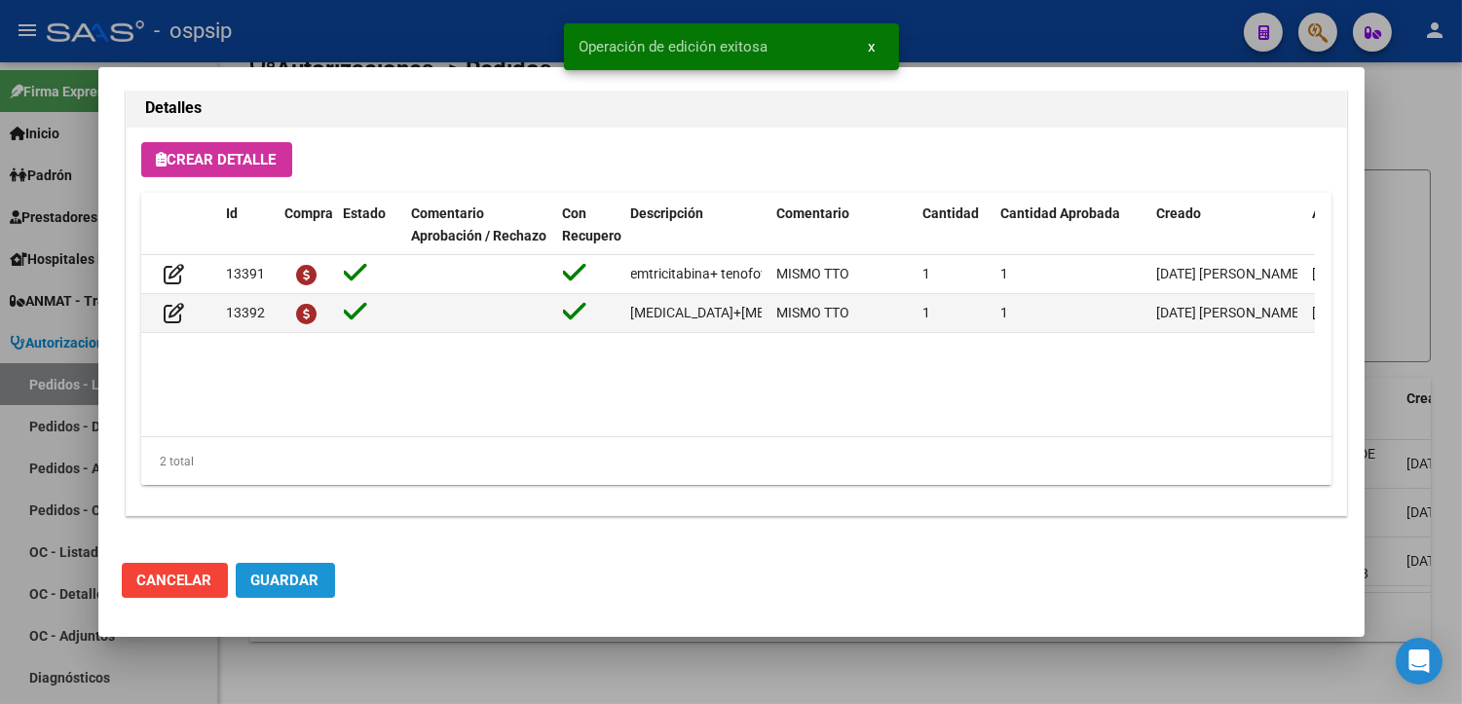
click at [319, 585] on button "Guardar" at bounding box center [285, 580] width 99 height 35
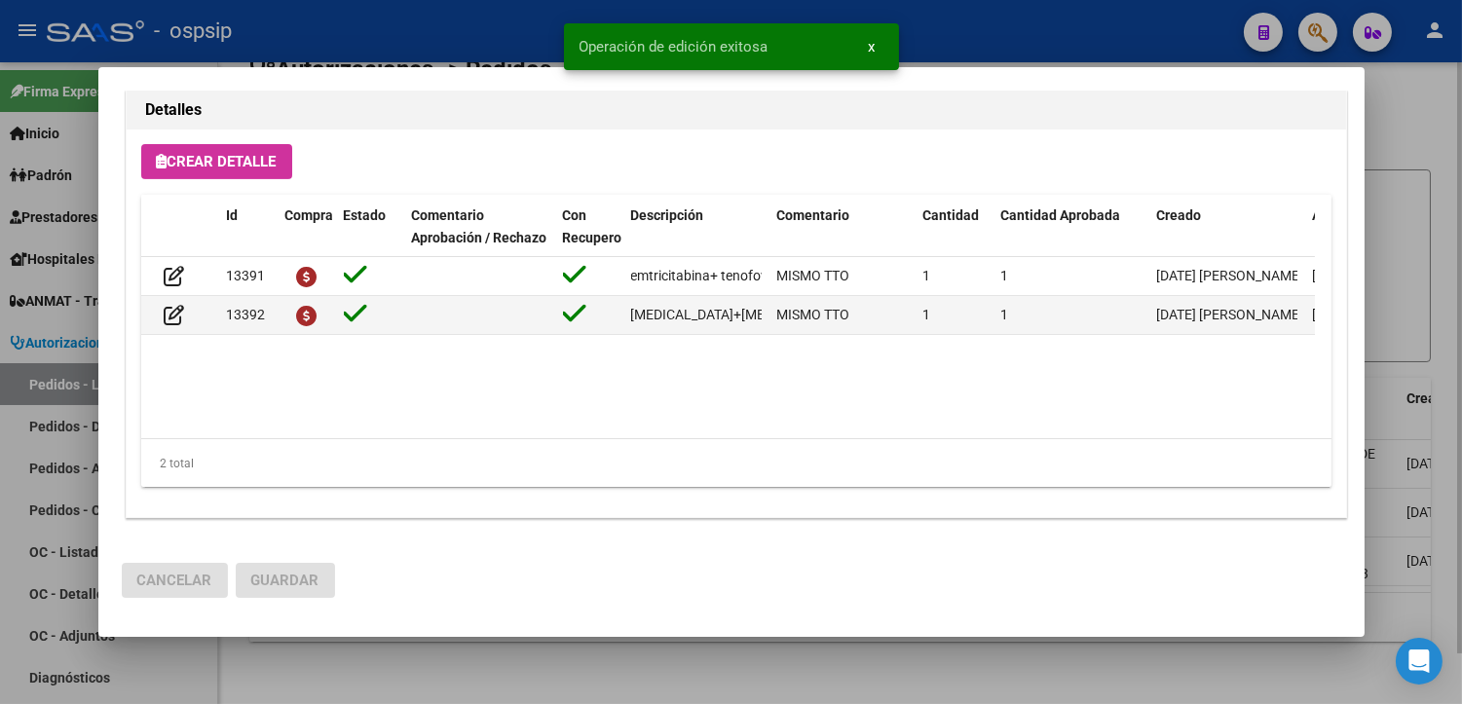
click at [416, 676] on div at bounding box center [731, 352] width 1462 height 704
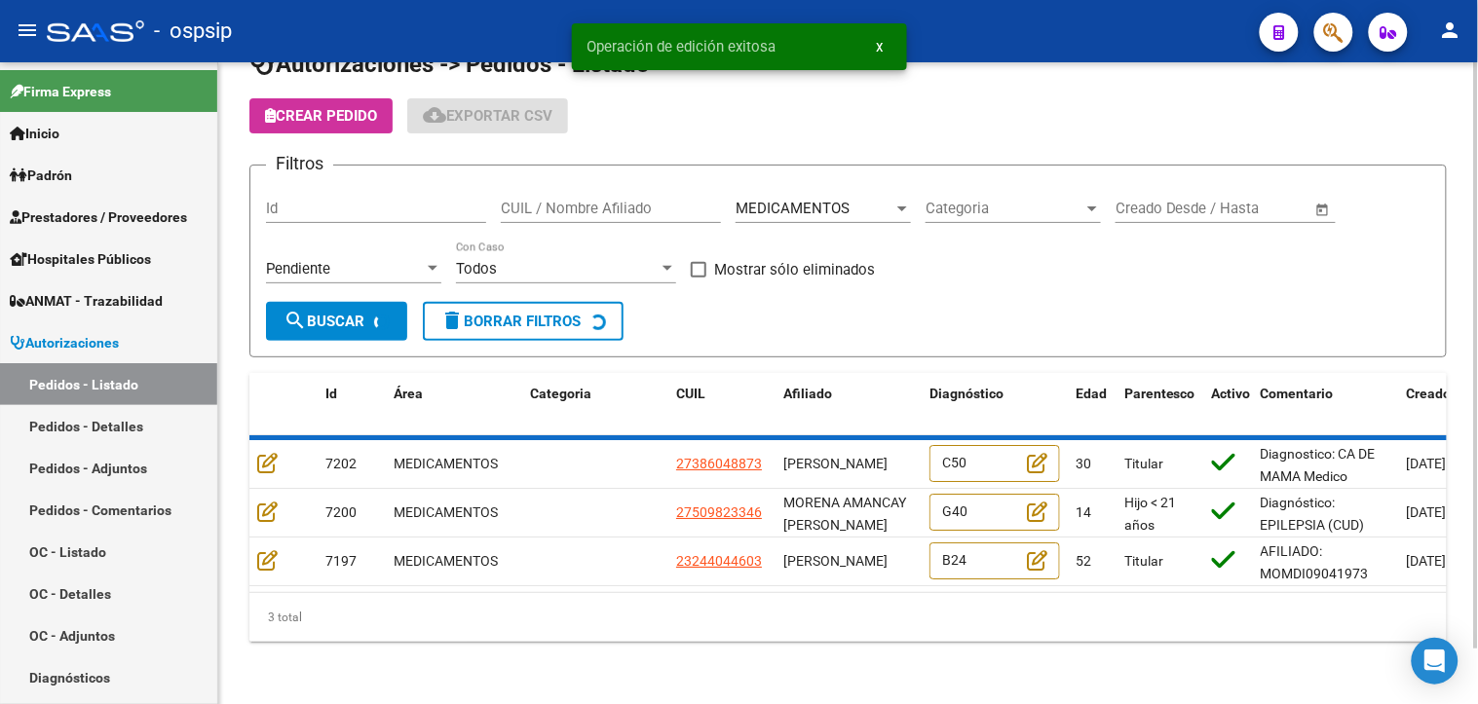
scroll to position [6, 0]
